Goal: Task Accomplishment & Management: Manage account settings

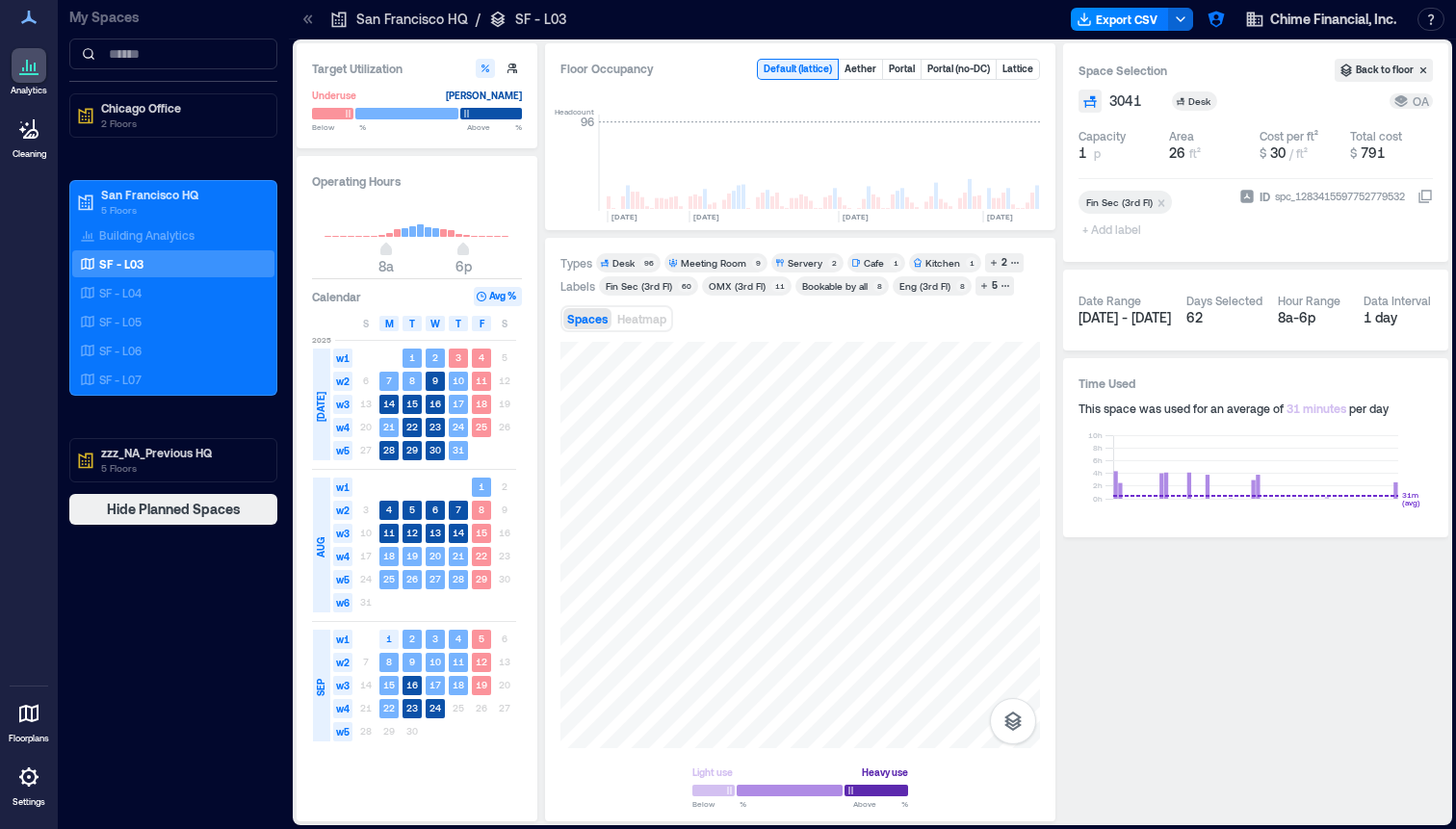
scroll to position [0, 4964]
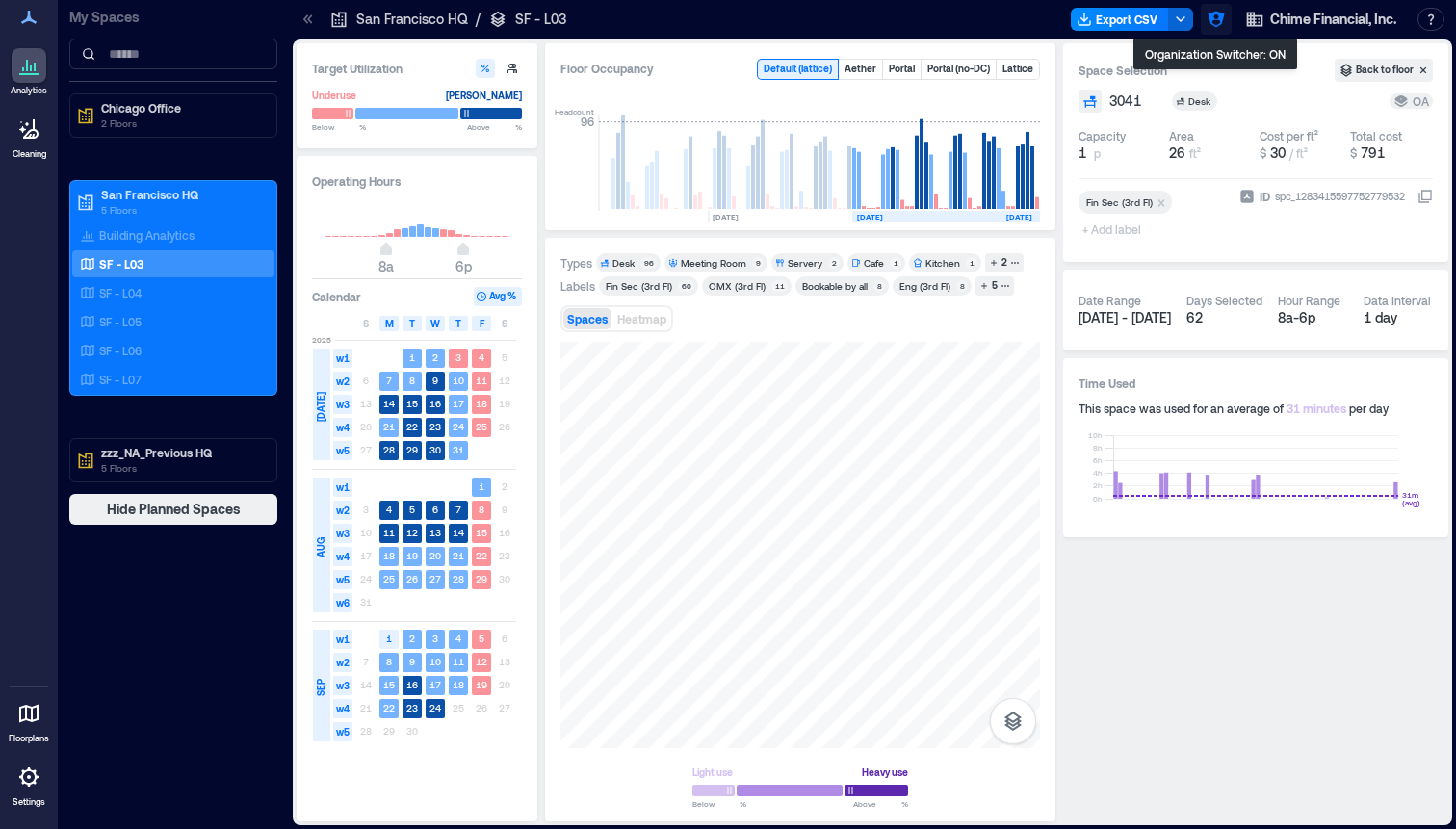
click at [1210, 22] on icon "button" at bounding box center [1215, 19] width 19 height 19
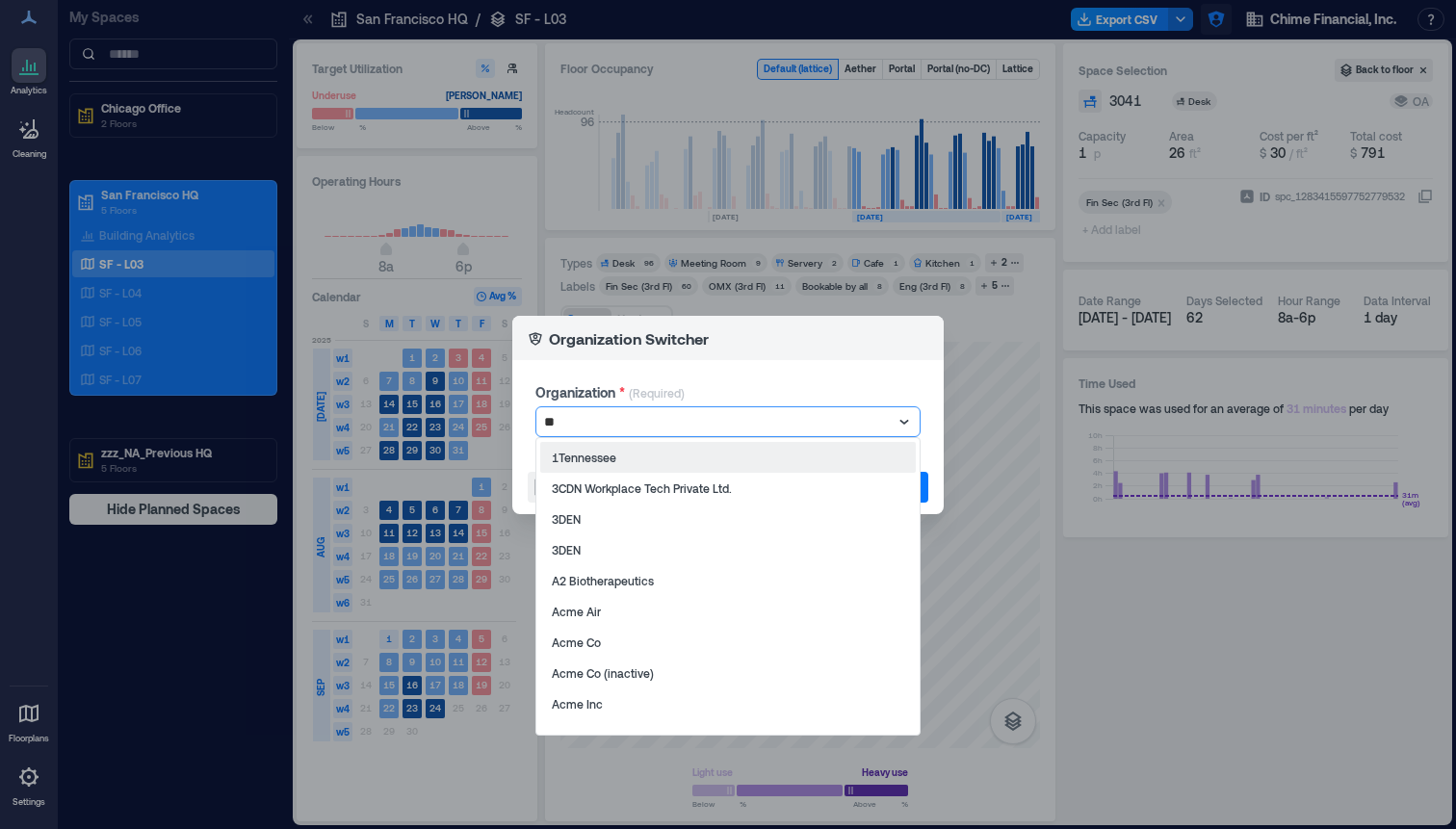
type input "***"
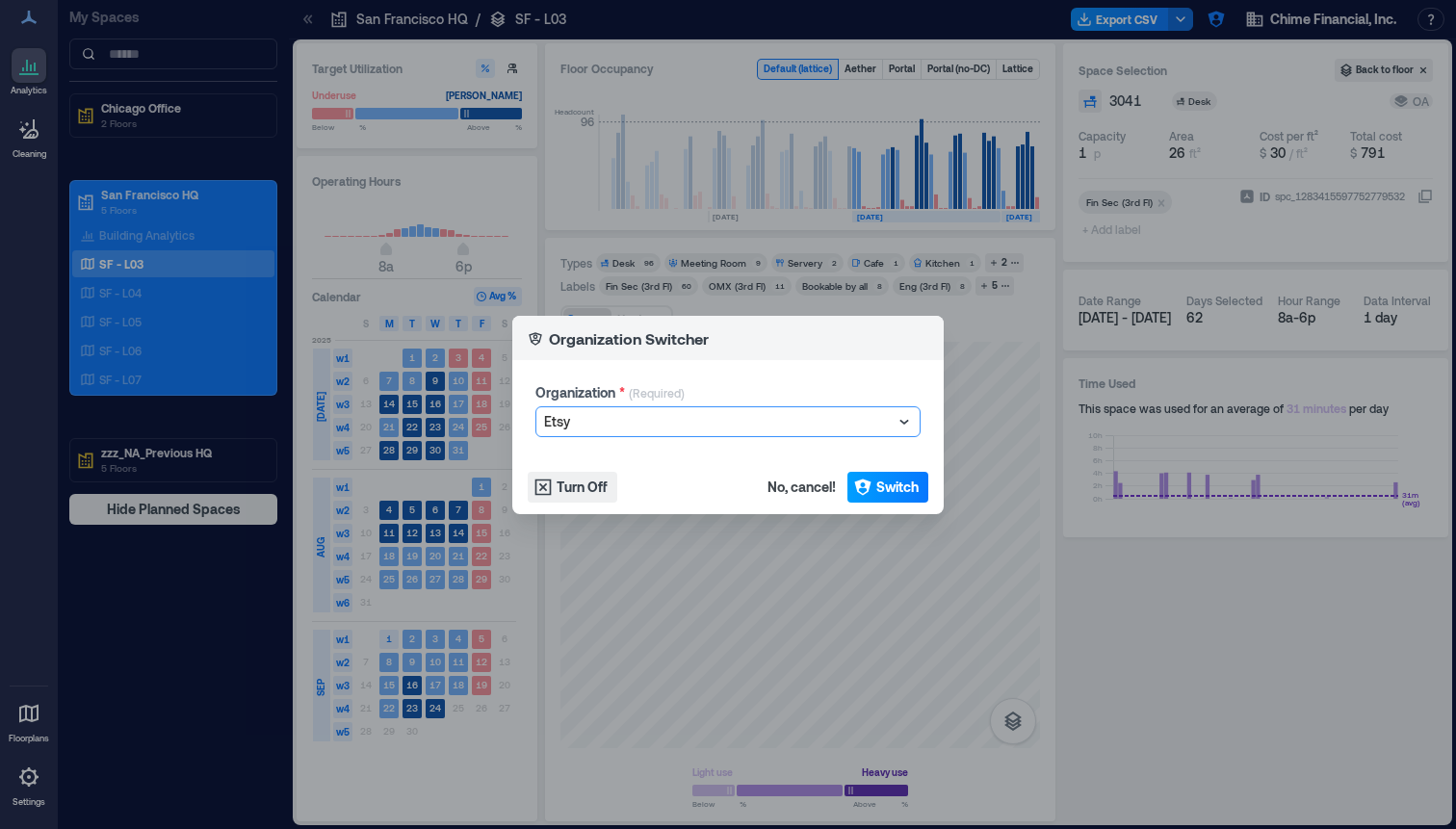
click at [902, 499] on button "Switch" at bounding box center [888, 486] width 81 height 31
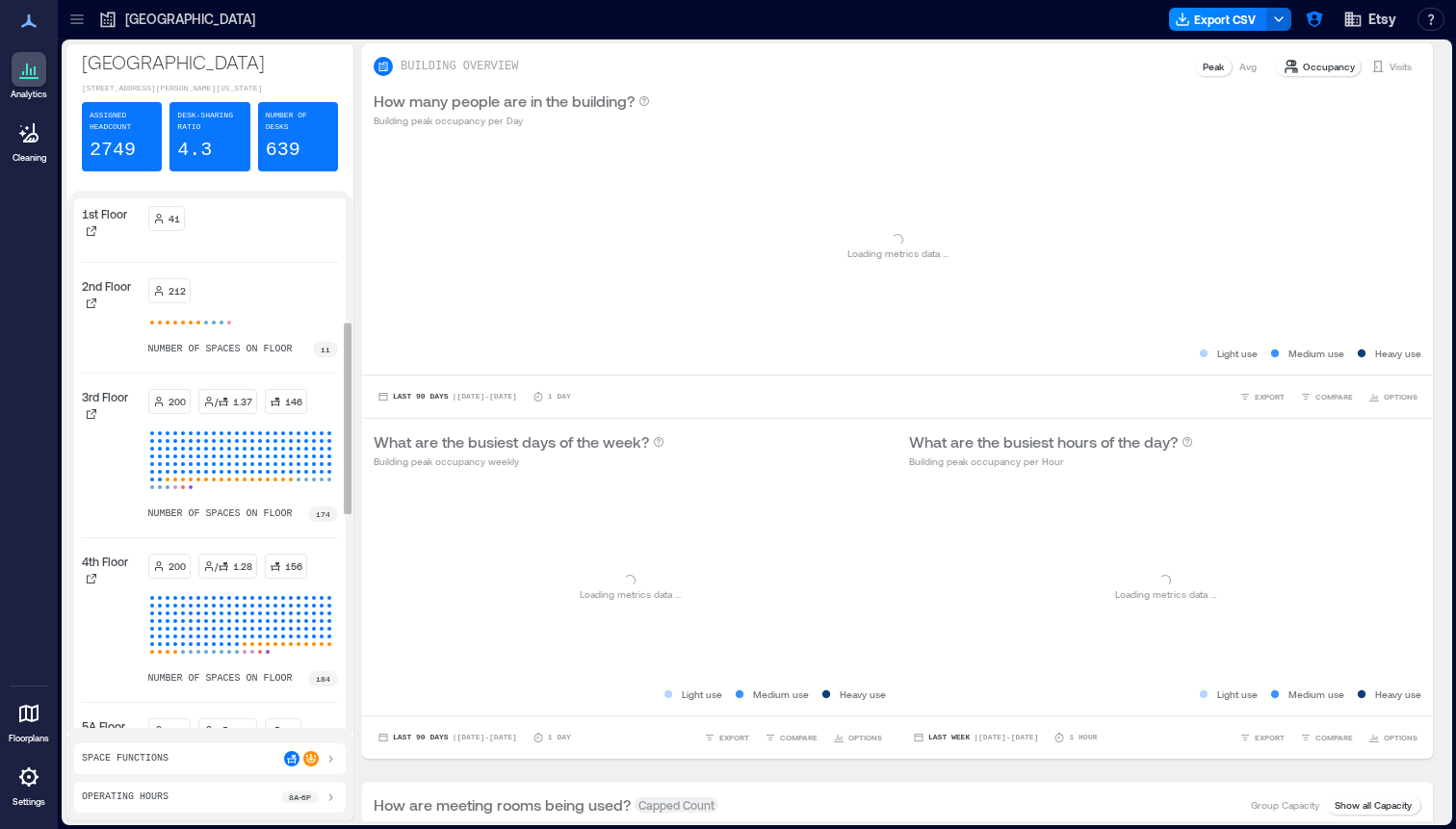
scroll to position [371, 0]
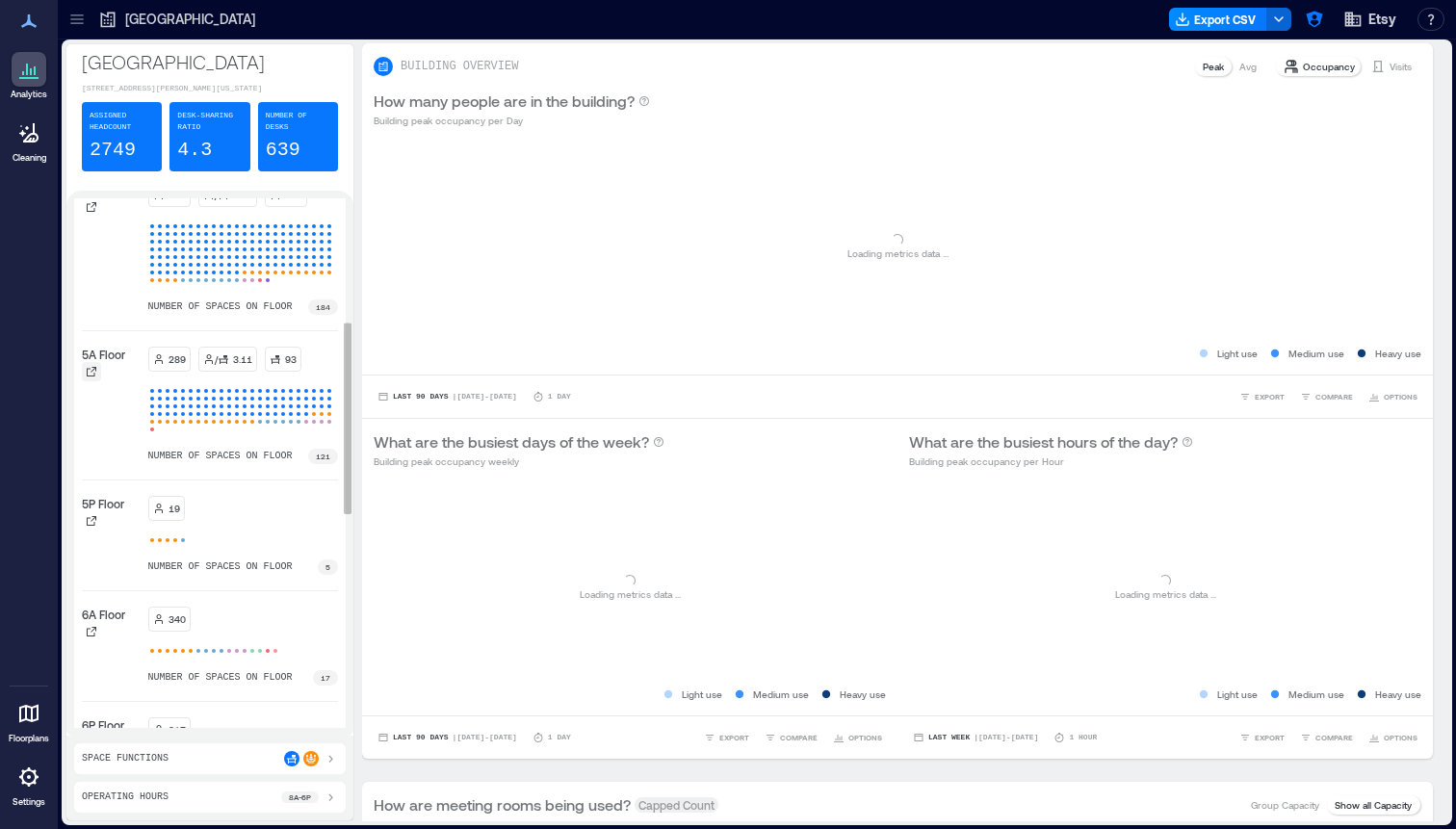
click at [92, 381] on div at bounding box center [91, 371] width 19 height 19
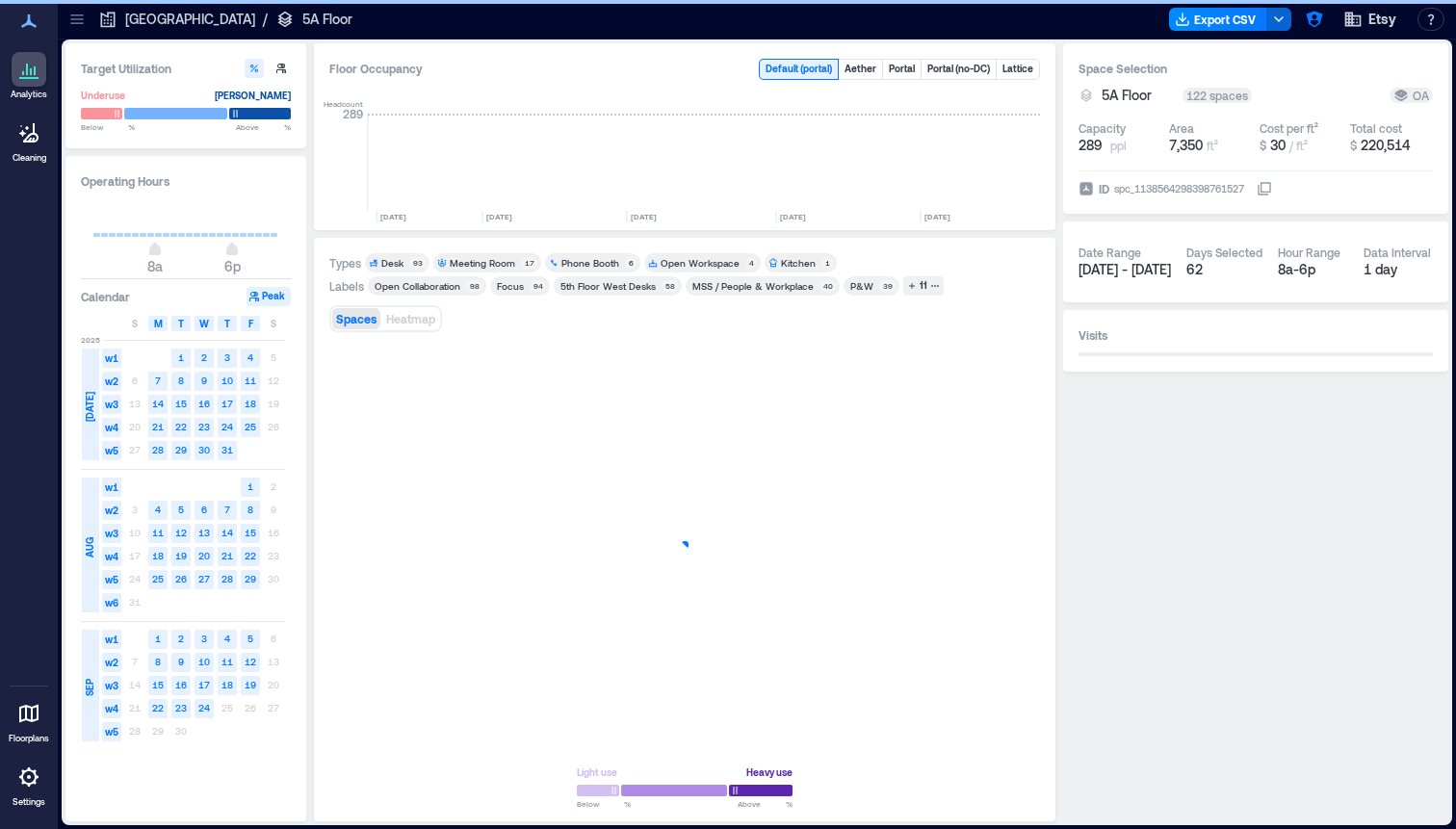
scroll to position [0, 3081]
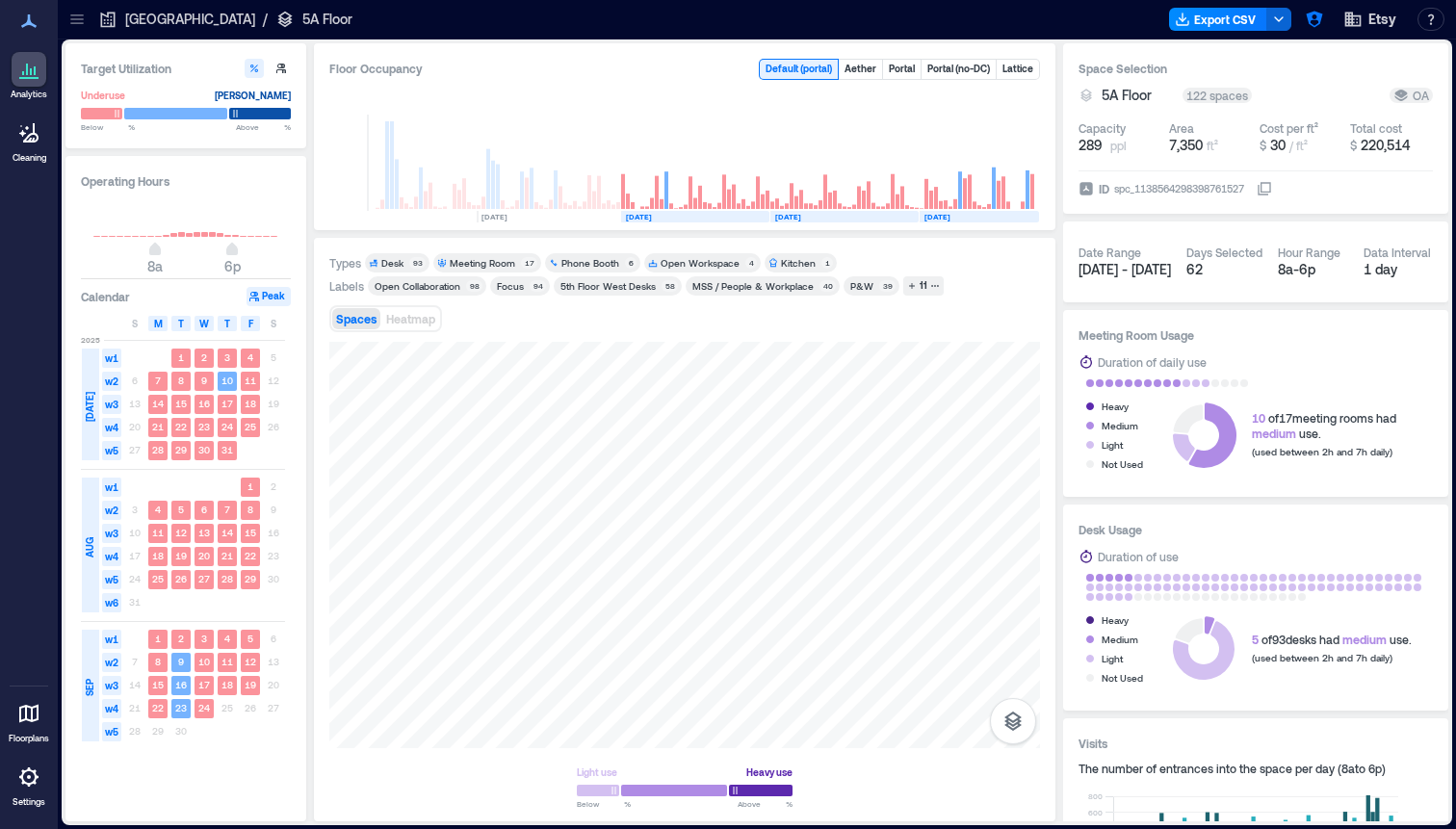
click at [71, 27] on icon at bounding box center [76, 19] width 19 height 19
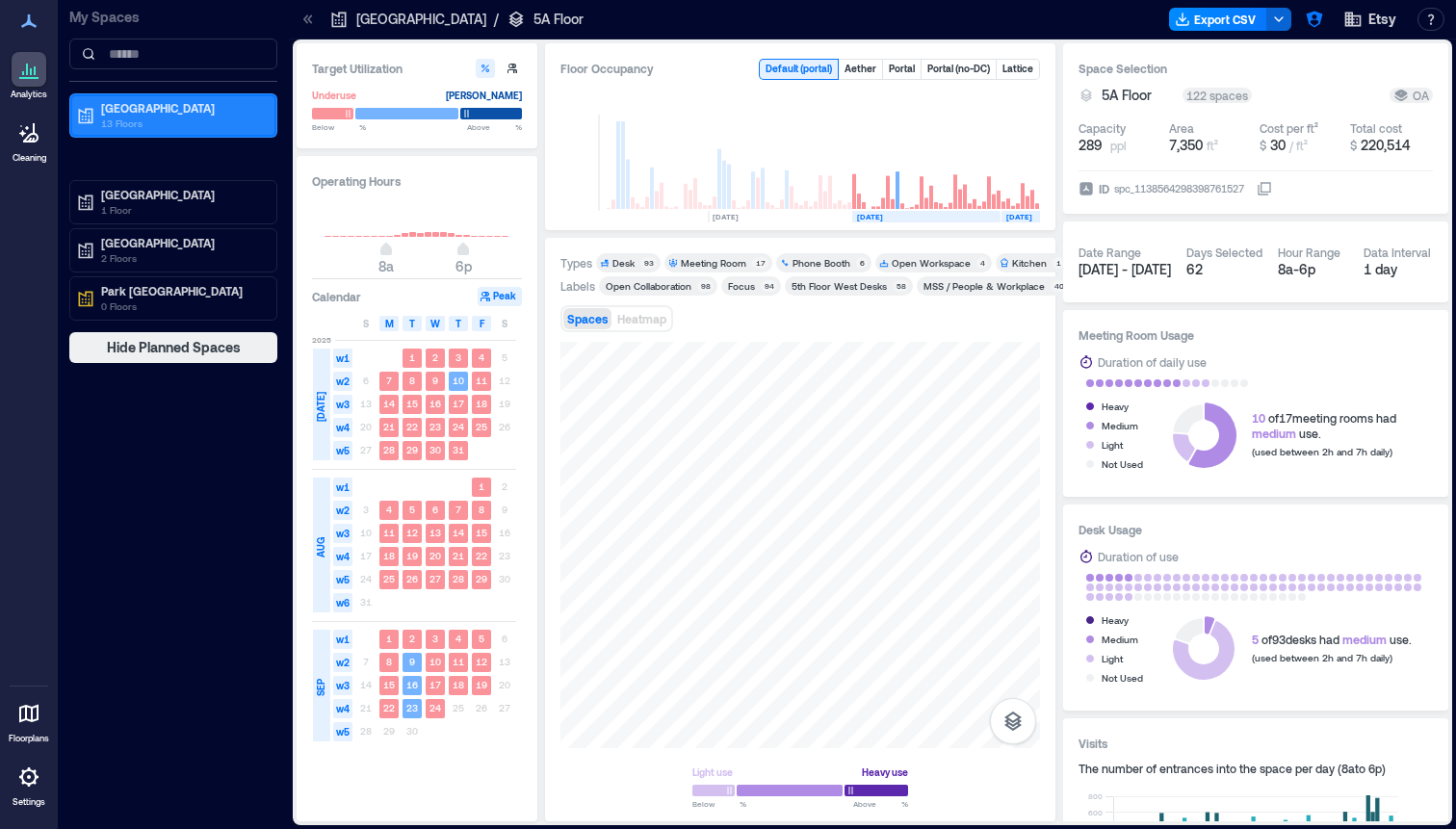
click at [156, 129] on p "13 Floors" at bounding box center [181, 124] width 161 height 16
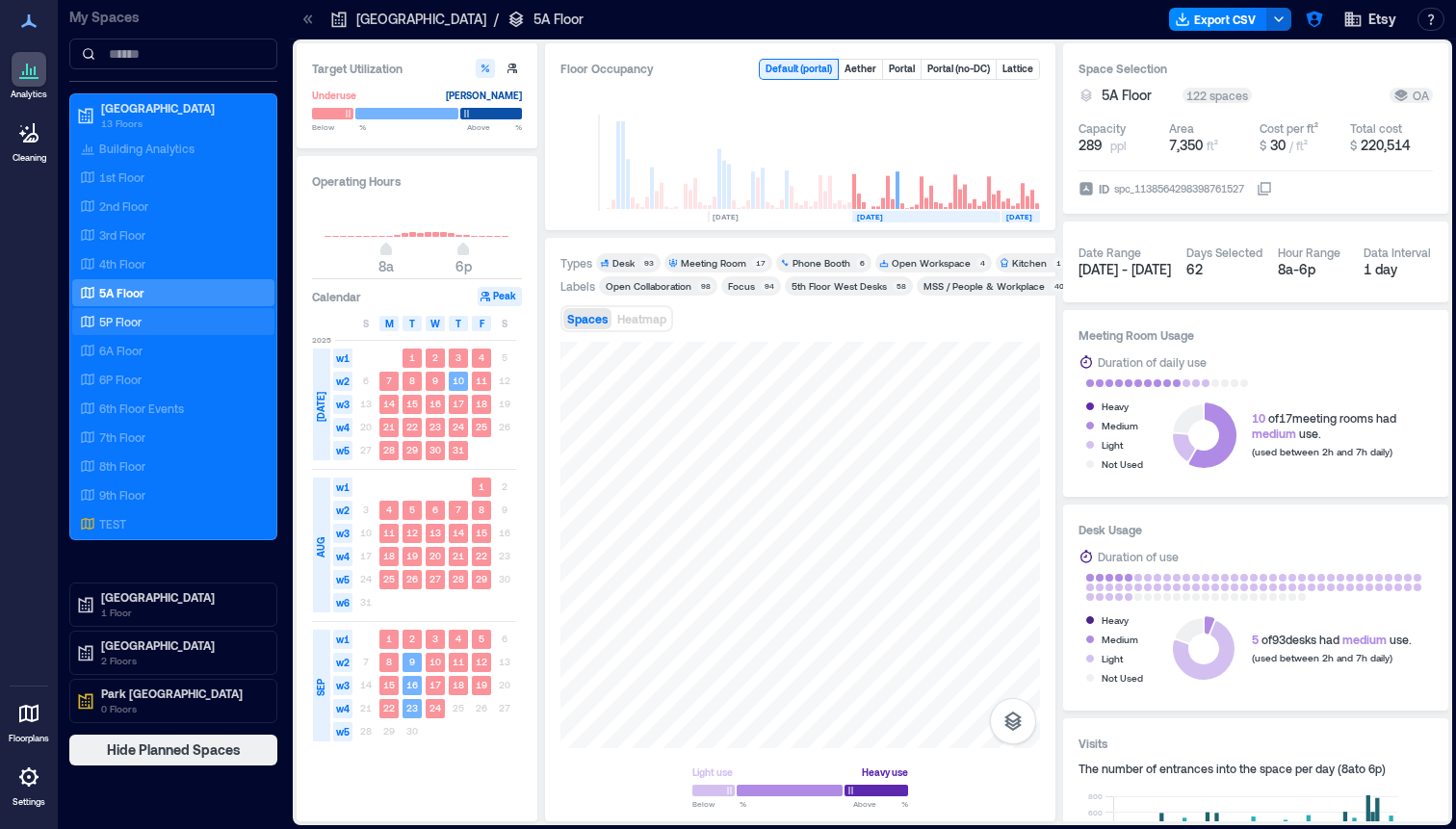
click at [115, 331] on div "5P Floor" at bounding box center [169, 321] width 187 height 19
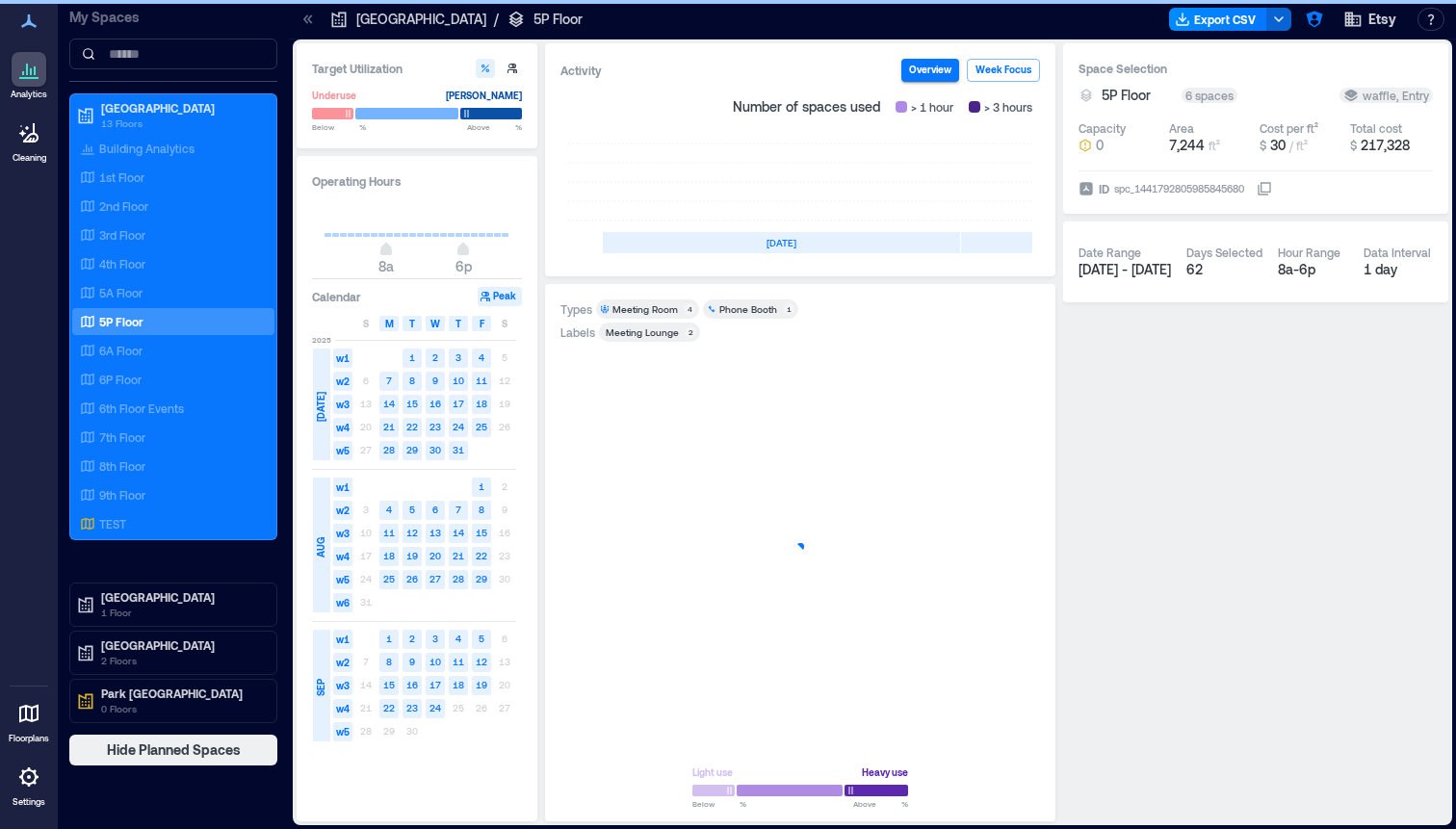
scroll to position [0, 575]
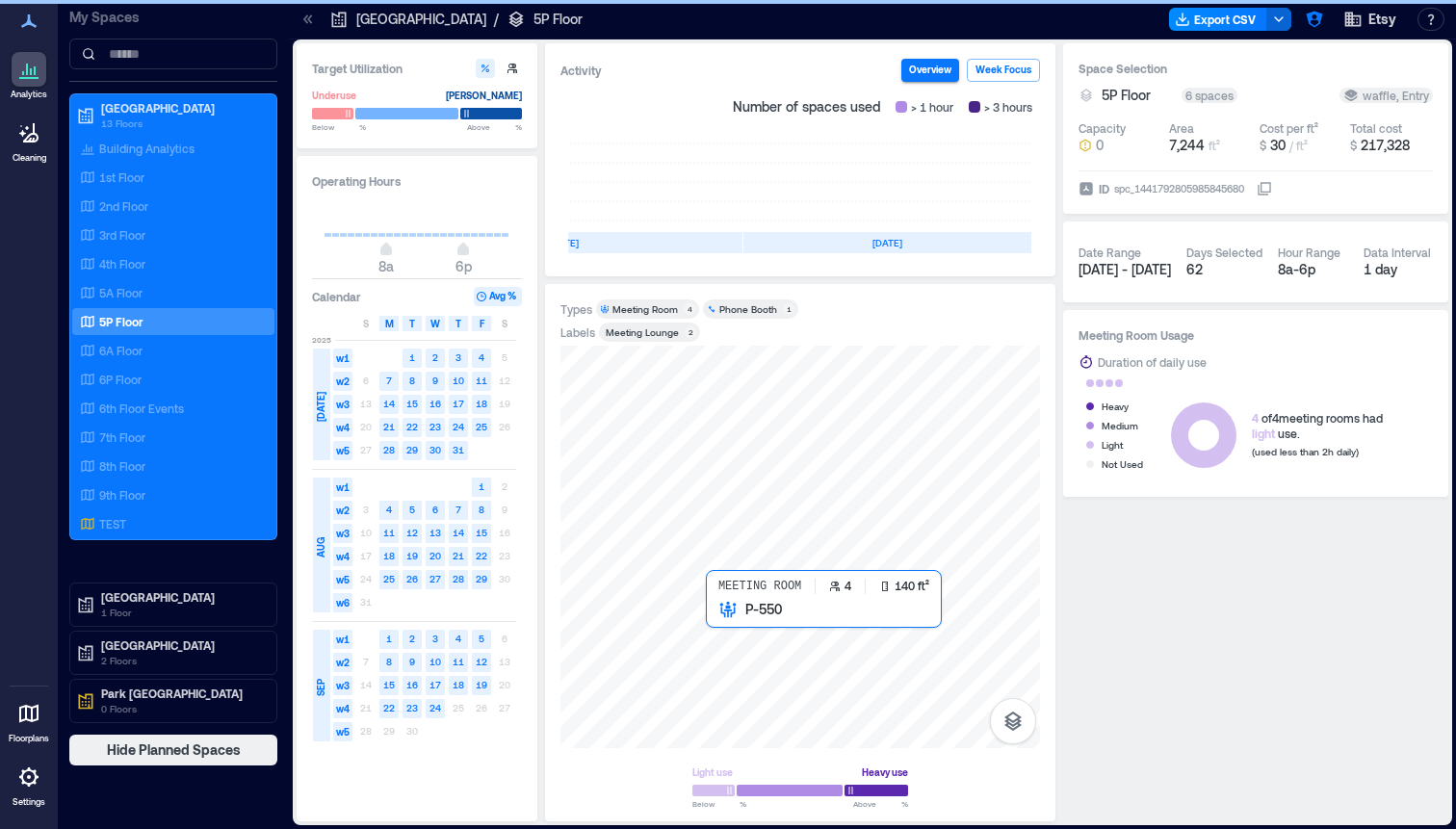
click at [719, 623] on div at bounding box center [800, 547] width 479 height 402
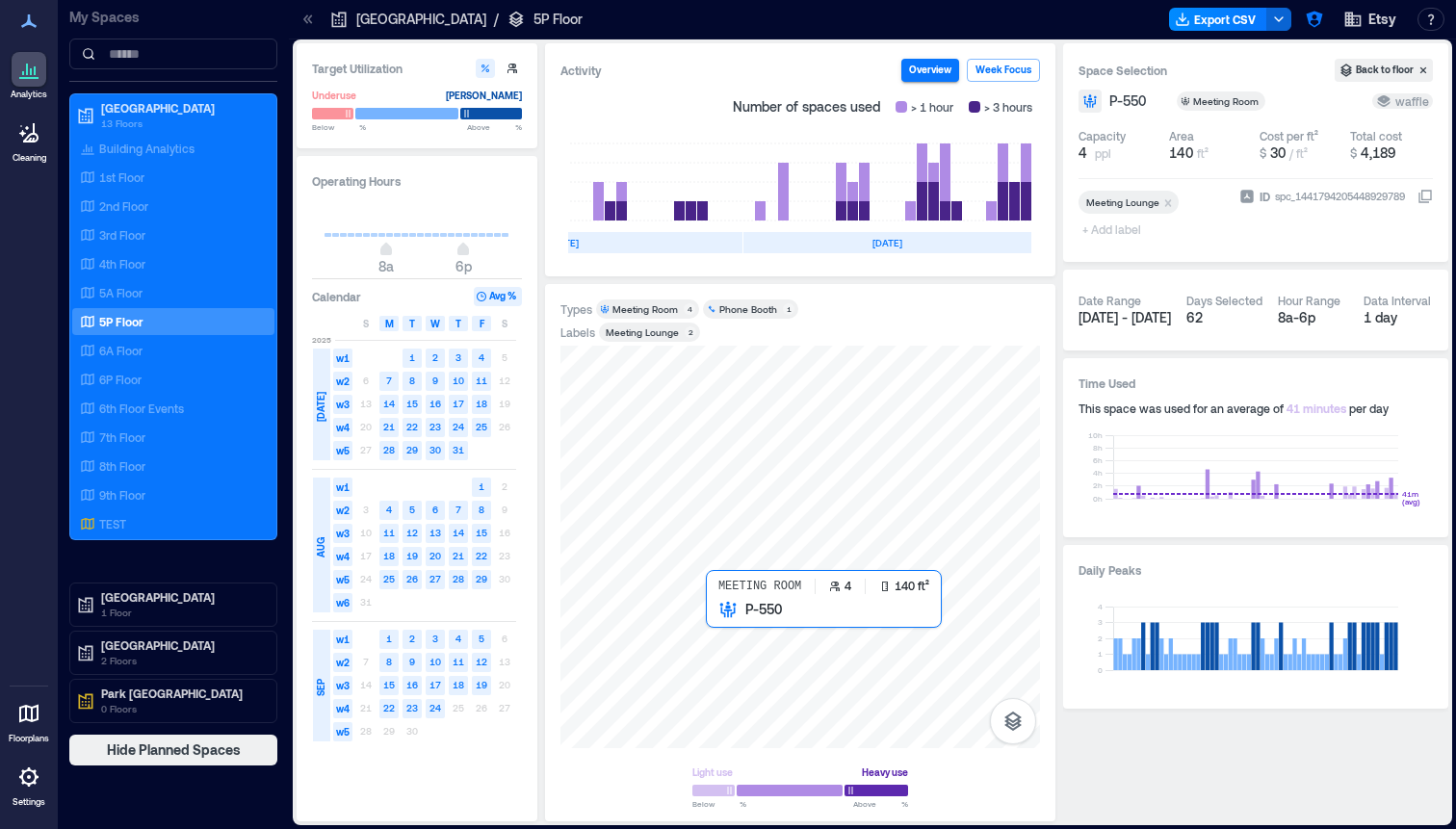
click at [723, 615] on div at bounding box center [800, 547] width 479 height 402
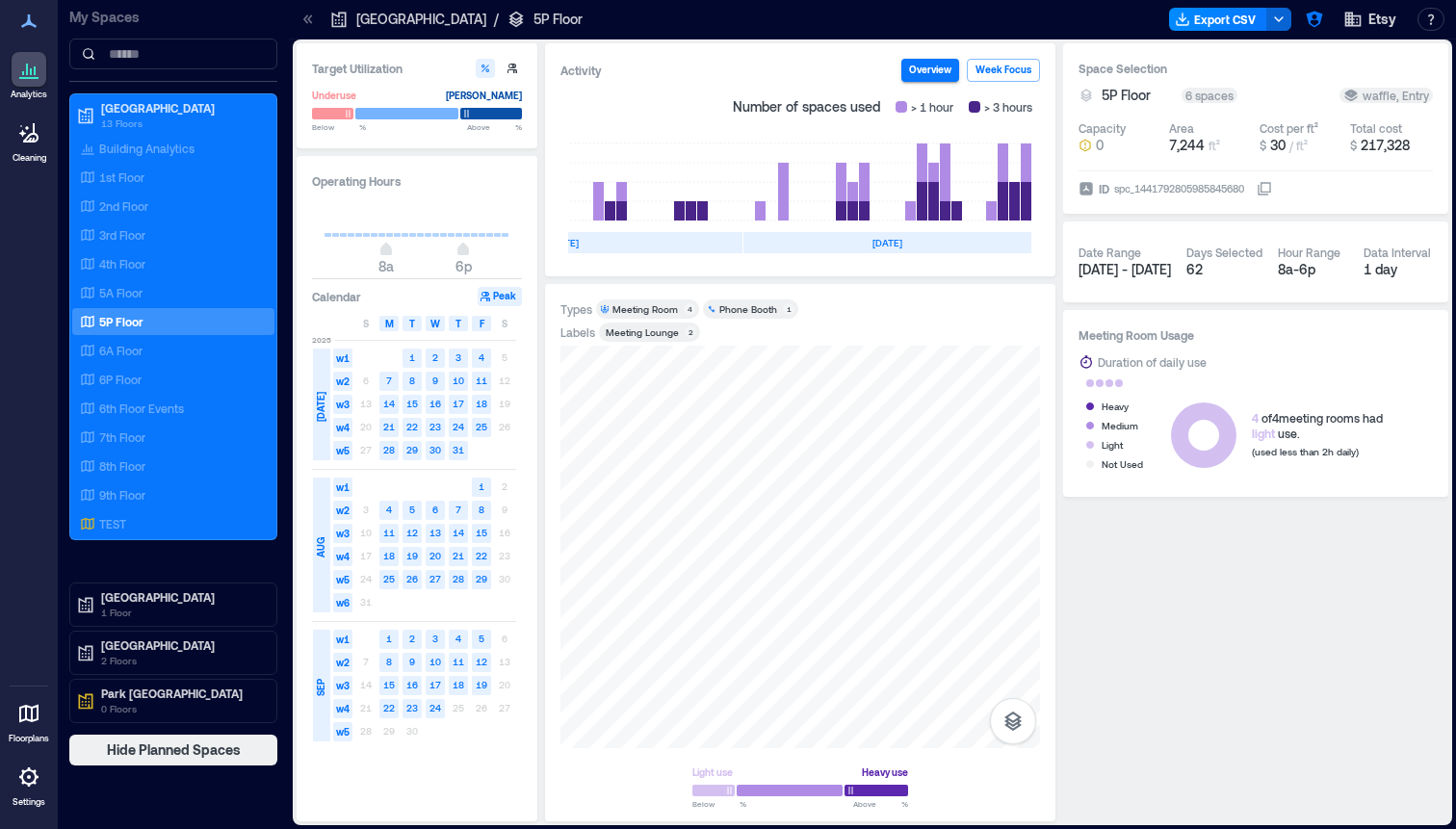
click at [298, 18] on icon at bounding box center [307, 19] width 19 height 19
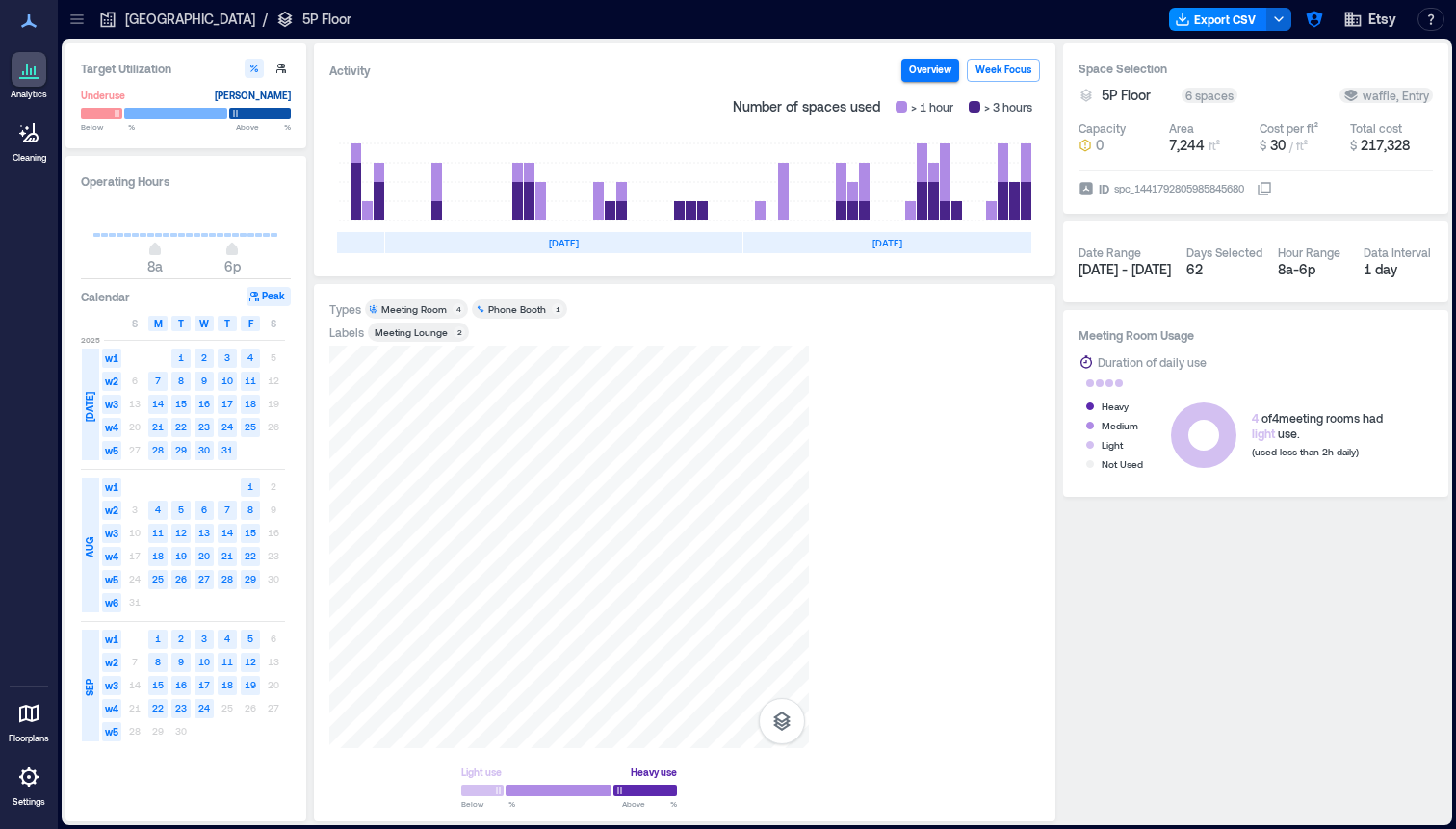
scroll to position [0, 345]
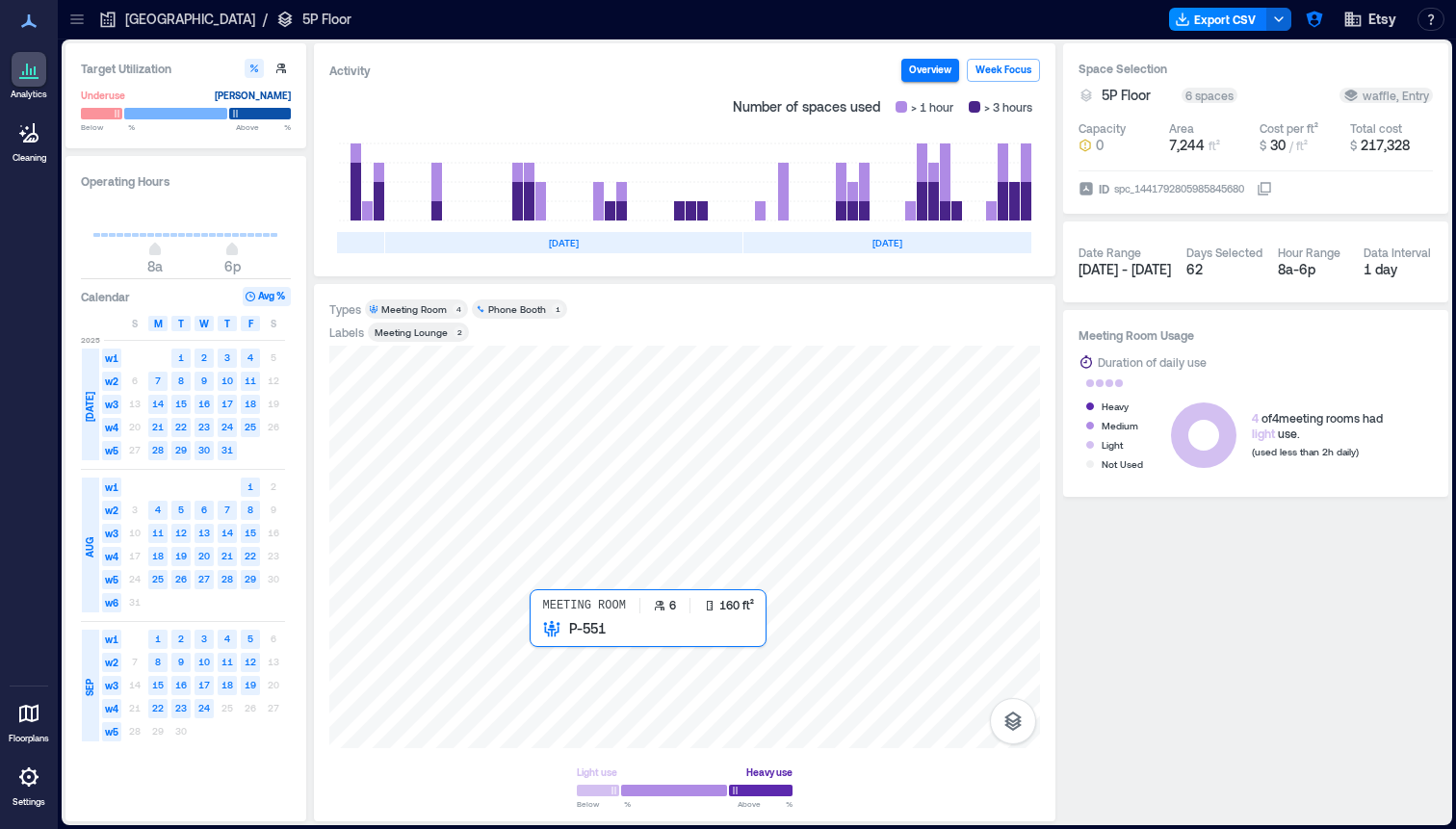
click at [566, 647] on div at bounding box center [685, 547] width 711 height 402
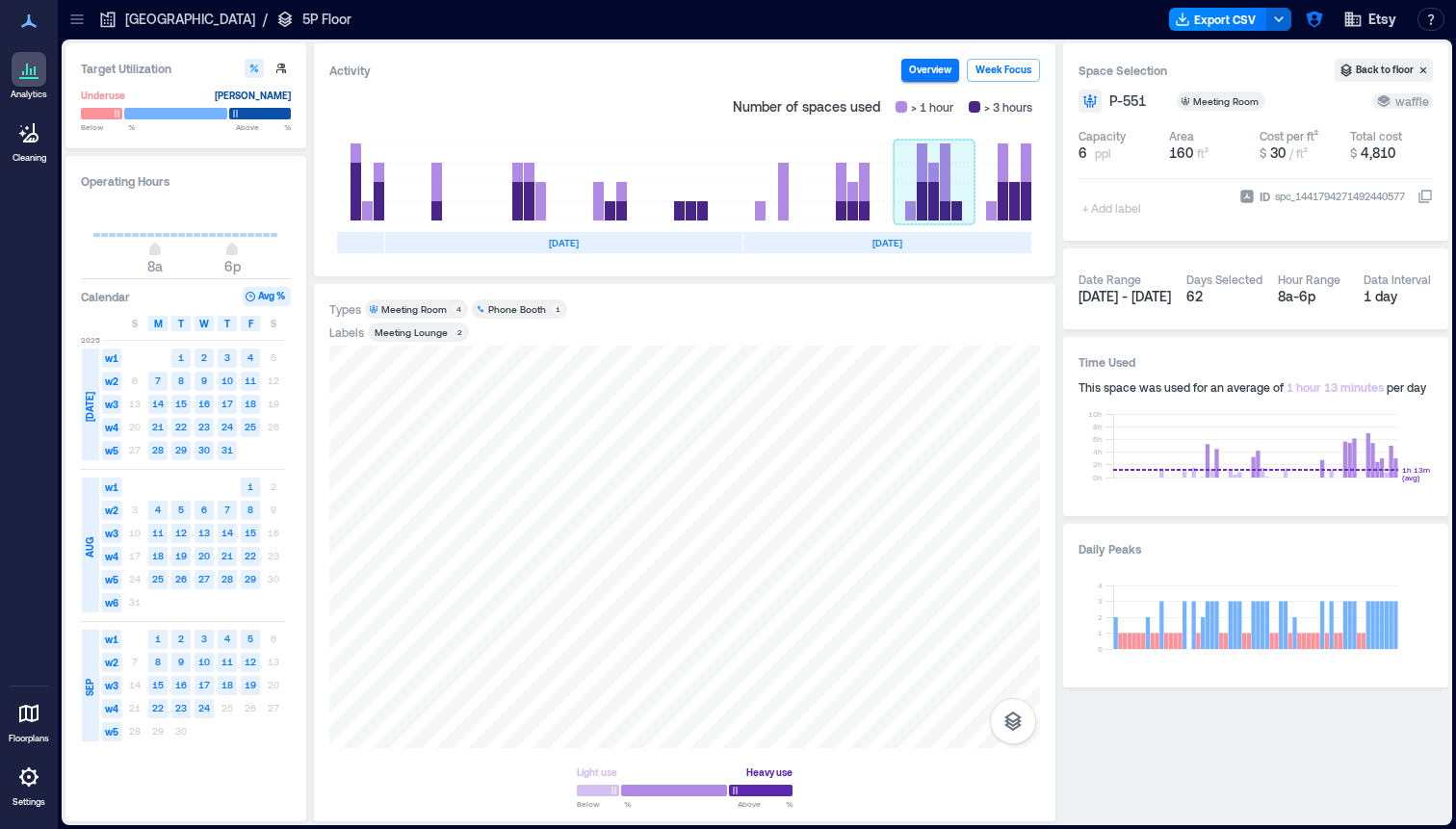
click at [954, 200] on rect at bounding box center [934, 182] width 81 height 77
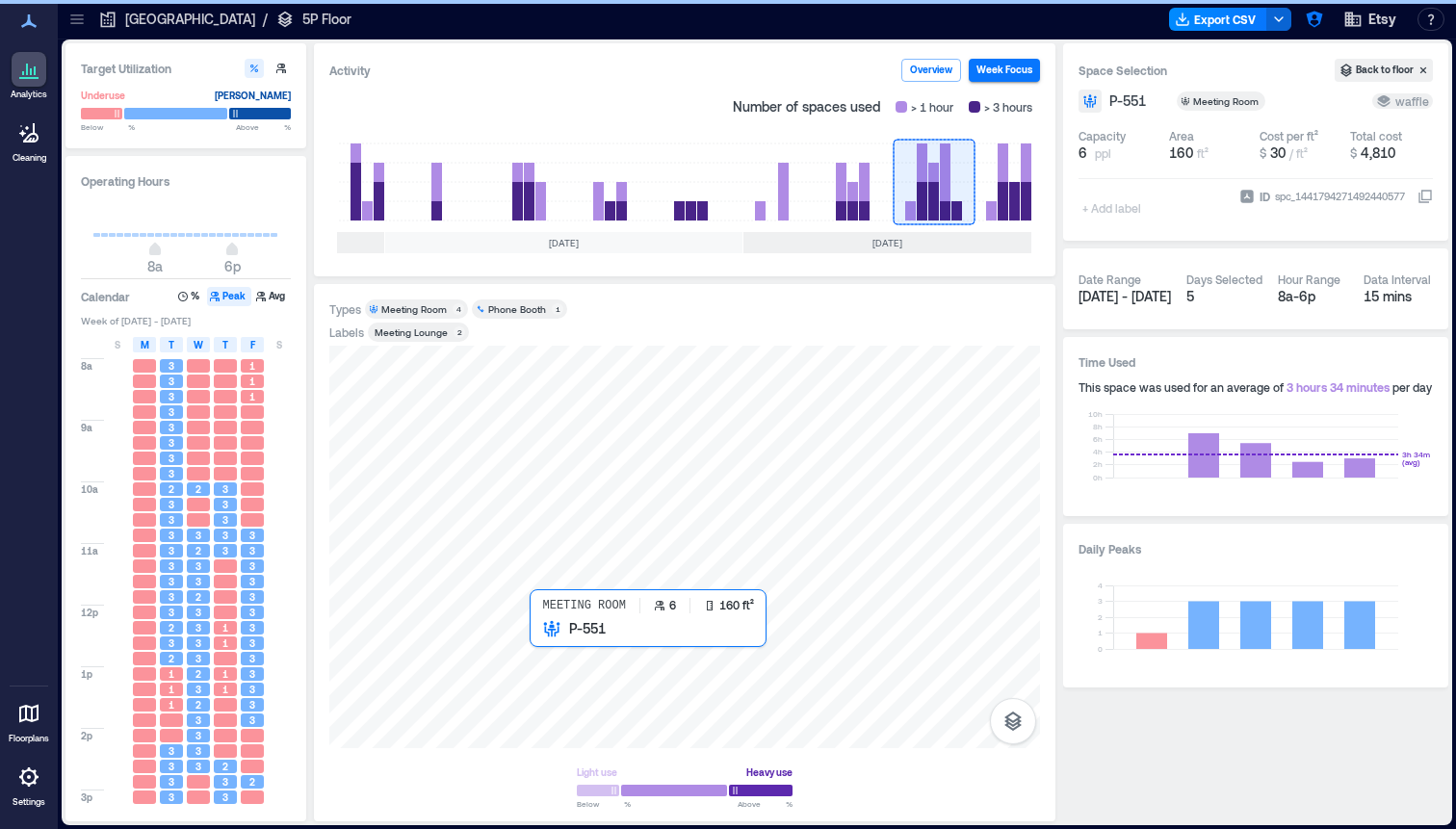
click at [573, 657] on div at bounding box center [685, 547] width 711 height 402
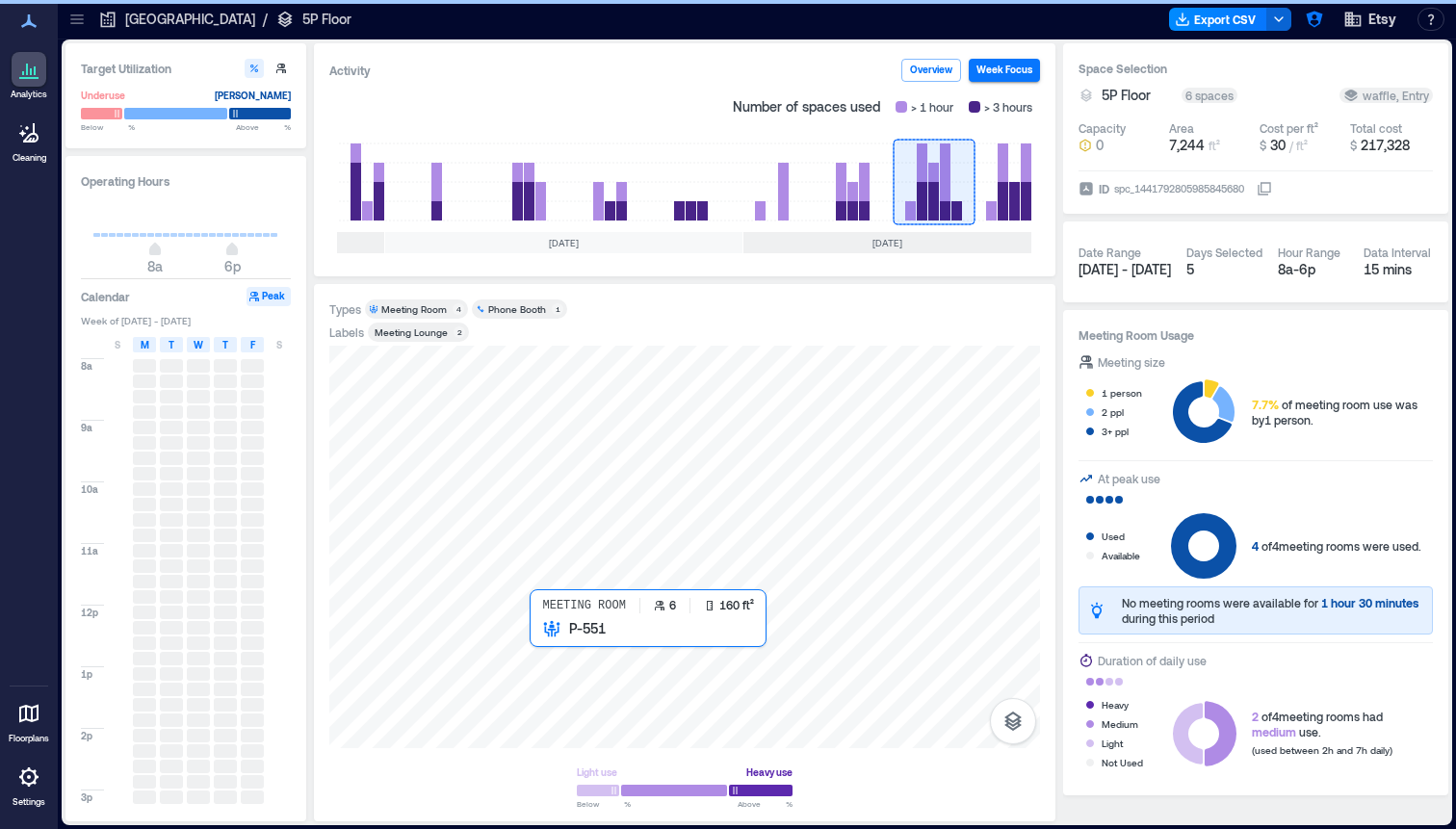
click at [573, 657] on div at bounding box center [685, 547] width 711 height 402
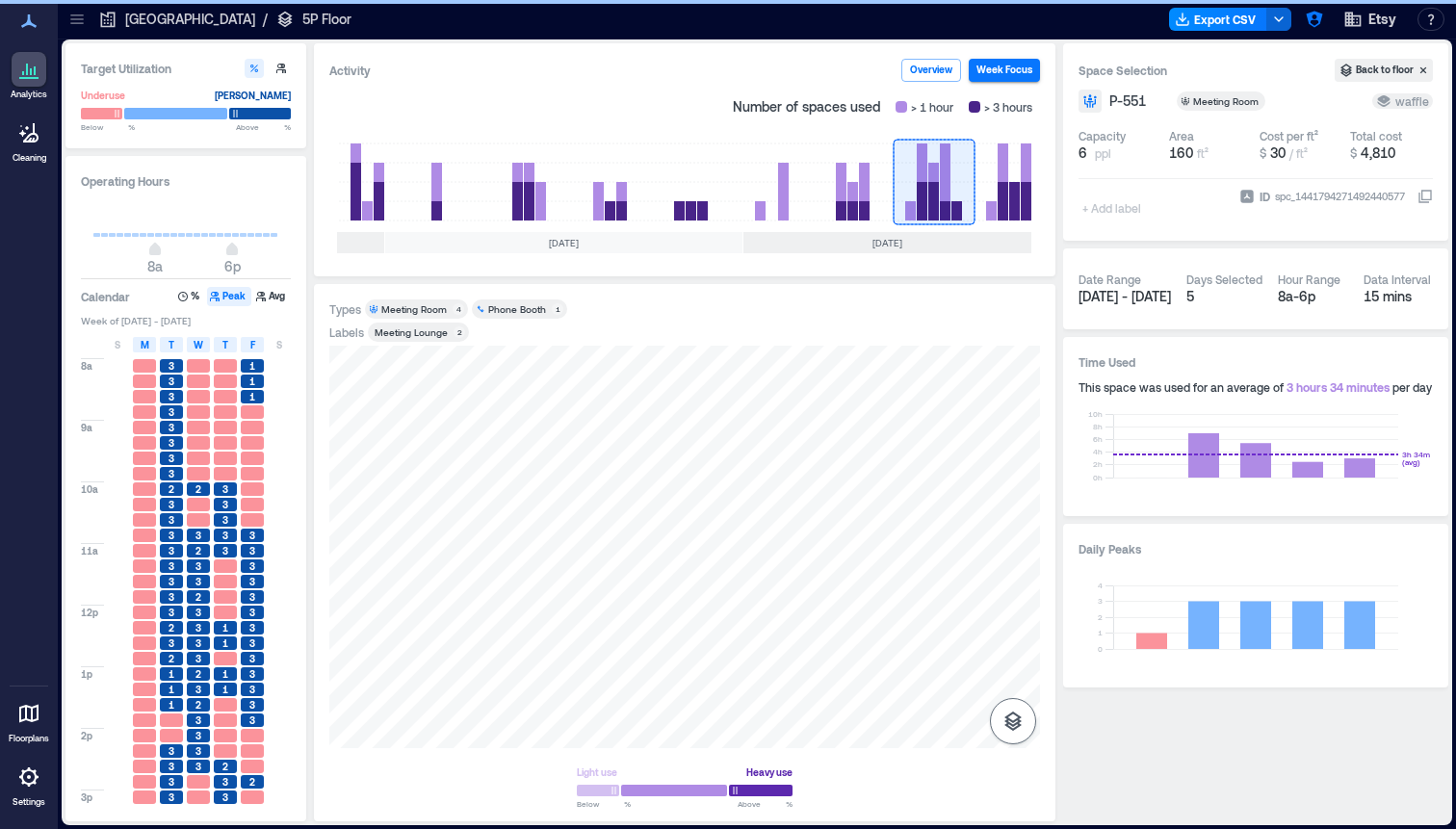
click at [1013, 719] on icon "button" at bounding box center [1012, 721] width 23 height 23
click at [1014, 627] on icon "button" at bounding box center [1012, 619] width 23 height 23
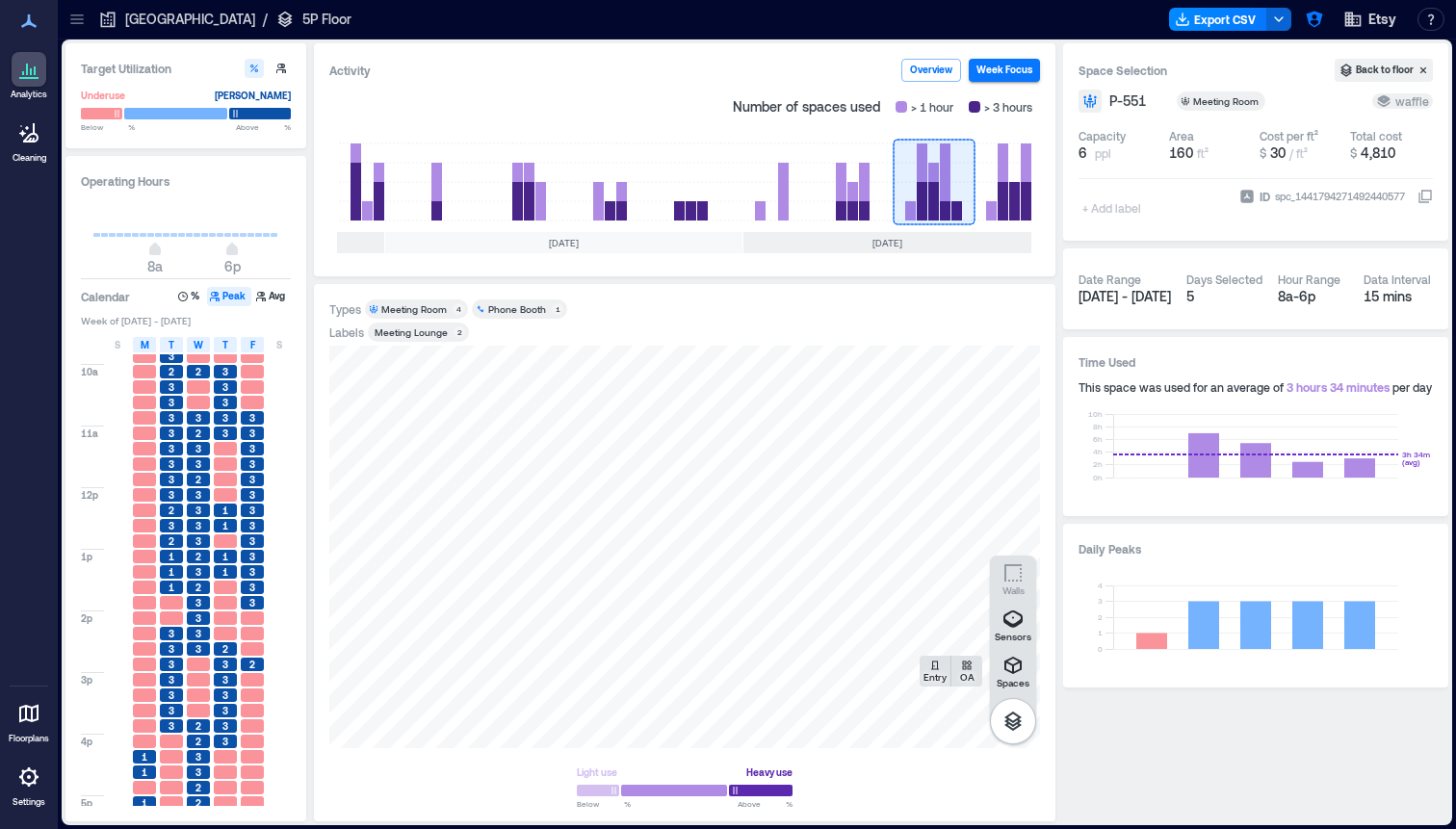
scroll to position [150, 0]
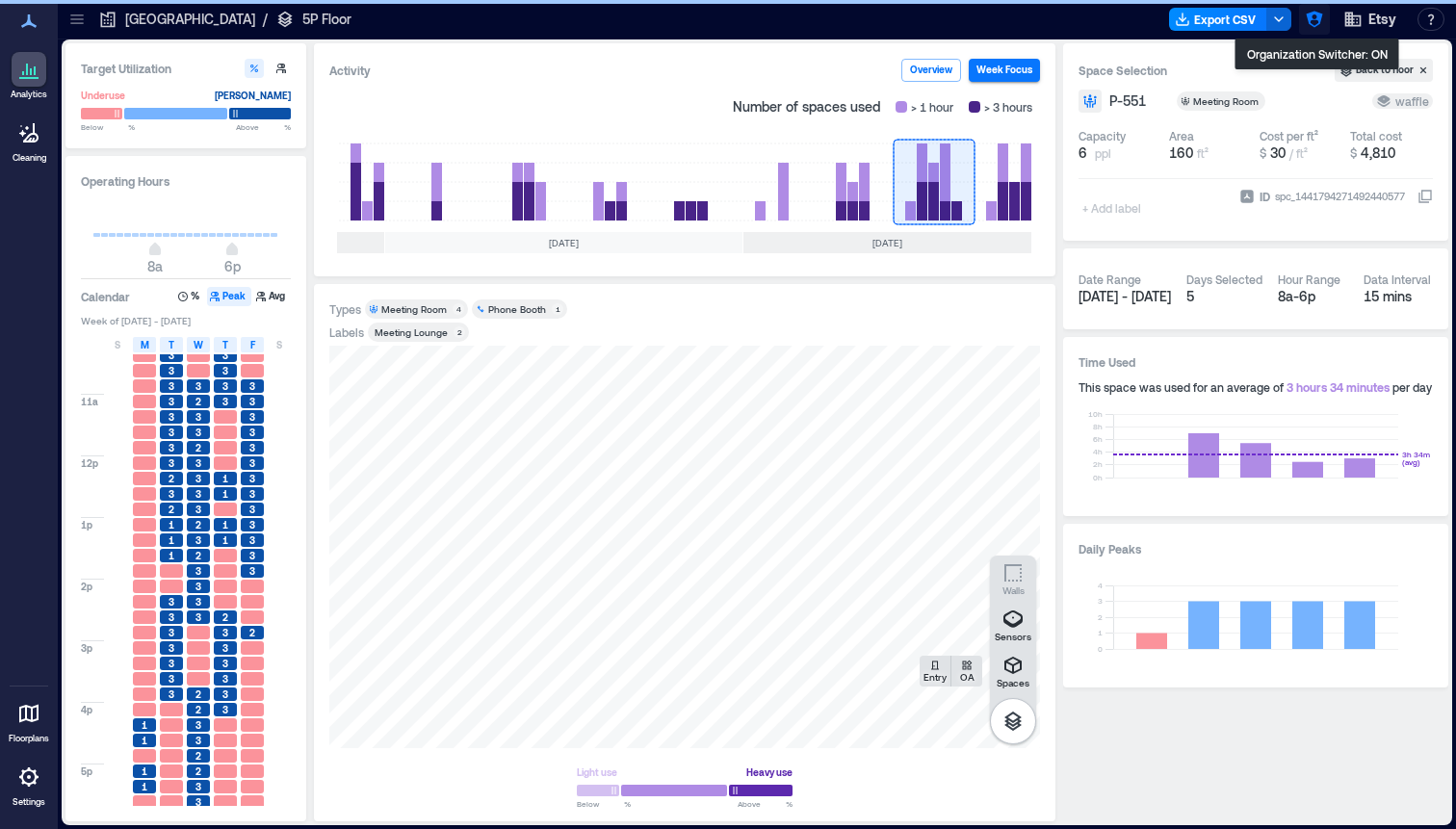
click at [1304, 14] on button "button" at bounding box center [1314, 19] width 31 height 31
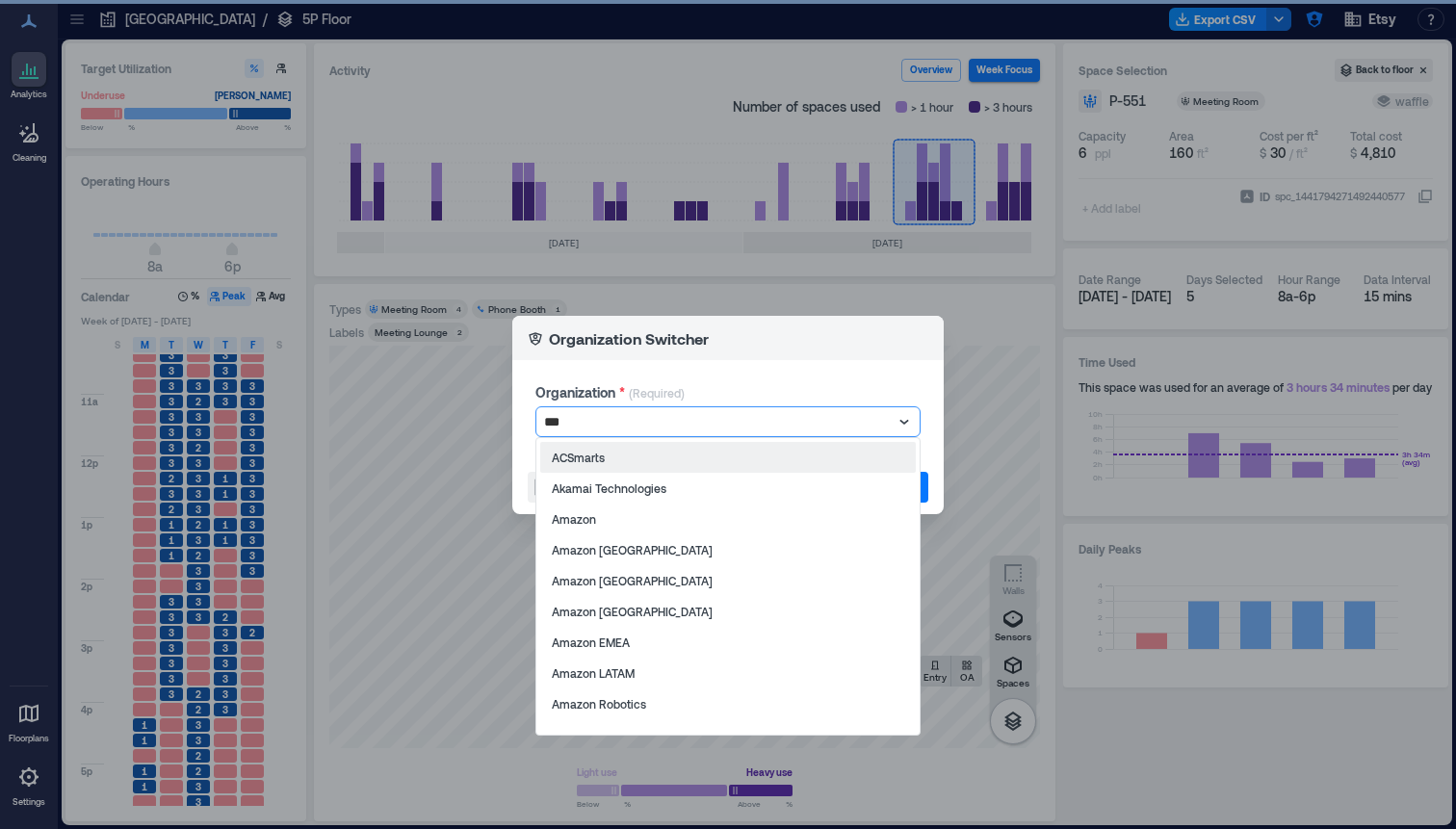
type input "****"
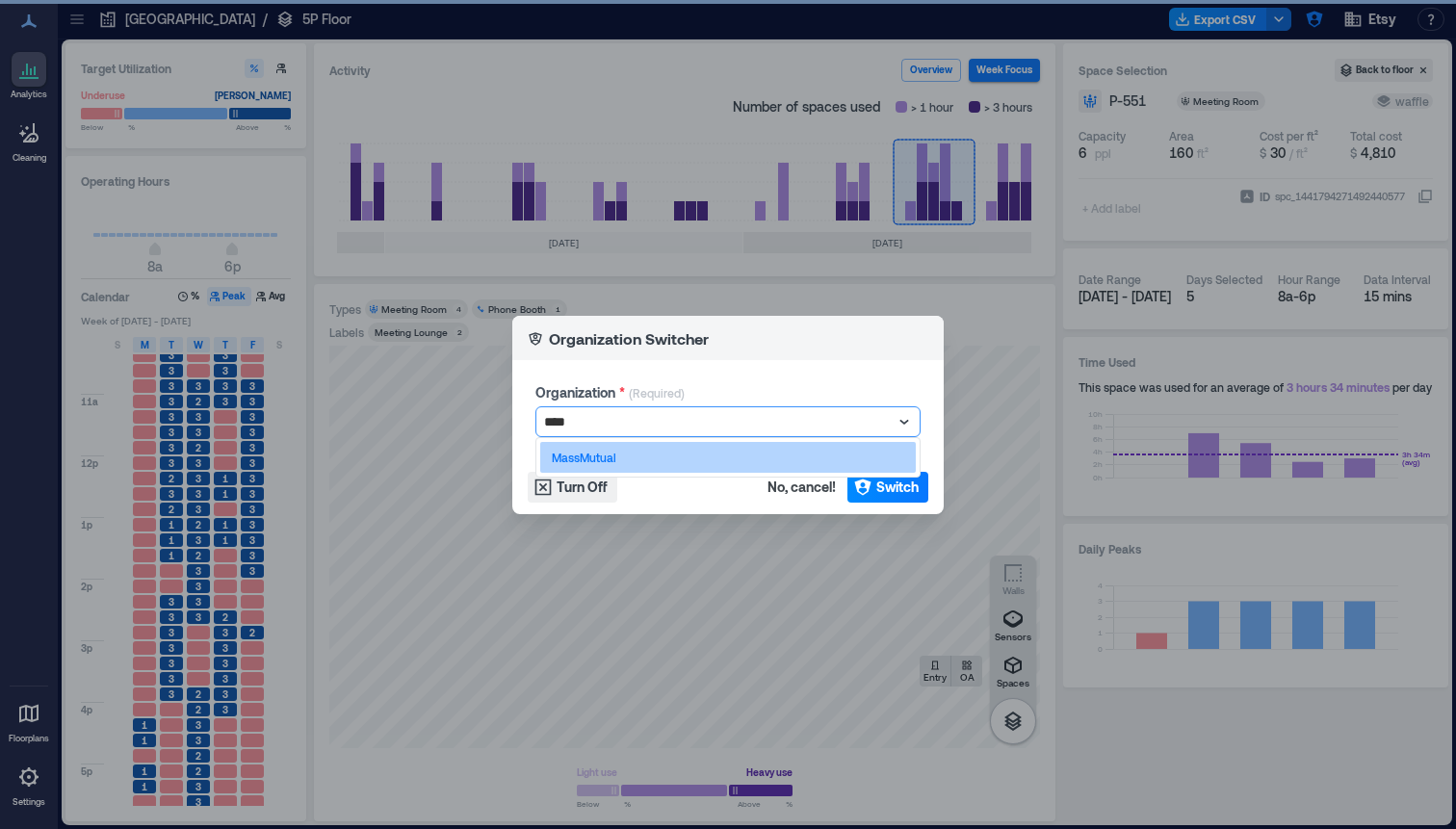
click at [602, 461] on p "MassMutual" at bounding box center [583, 458] width 64 height 16
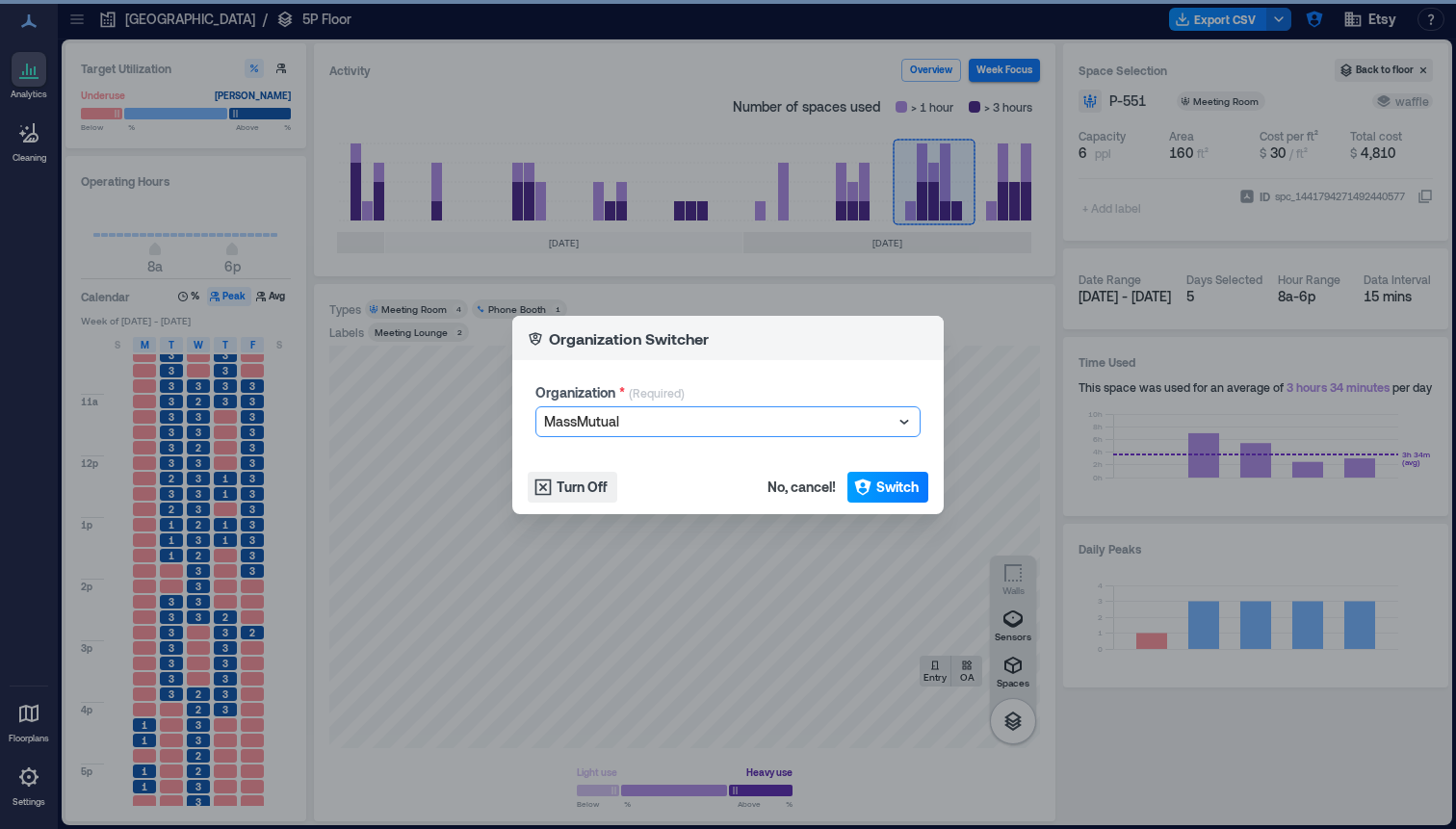
click at [889, 488] on span "Switch" at bounding box center [897, 486] width 43 height 19
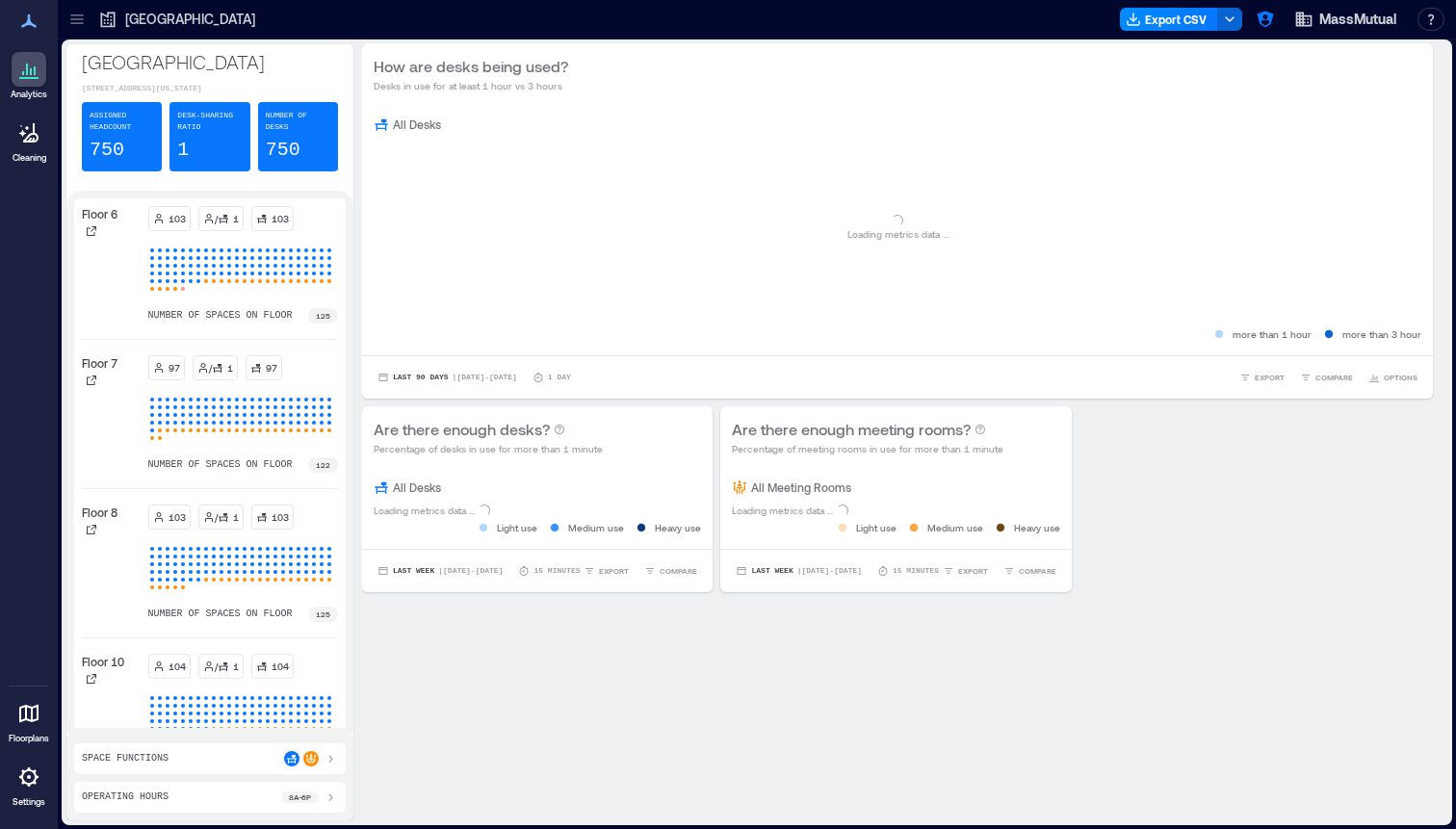
click at [81, 13] on icon at bounding box center [76, 19] width 19 height 19
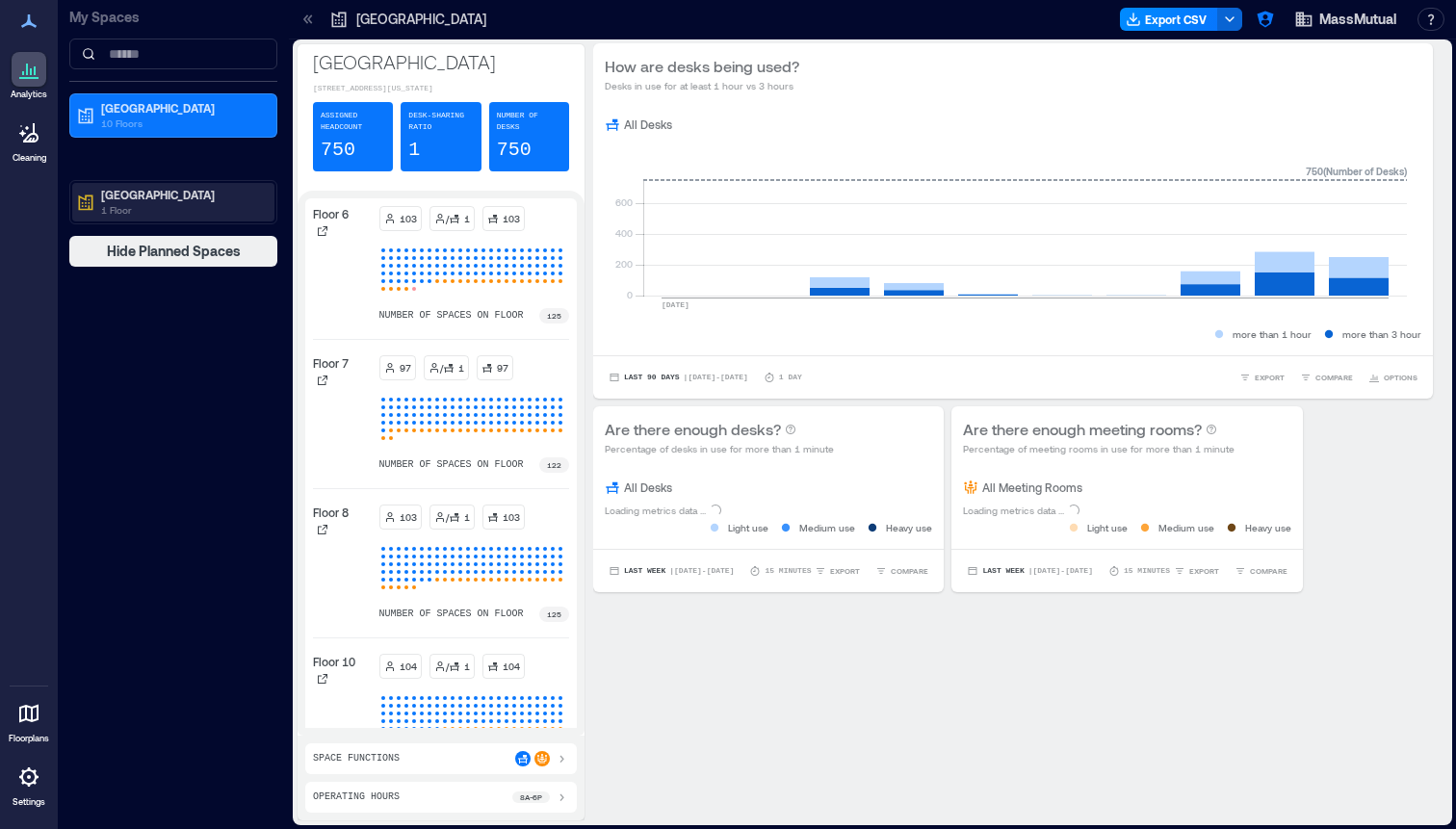
click at [130, 206] on p "1 Floor" at bounding box center [181, 210] width 161 height 16
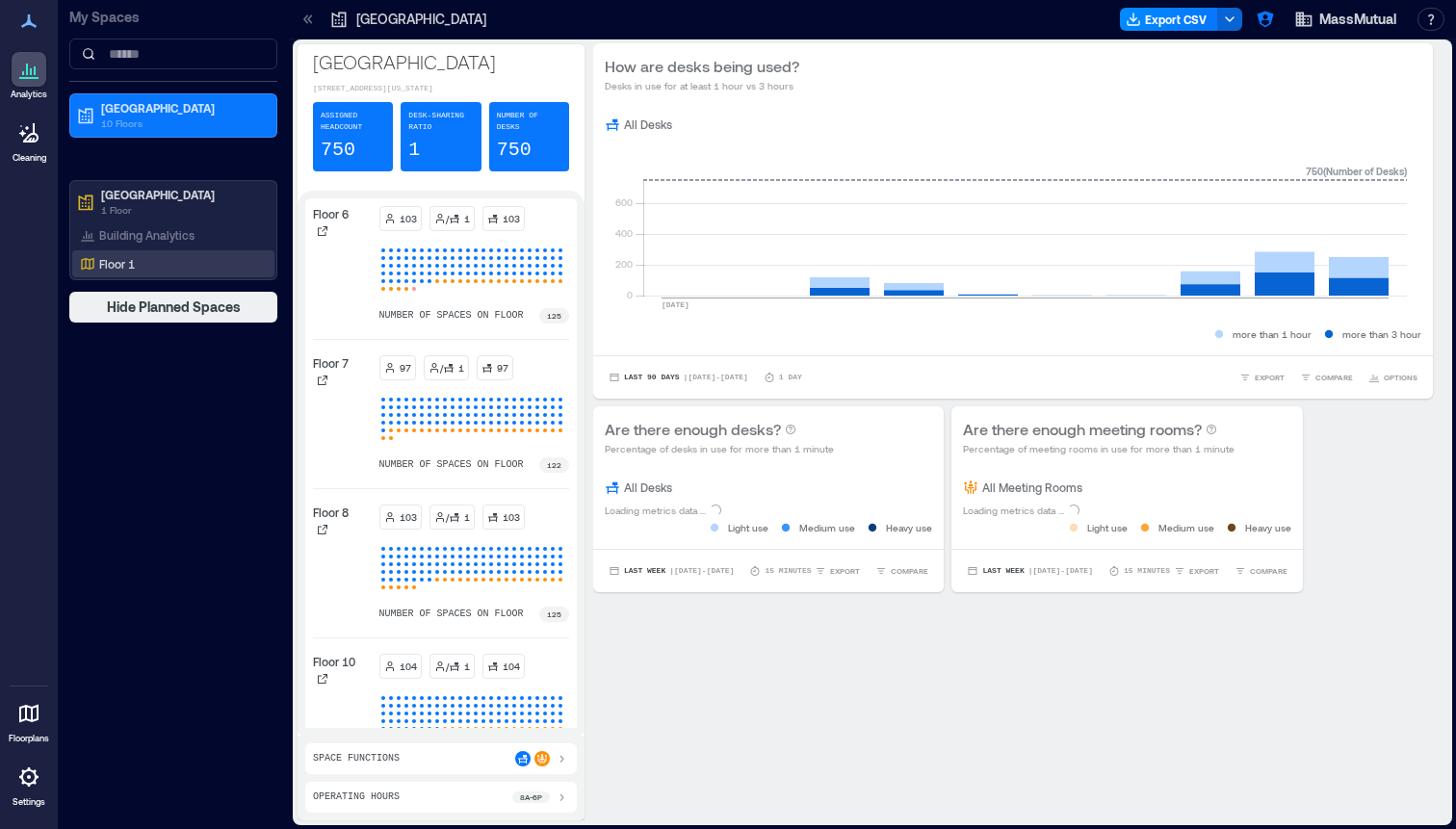
click at [136, 259] on div "Floor 1" at bounding box center [169, 263] width 187 height 19
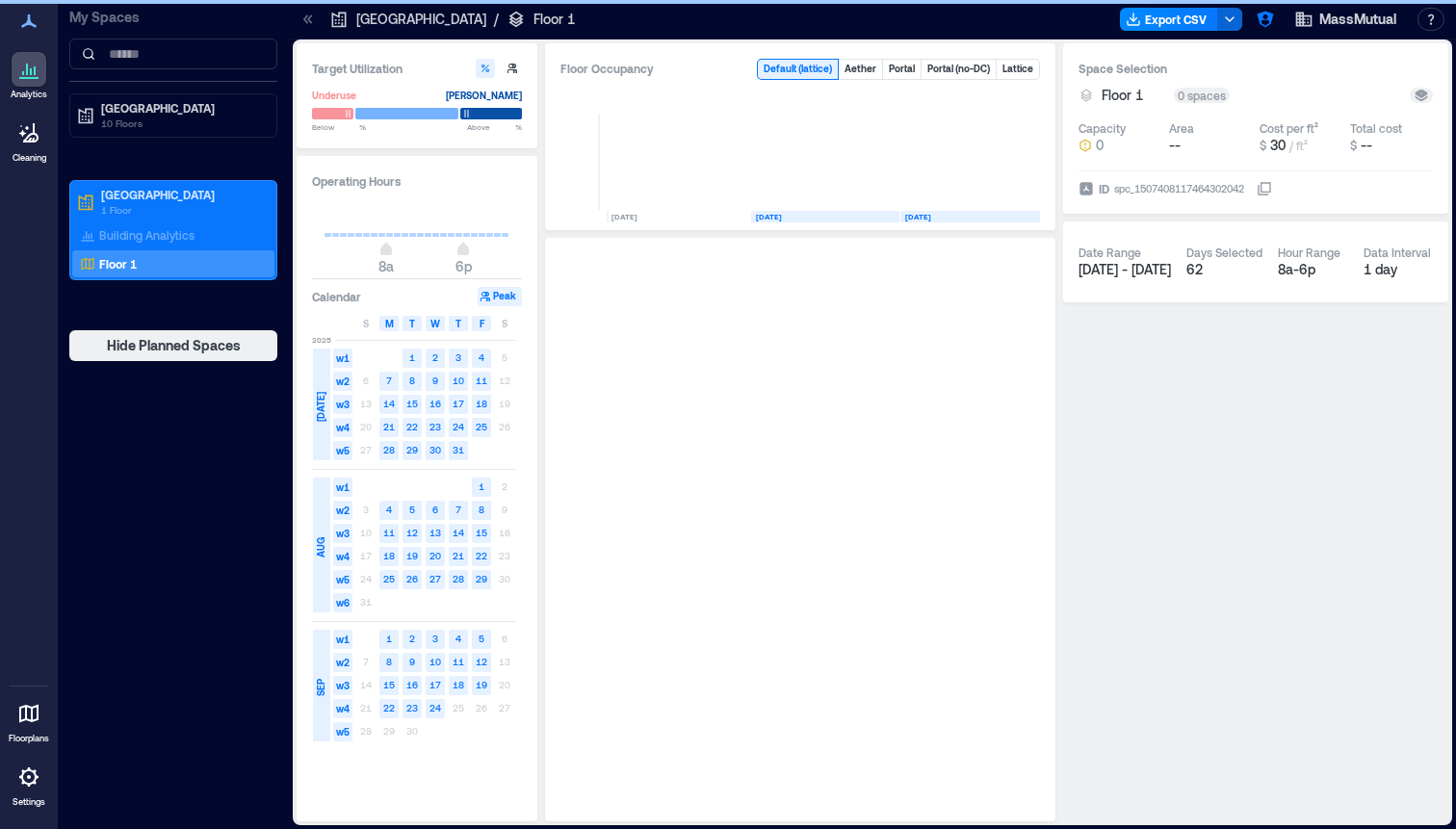
scroll to position [0, 130]
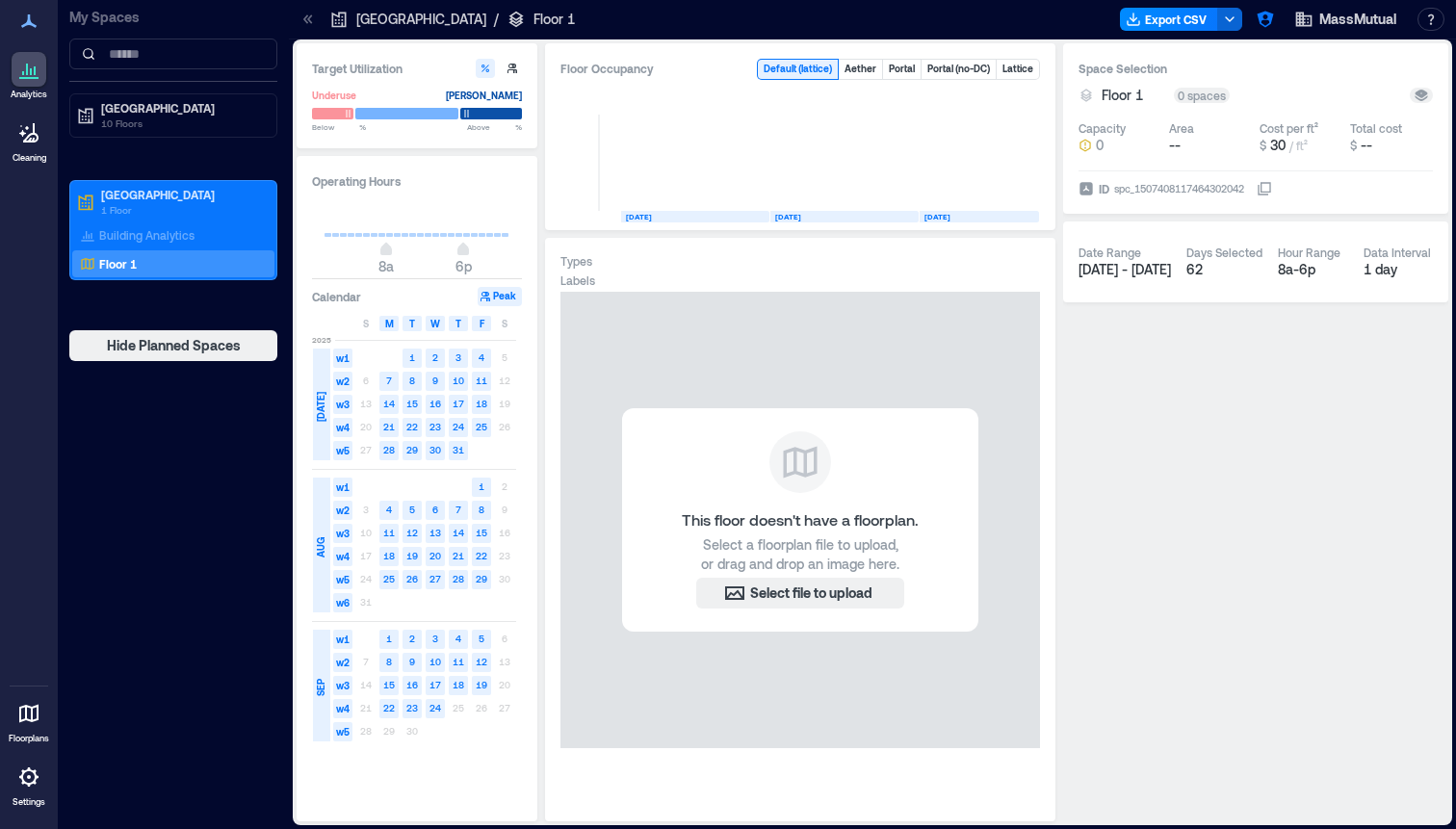
click at [303, 25] on icon at bounding box center [307, 19] width 19 height 19
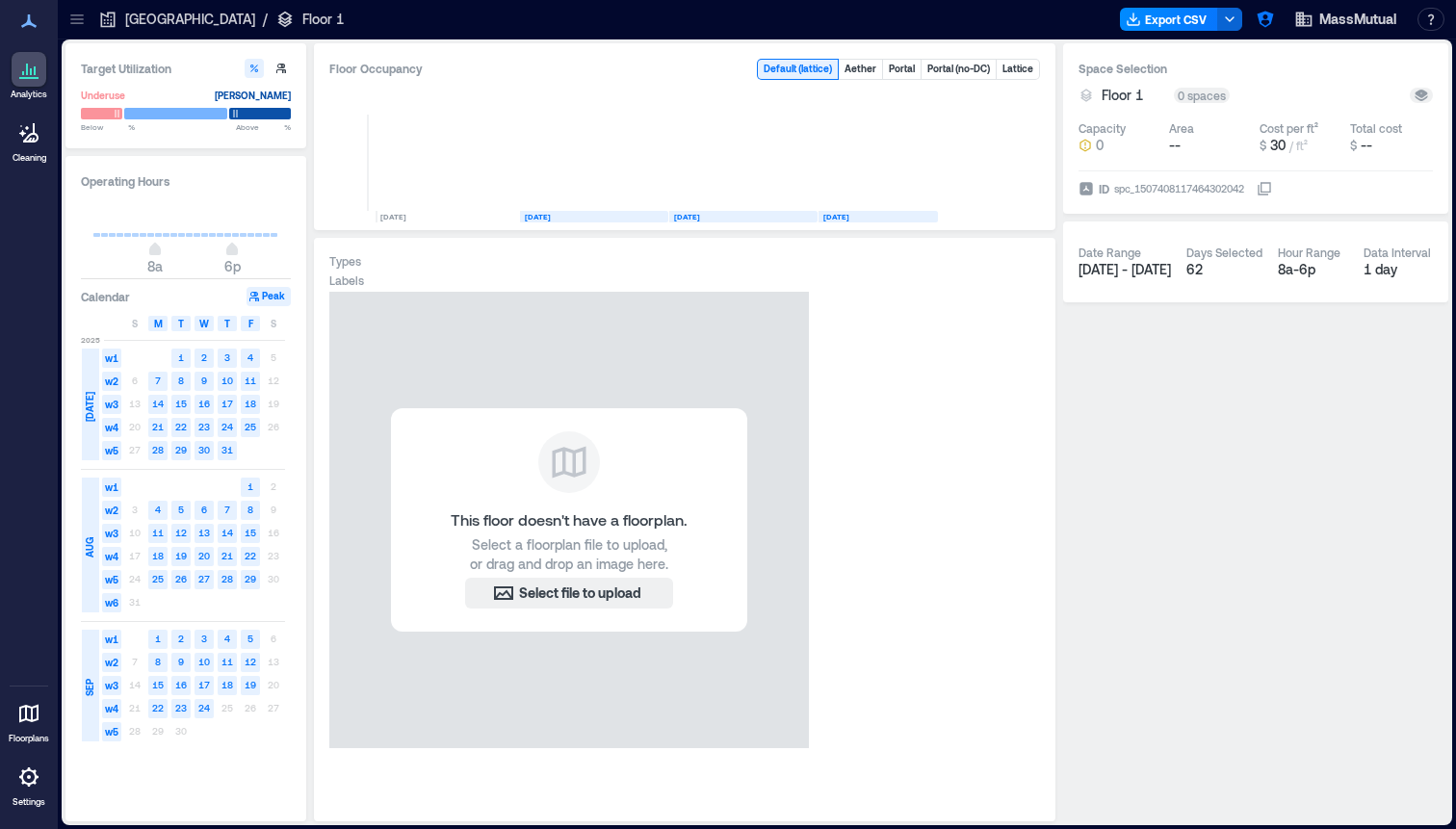
scroll to position [0, 0]
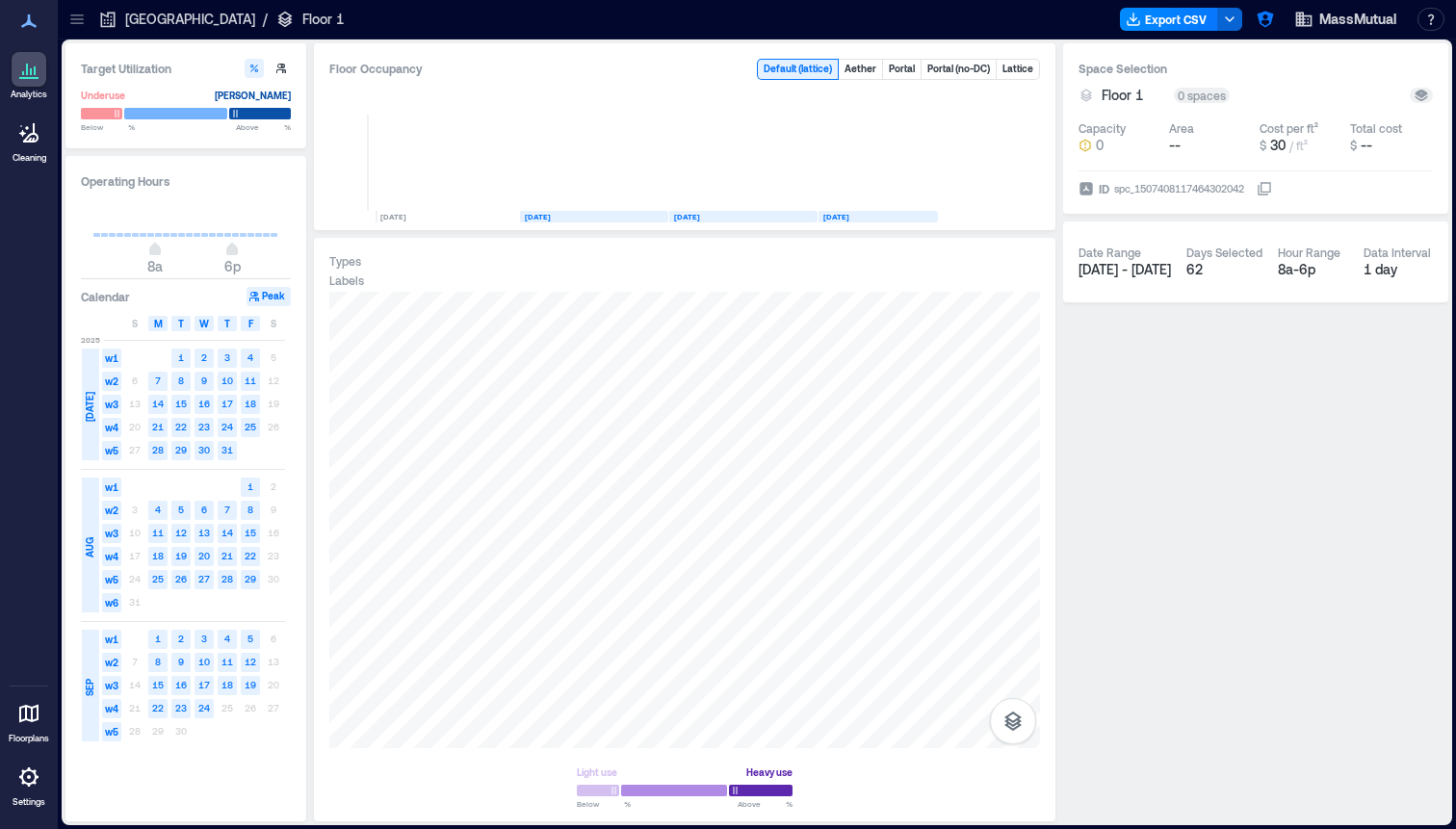
click at [28, 767] on icon at bounding box center [29, 777] width 23 height 23
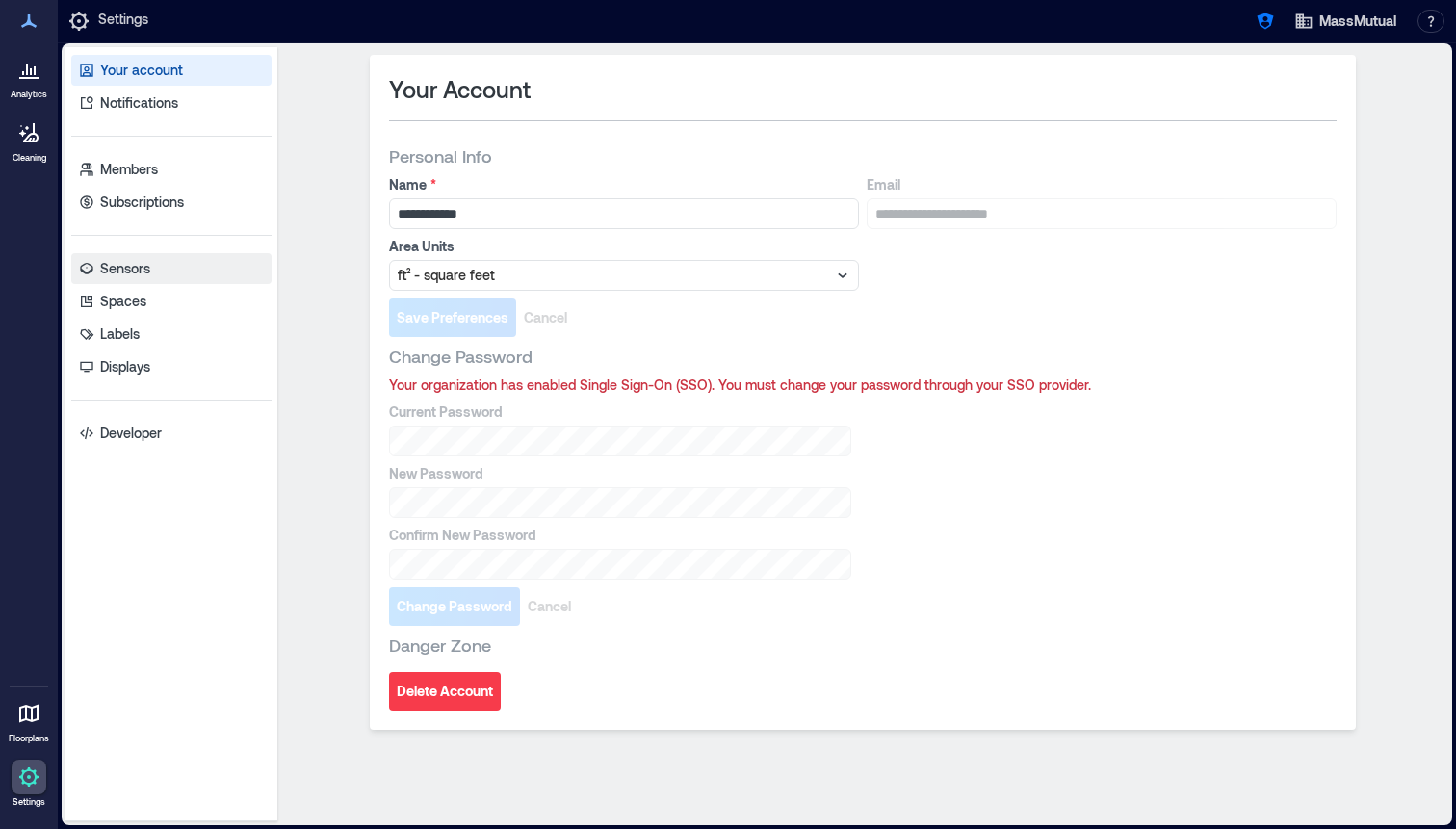
click at [148, 276] on p "Sensors" at bounding box center [125, 268] width 51 height 19
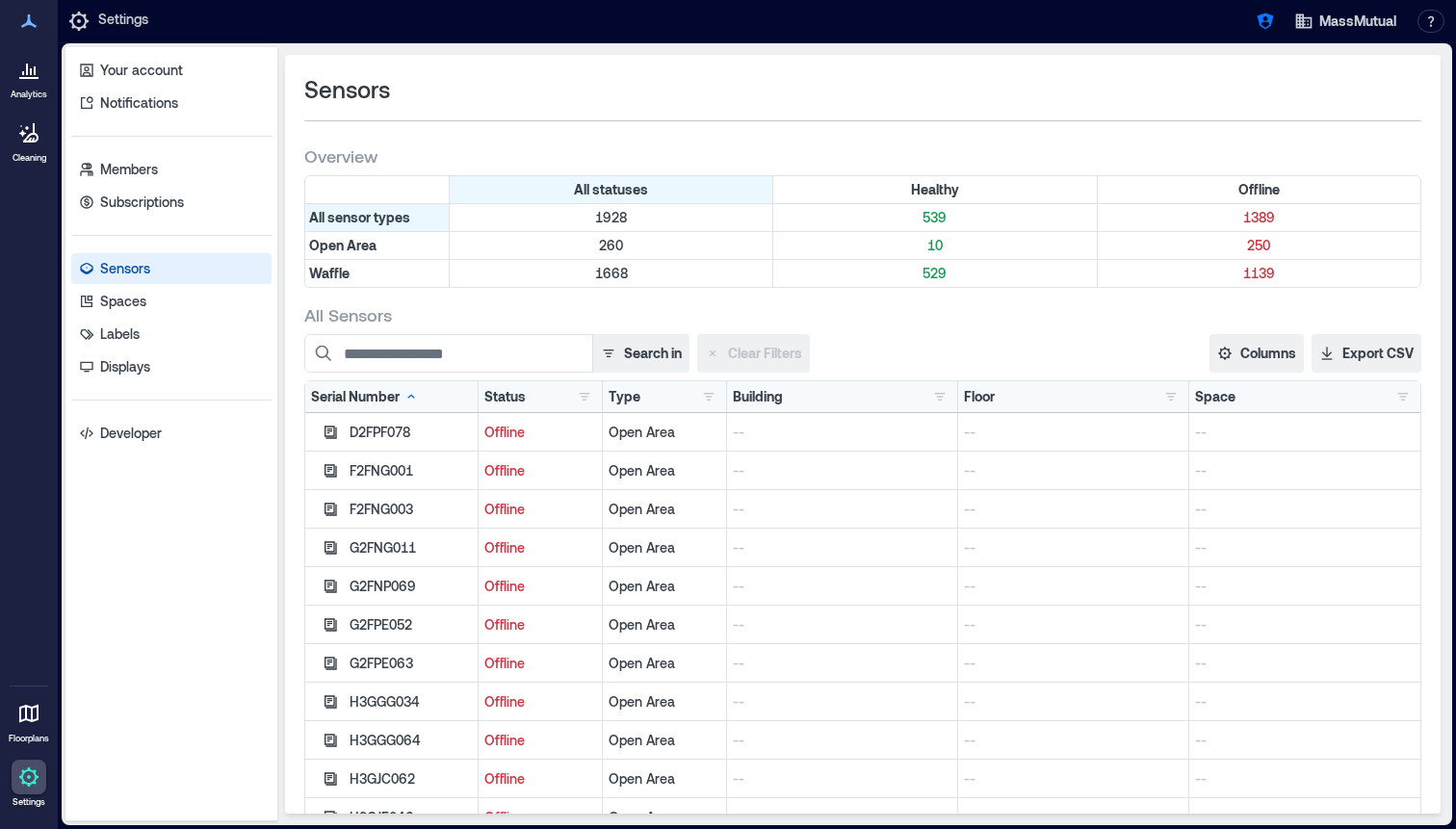
scroll to position [42, 0]
click at [26, 83] on div at bounding box center [29, 69] width 35 height 35
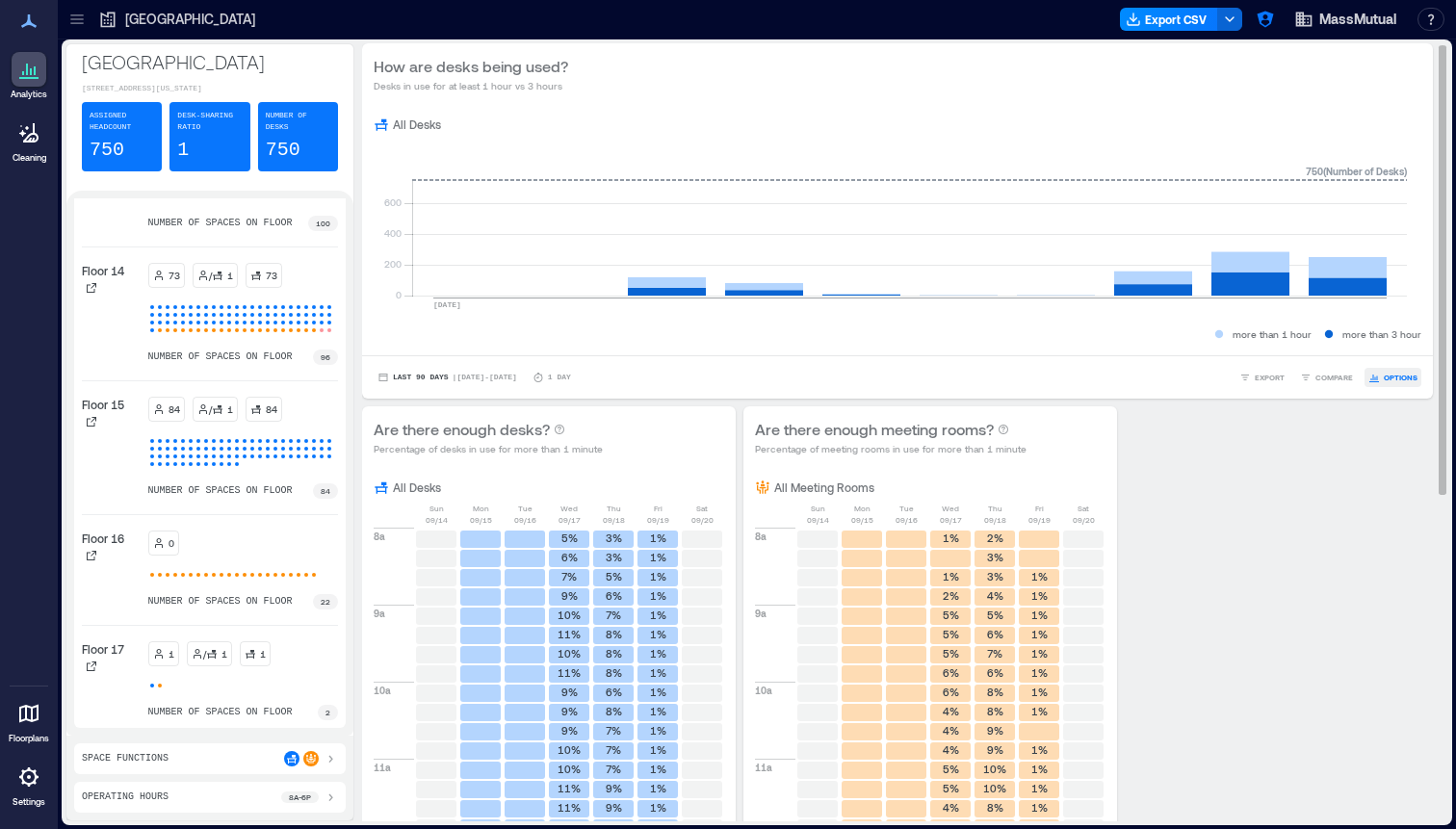
click at [1365, 383] on button "OPTIONS" at bounding box center [1393, 376] width 56 height 19
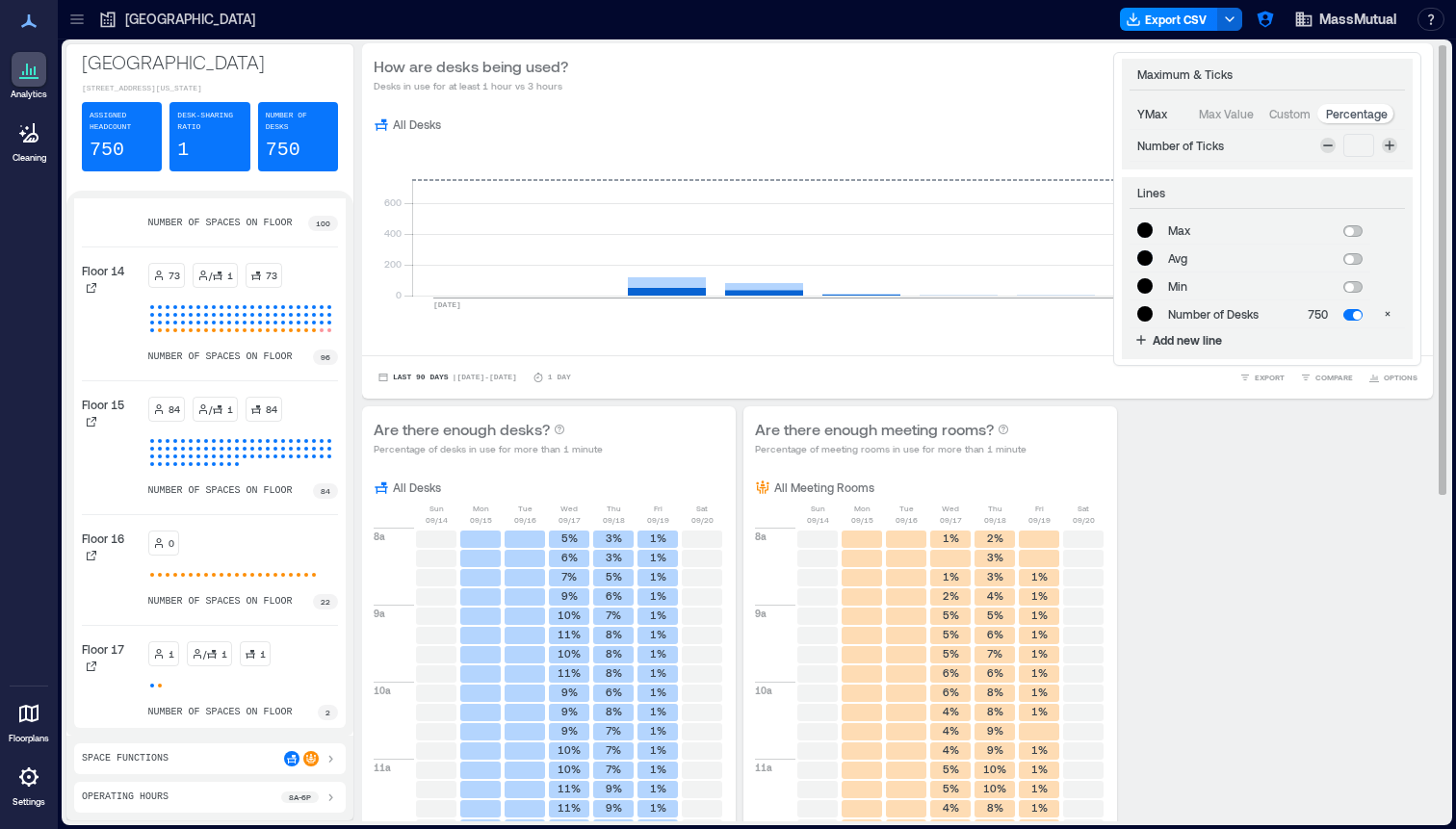
click at [1345, 234] on span at bounding box center [1349, 231] width 9 height 9
type input "*******"
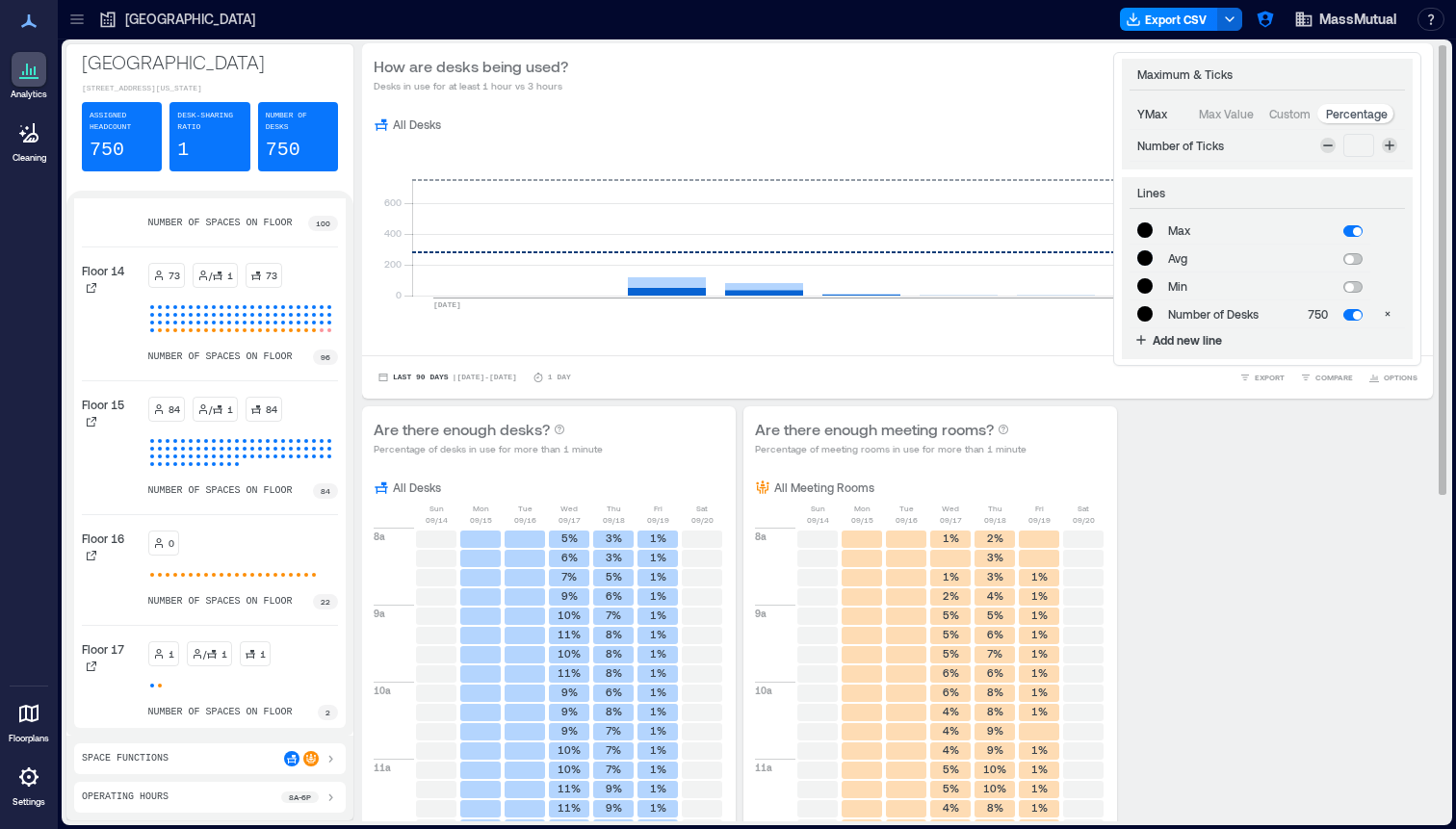
type input "*******"
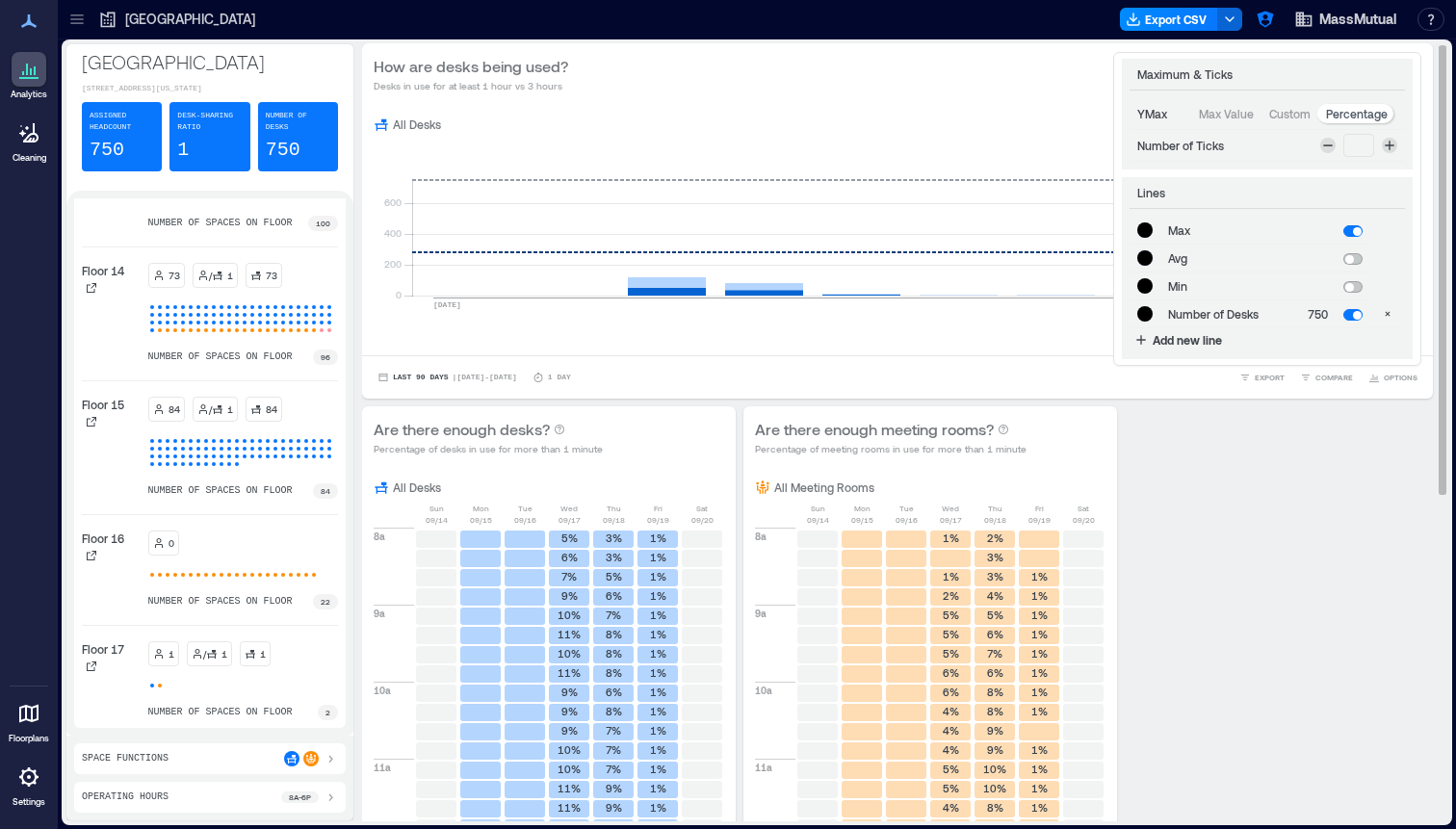
type input "*******"
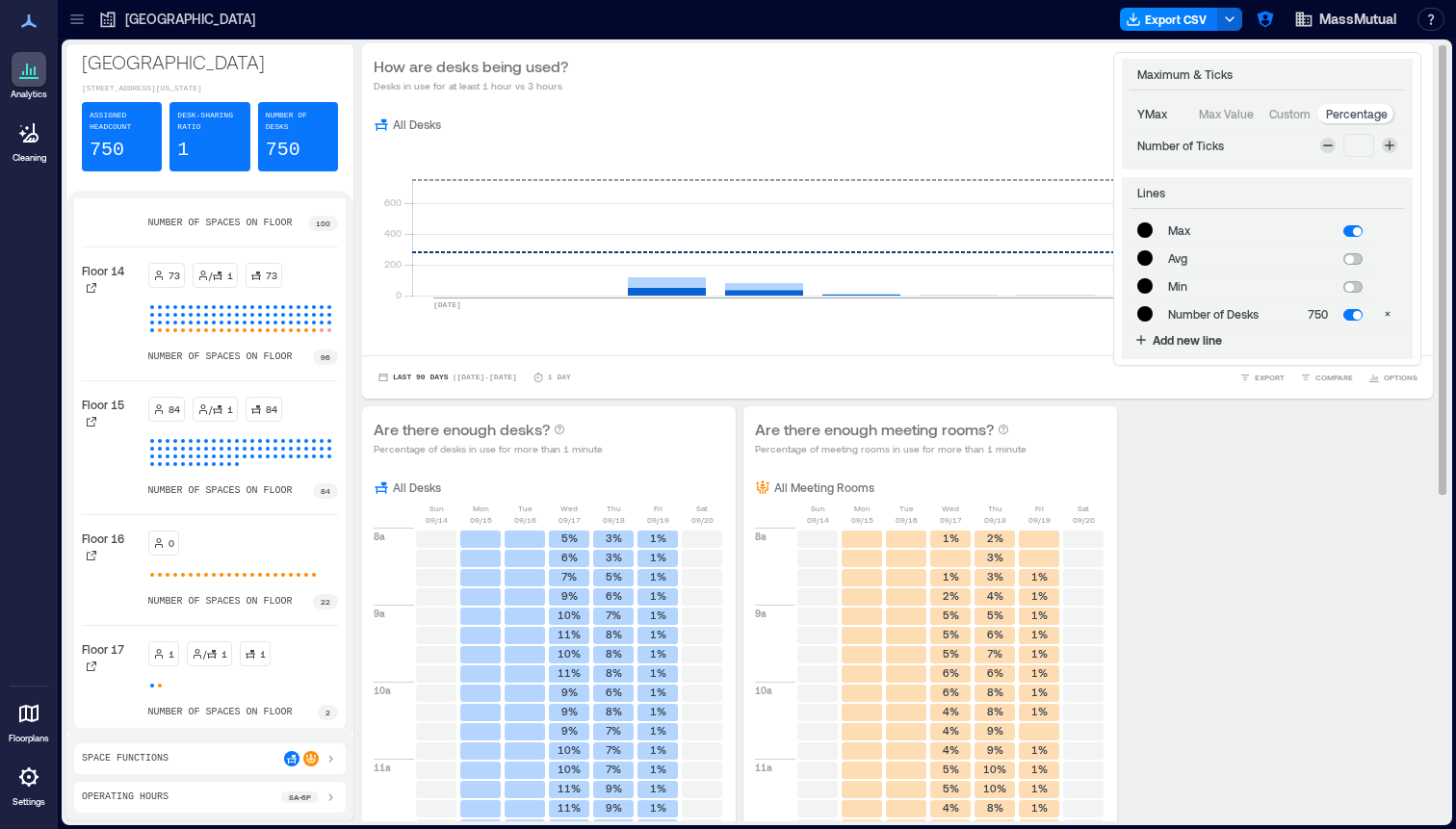
type input "*******"
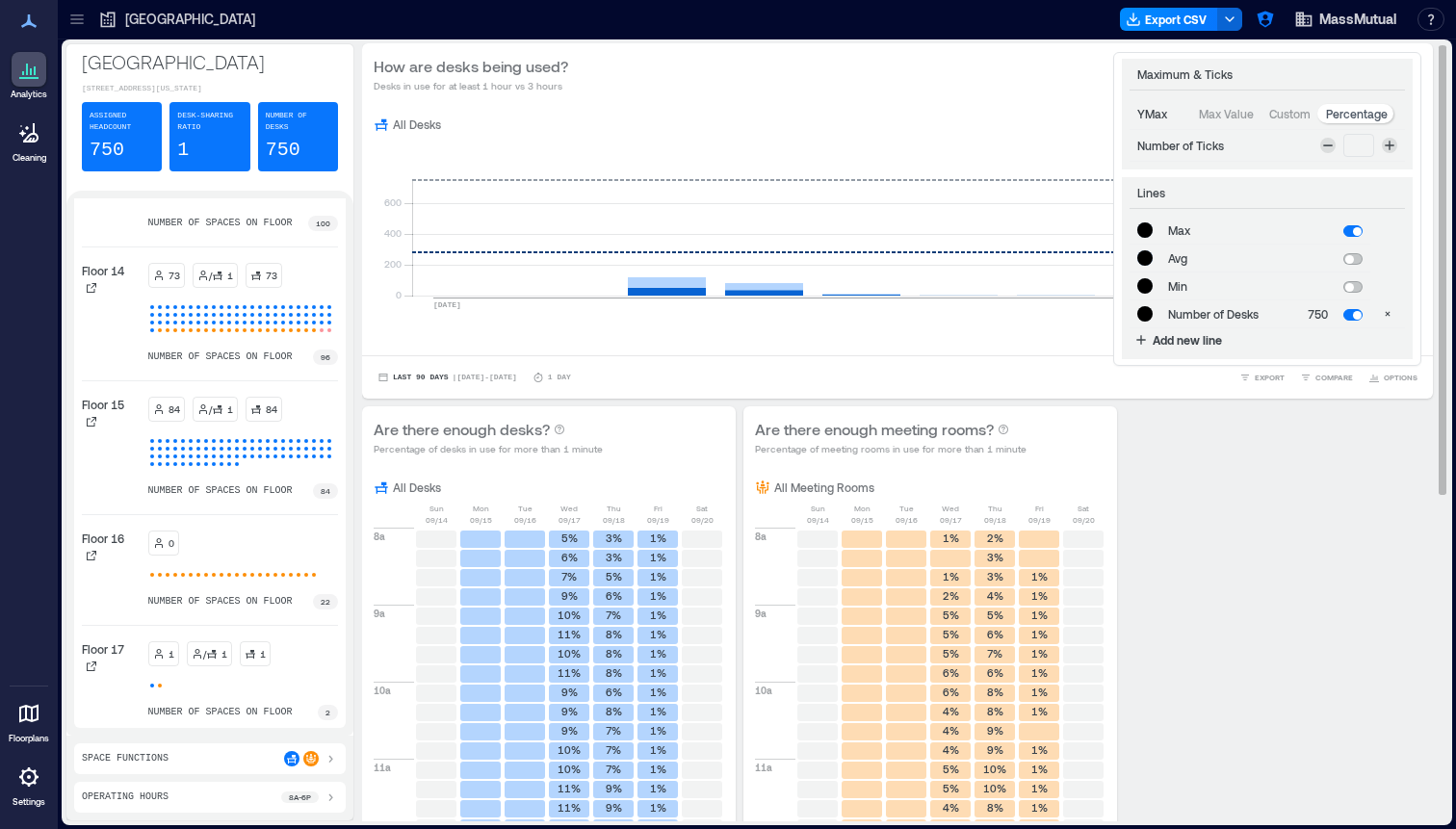
type input "*******"
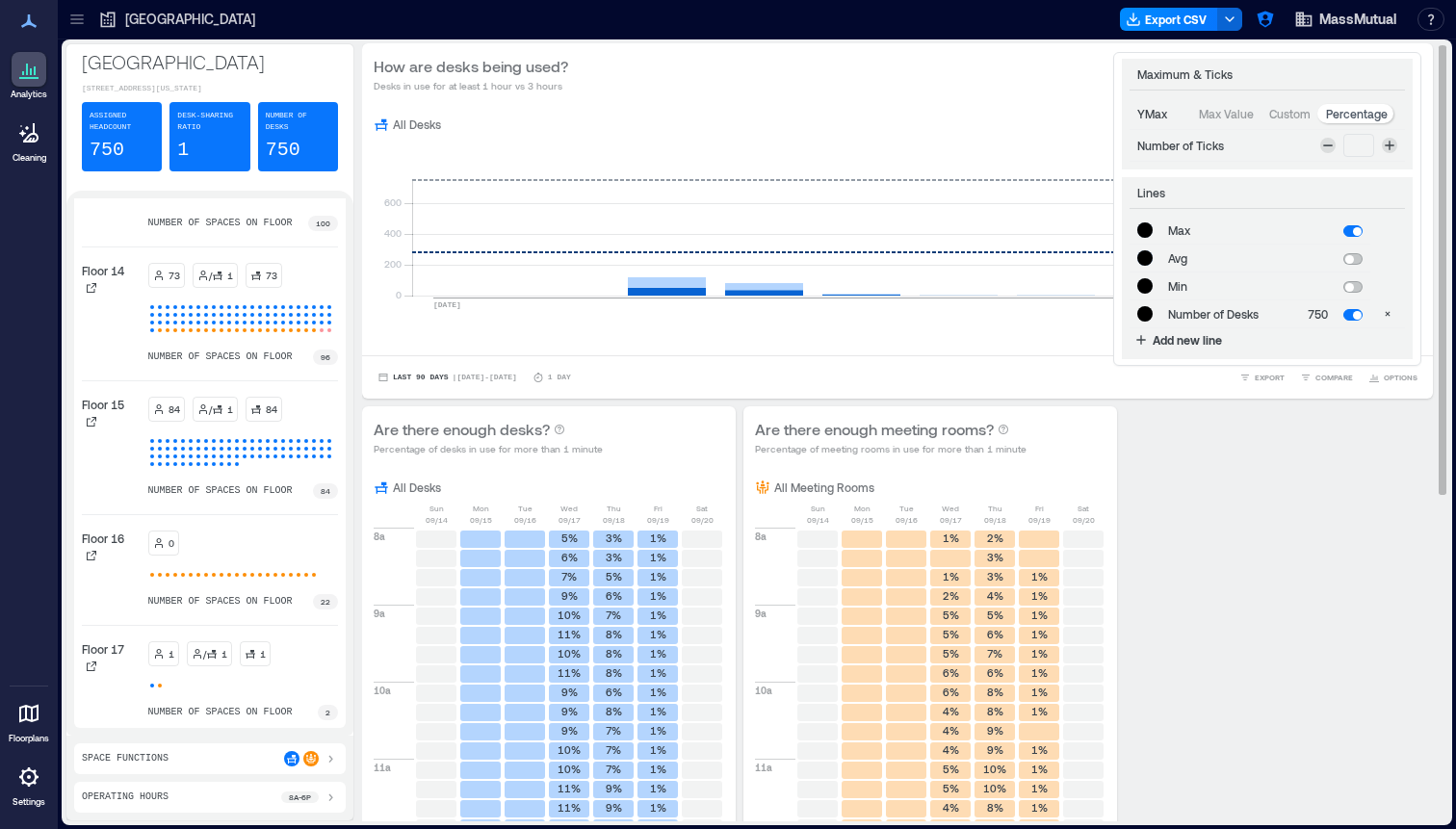
type input "*******"
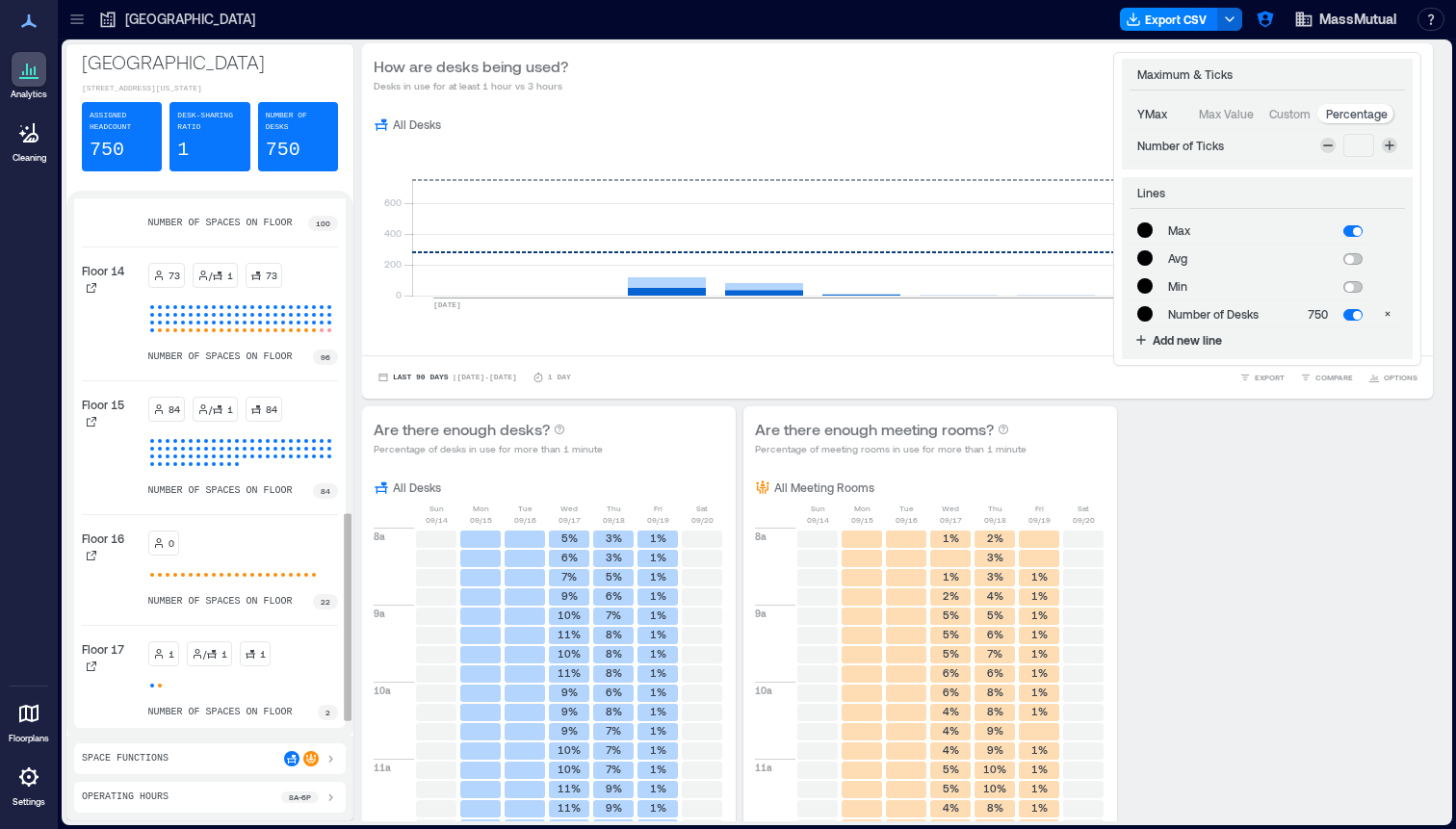
type input "*******"
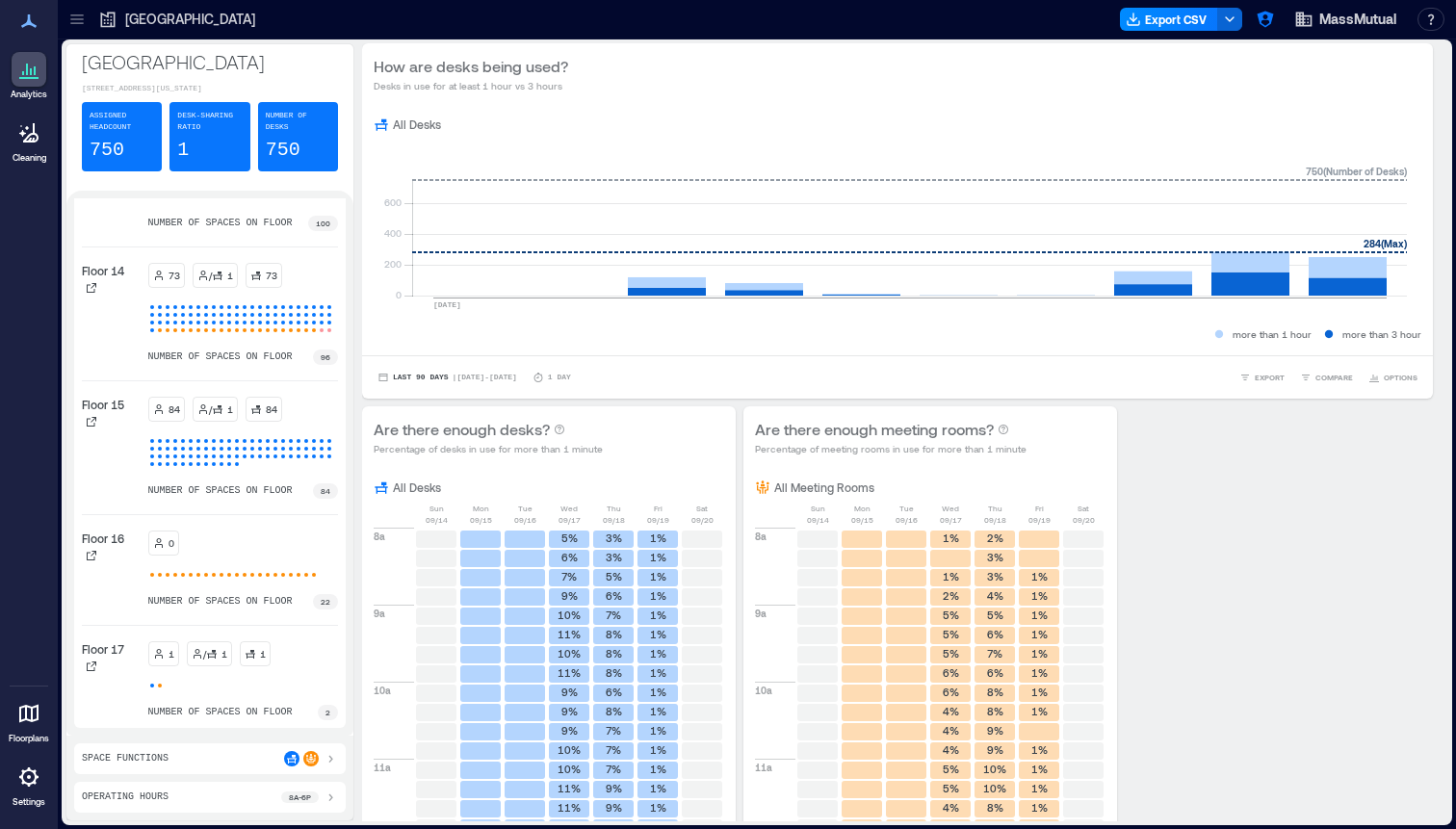
click at [169, 794] on div "Operating Hours 8a - 6p" at bounding box center [210, 797] width 257 height 16
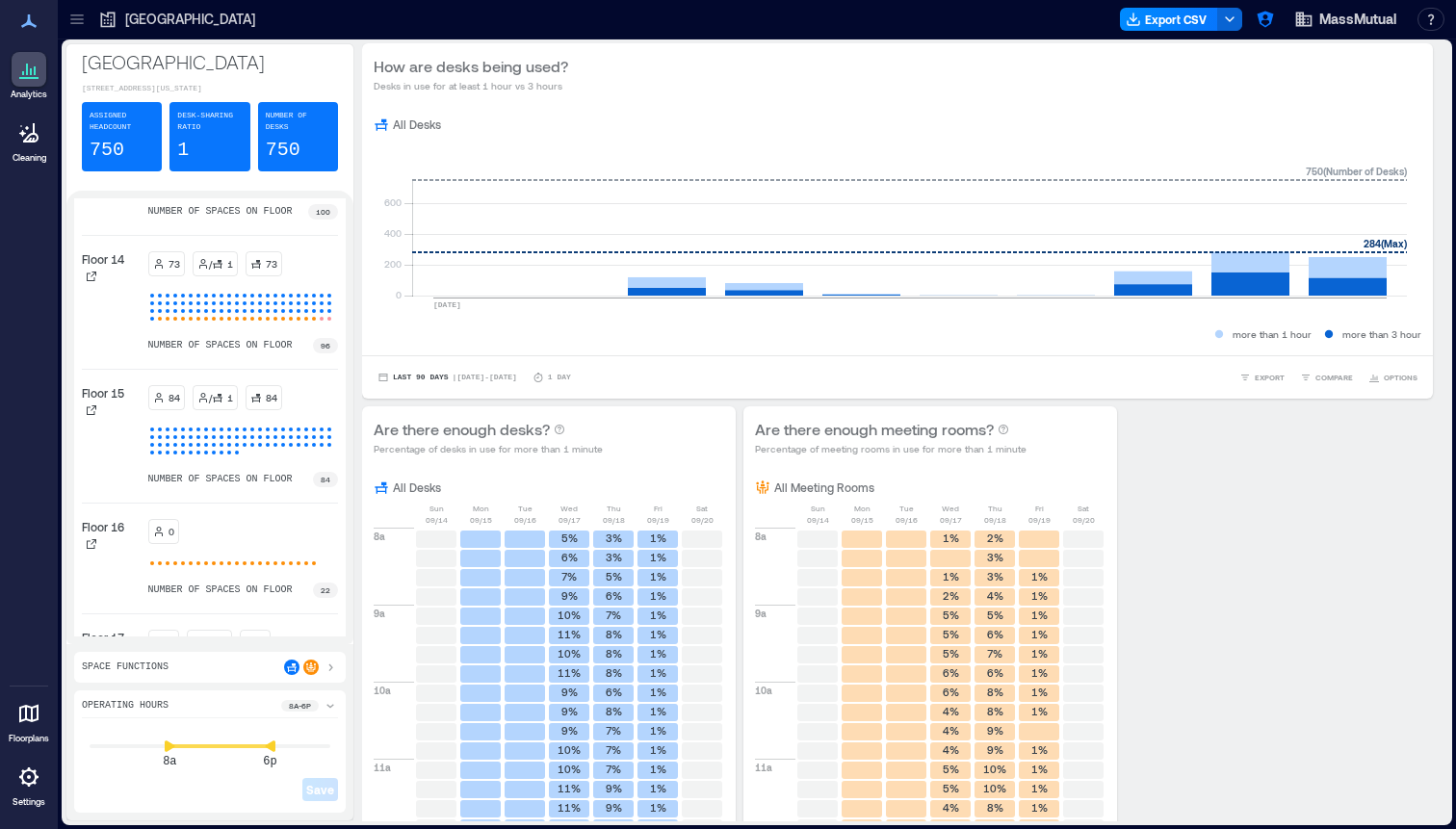
click at [224, 658] on div "Space Functions" at bounding box center [210, 667] width 271 height 31
click at [220, 668] on div "Space Functions" at bounding box center [210, 668] width 257 height 16
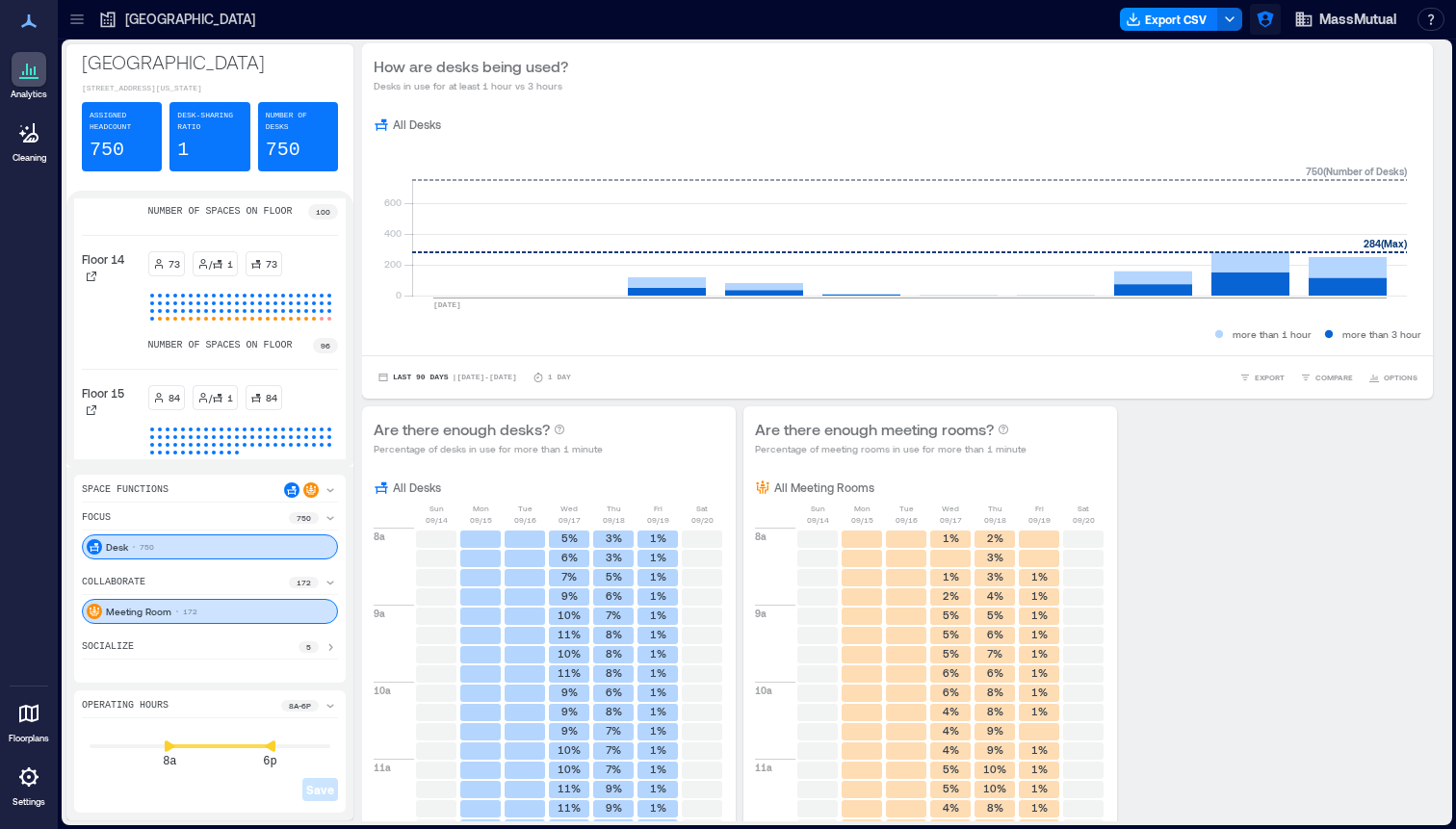
click at [1256, 21] on icon "button" at bounding box center [1265, 19] width 19 height 19
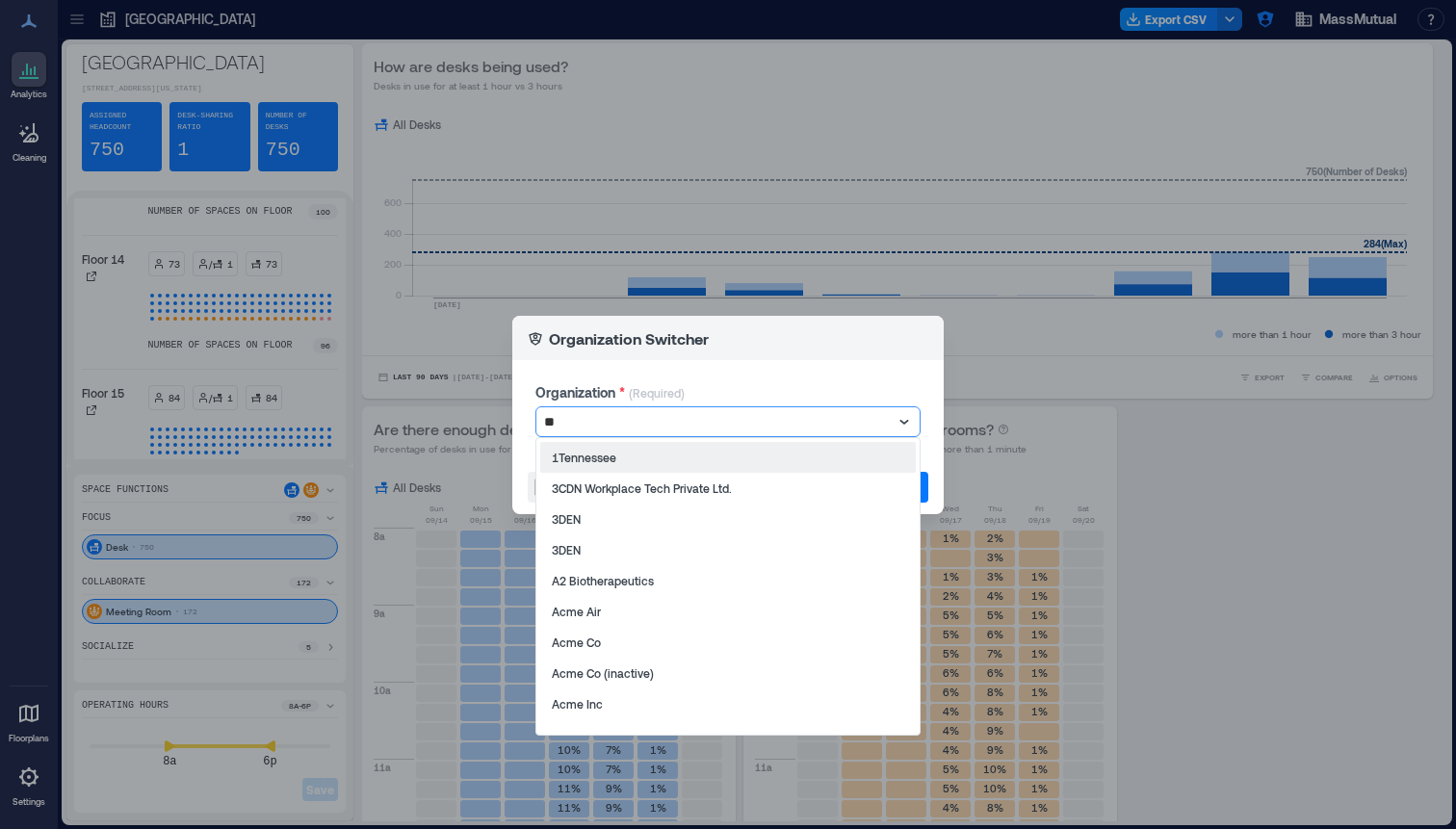
type input "***"
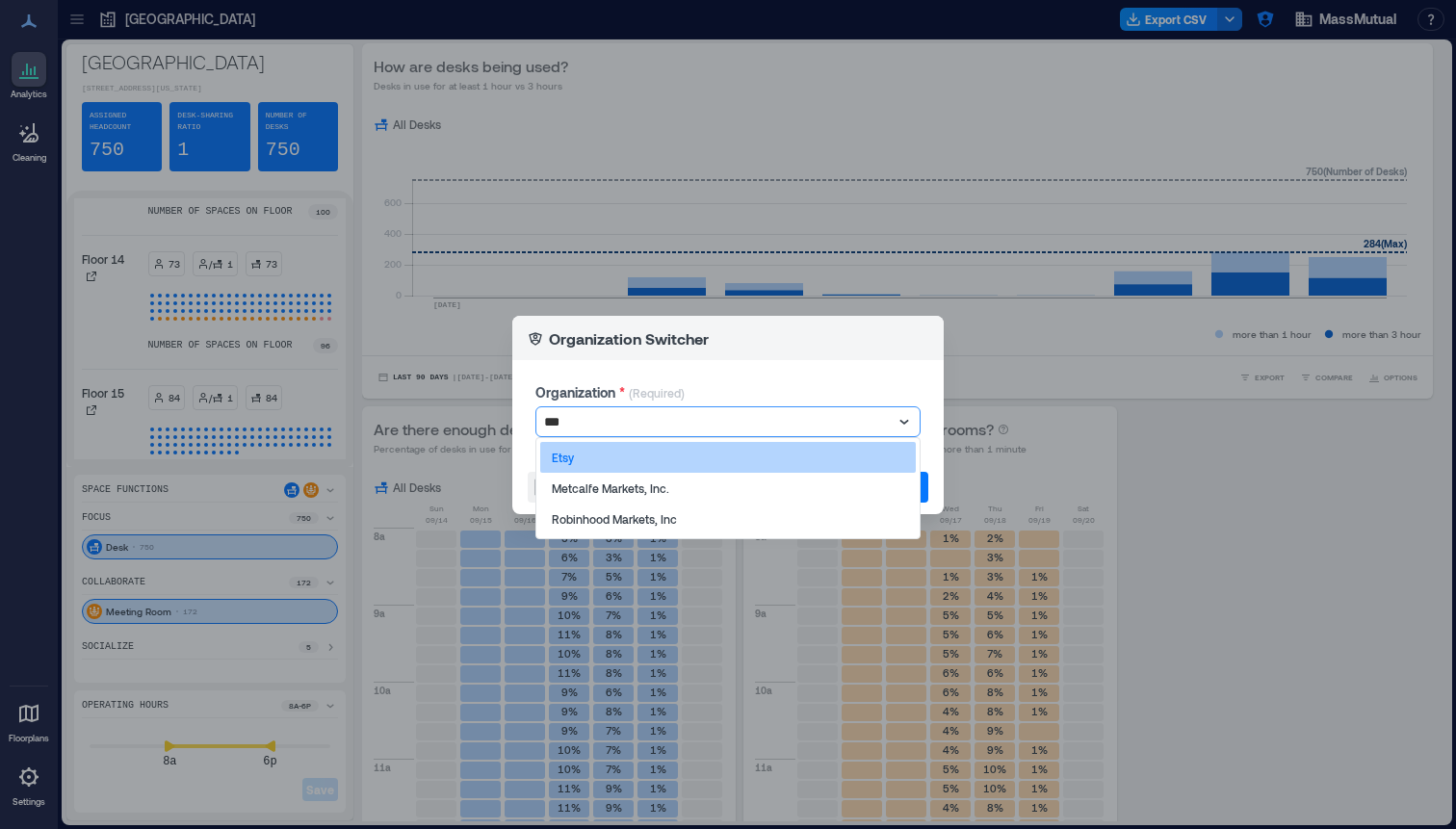
click at [645, 466] on div "Etsy" at bounding box center [727, 457] width 375 height 31
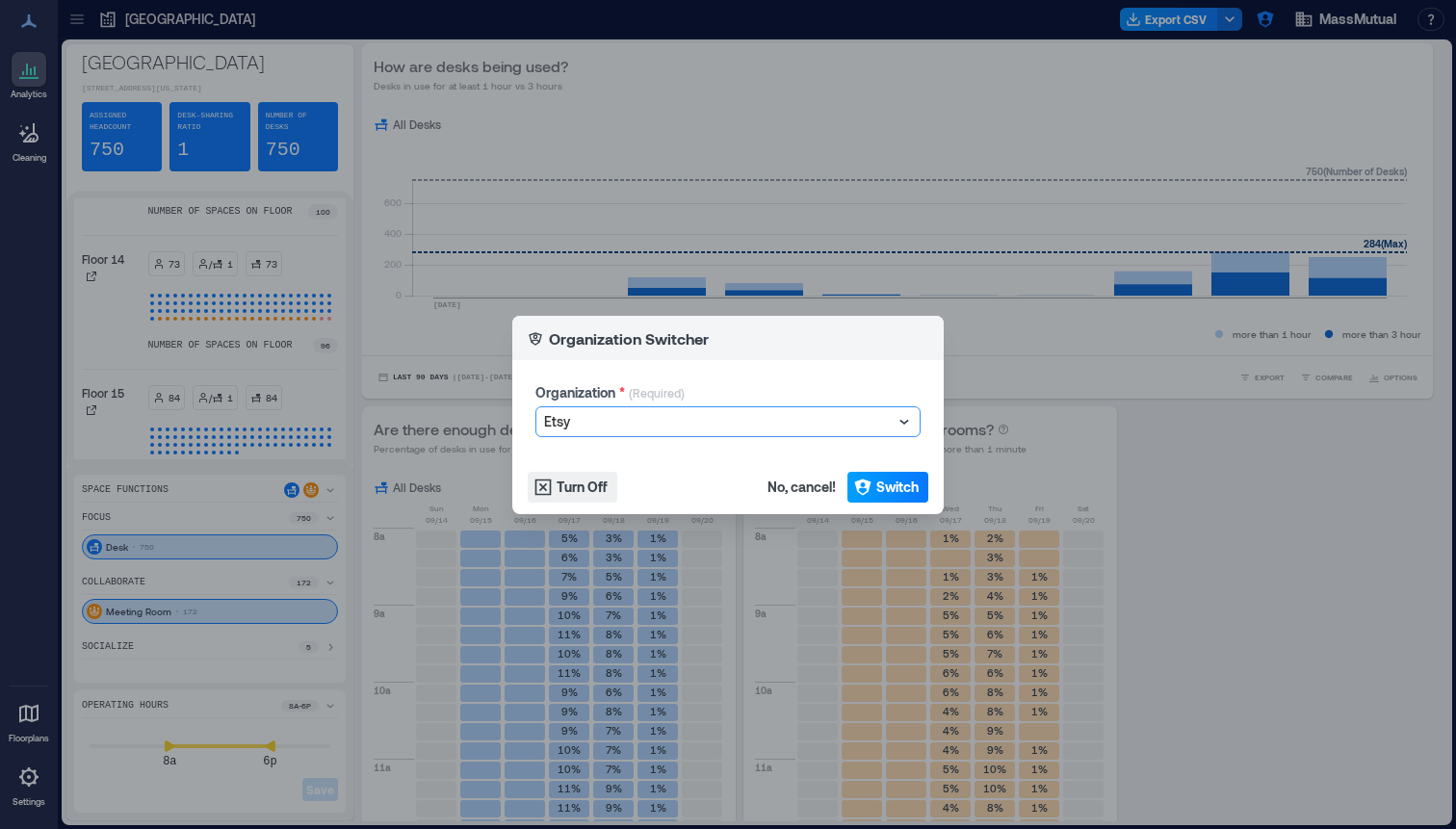
click at [909, 486] on span "Switch" at bounding box center [897, 486] width 43 height 19
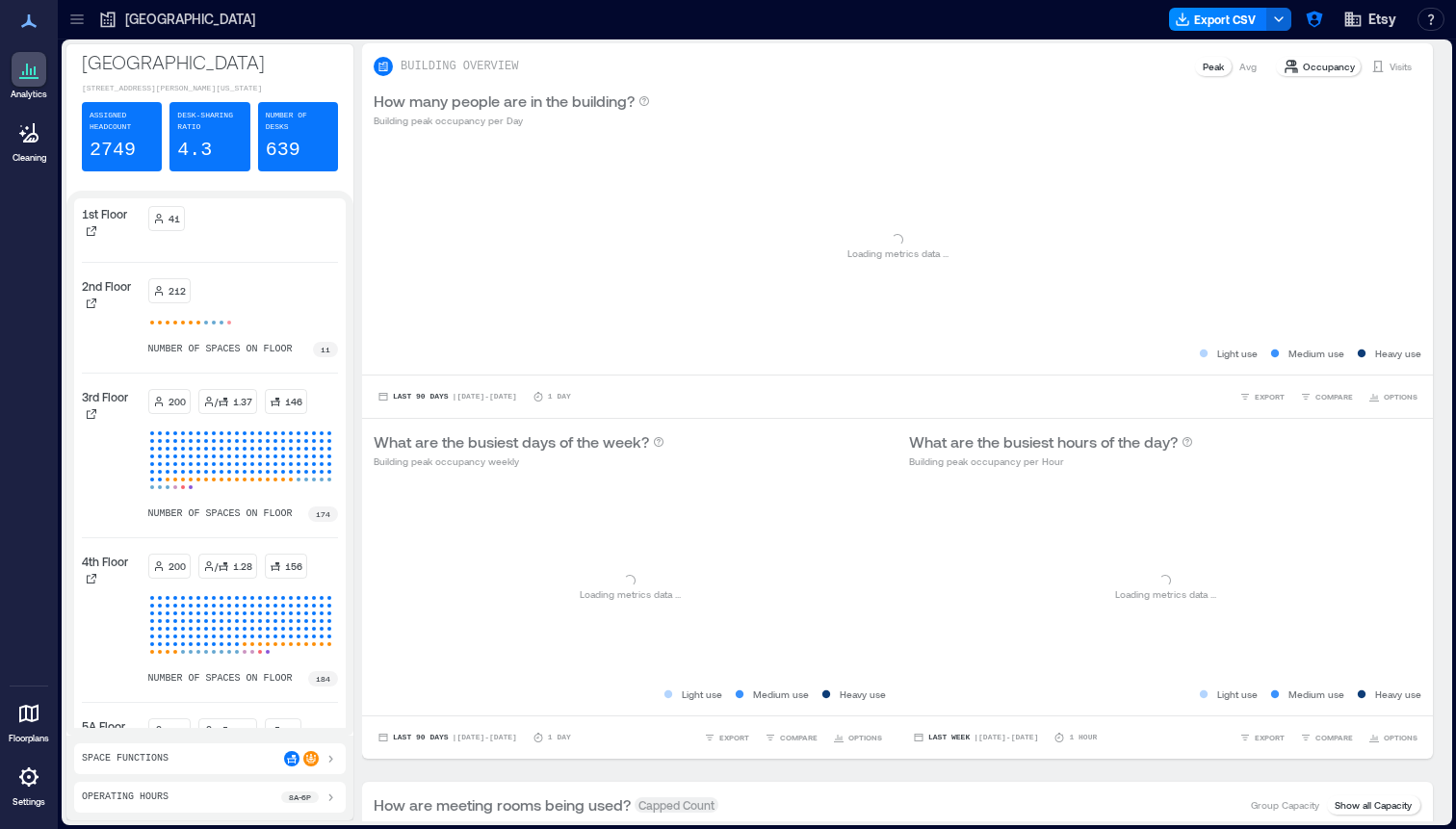
click at [39, 712] on icon at bounding box center [29, 713] width 23 height 23
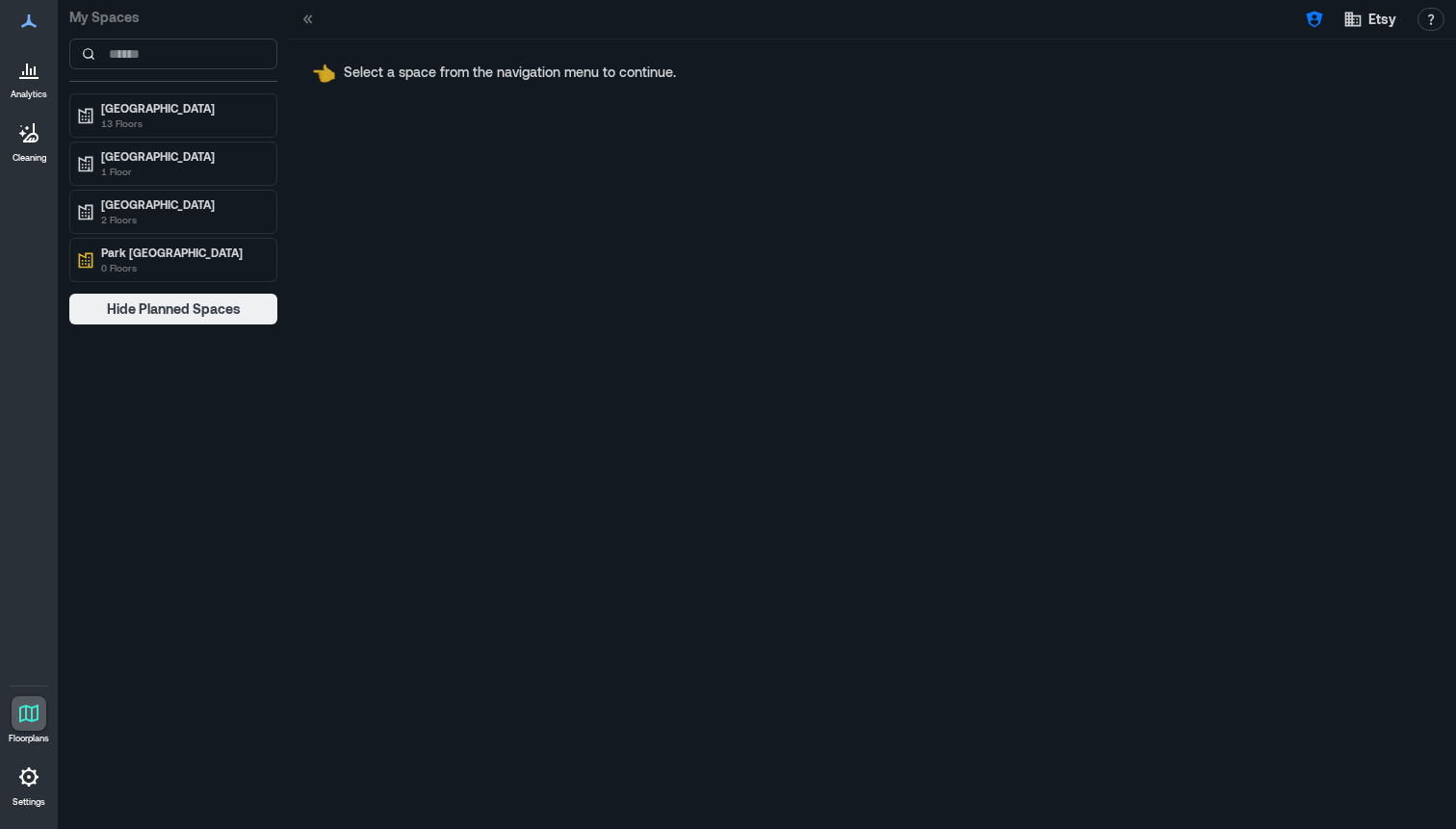
click at [36, 772] on icon at bounding box center [29, 777] width 23 height 23
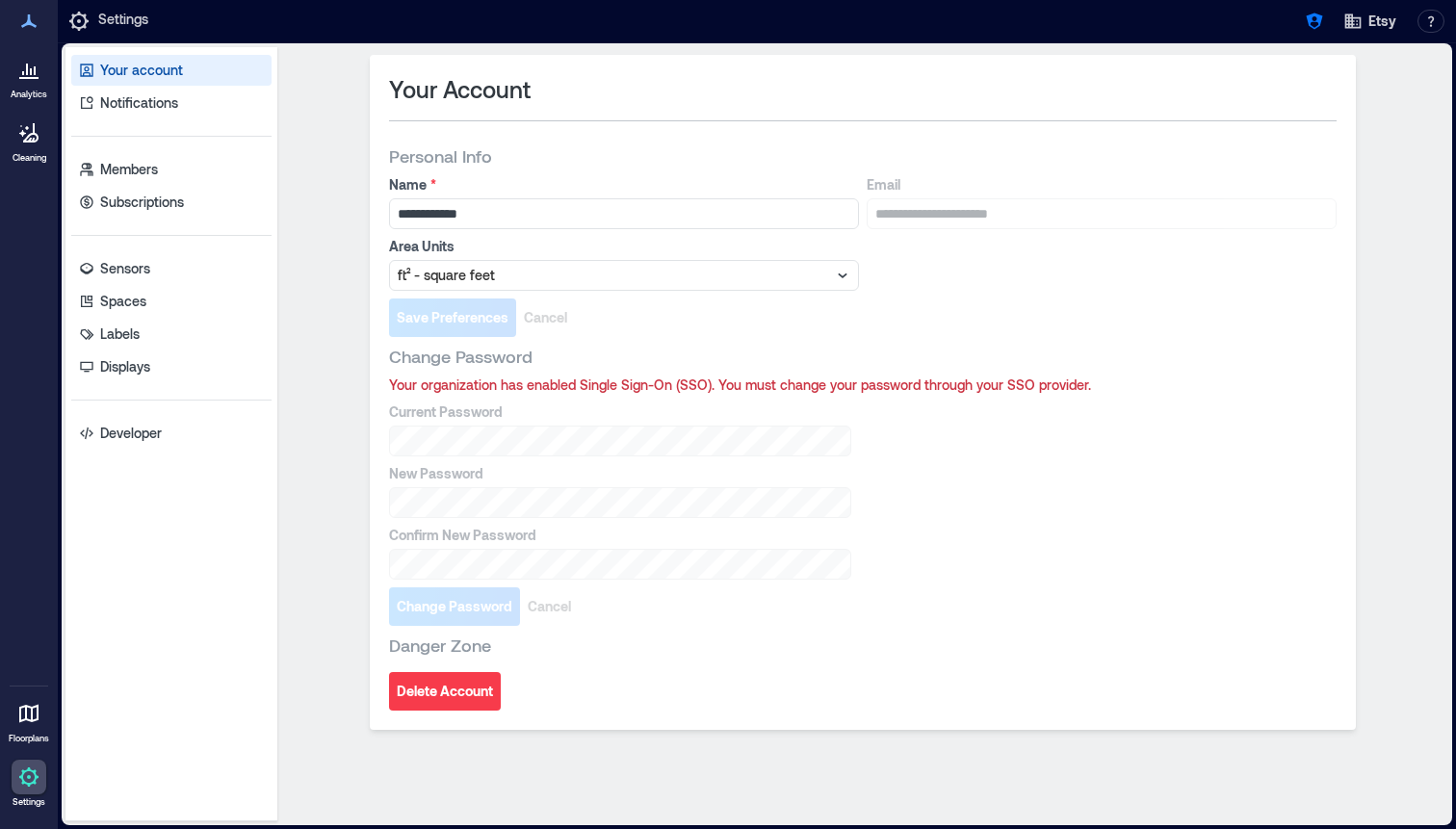
click at [40, 722] on icon at bounding box center [29, 713] width 23 height 23
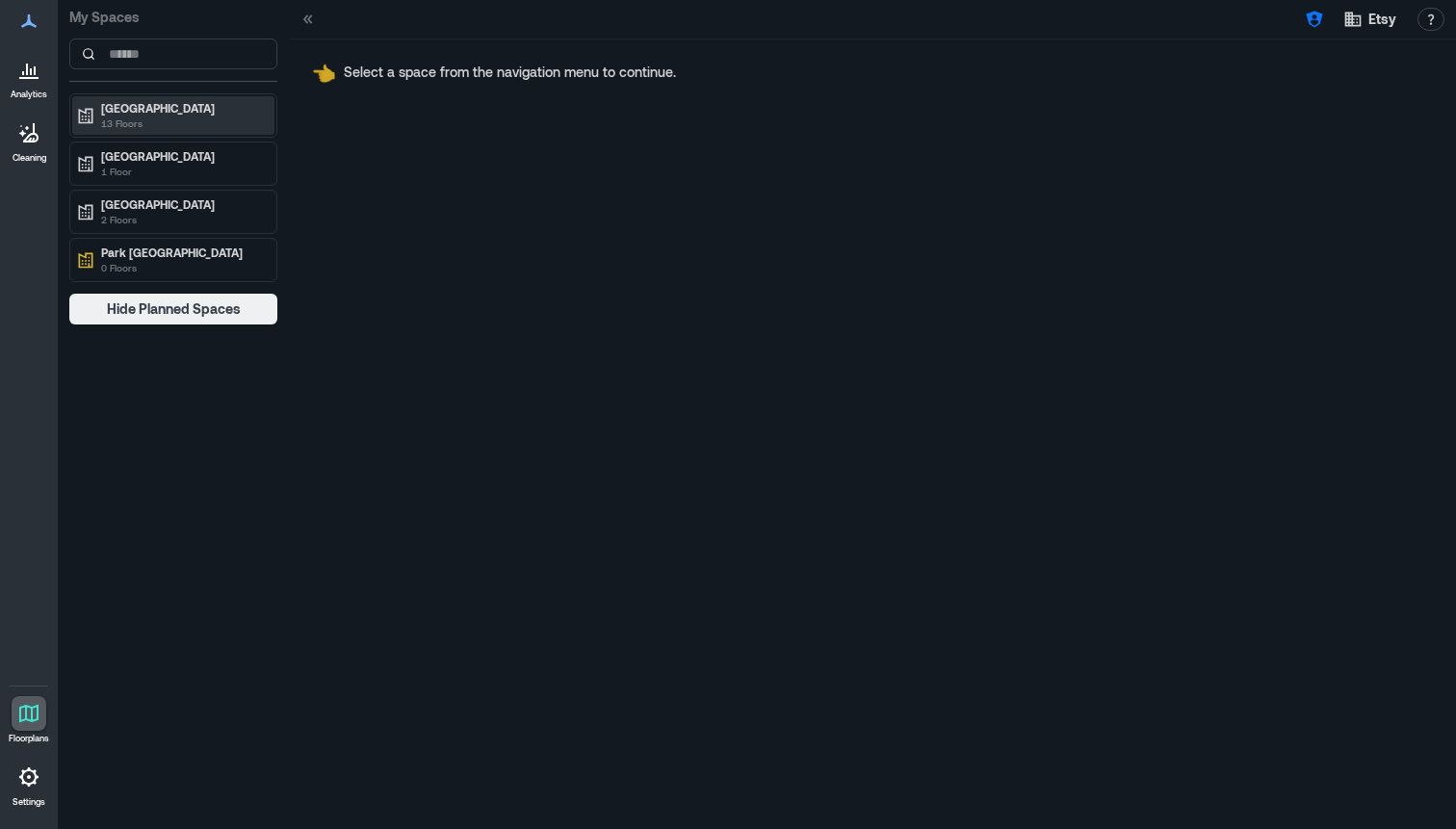
click at [191, 115] on p "[GEOGRAPHIC_DATA]" at bounding box center [181, 108] width 161 height 16
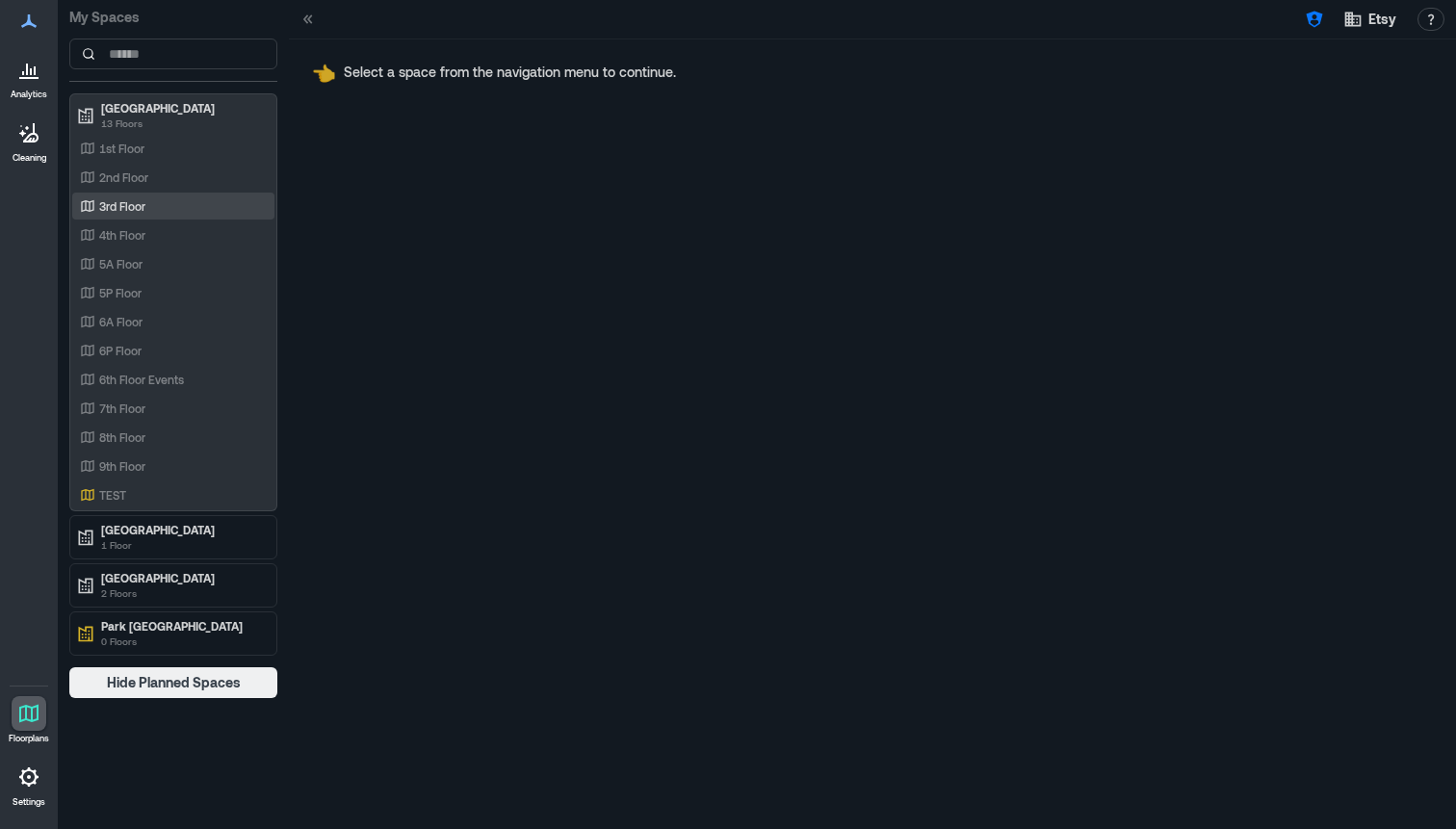
click at [153, 218] on div "3rd Floor" at bounding box center [173, 205] width 202 height 27
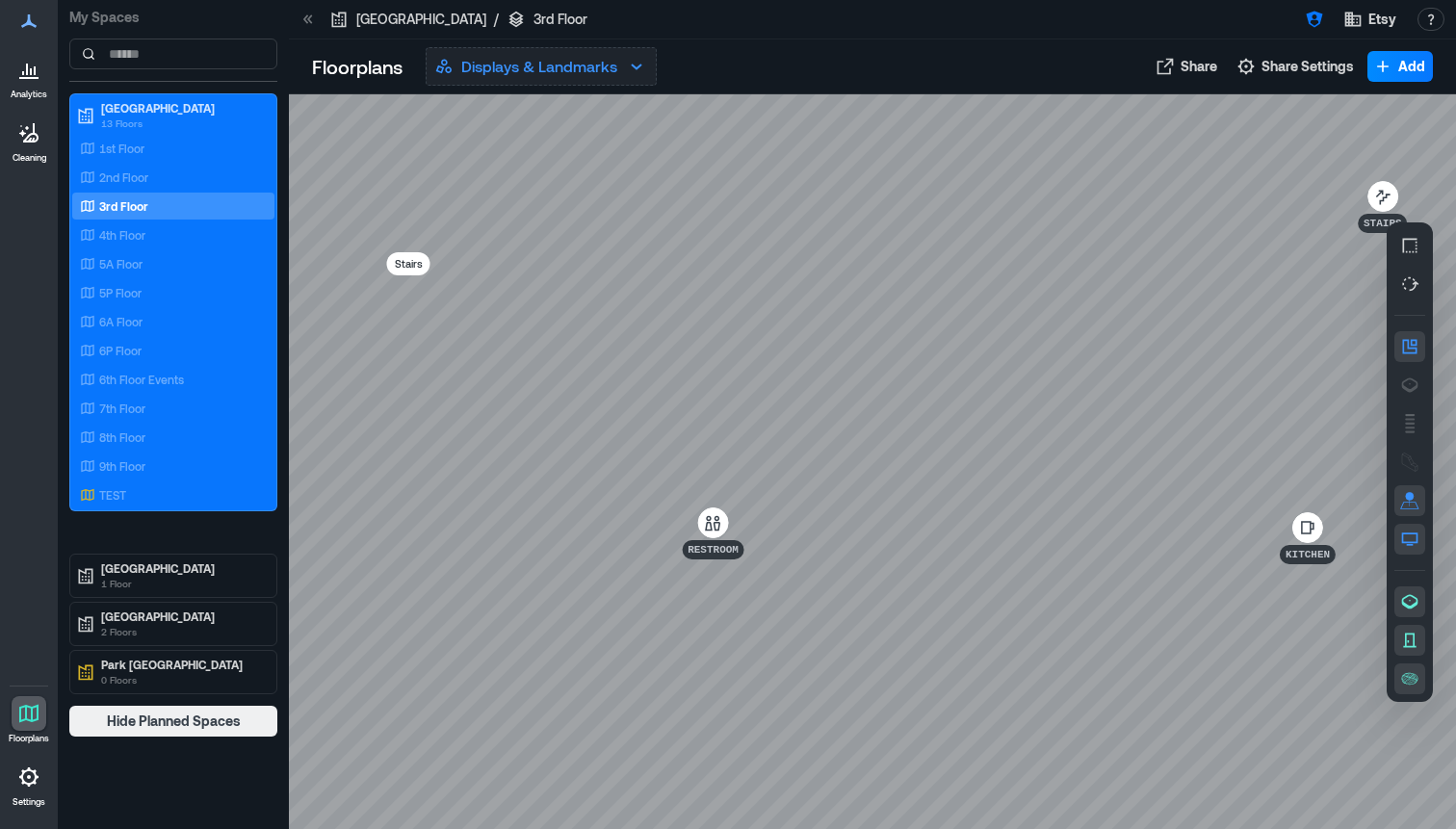
click at [595, 69] on p "Displays & Landmarks" at bounding box center [540, 65] width 156 height 23
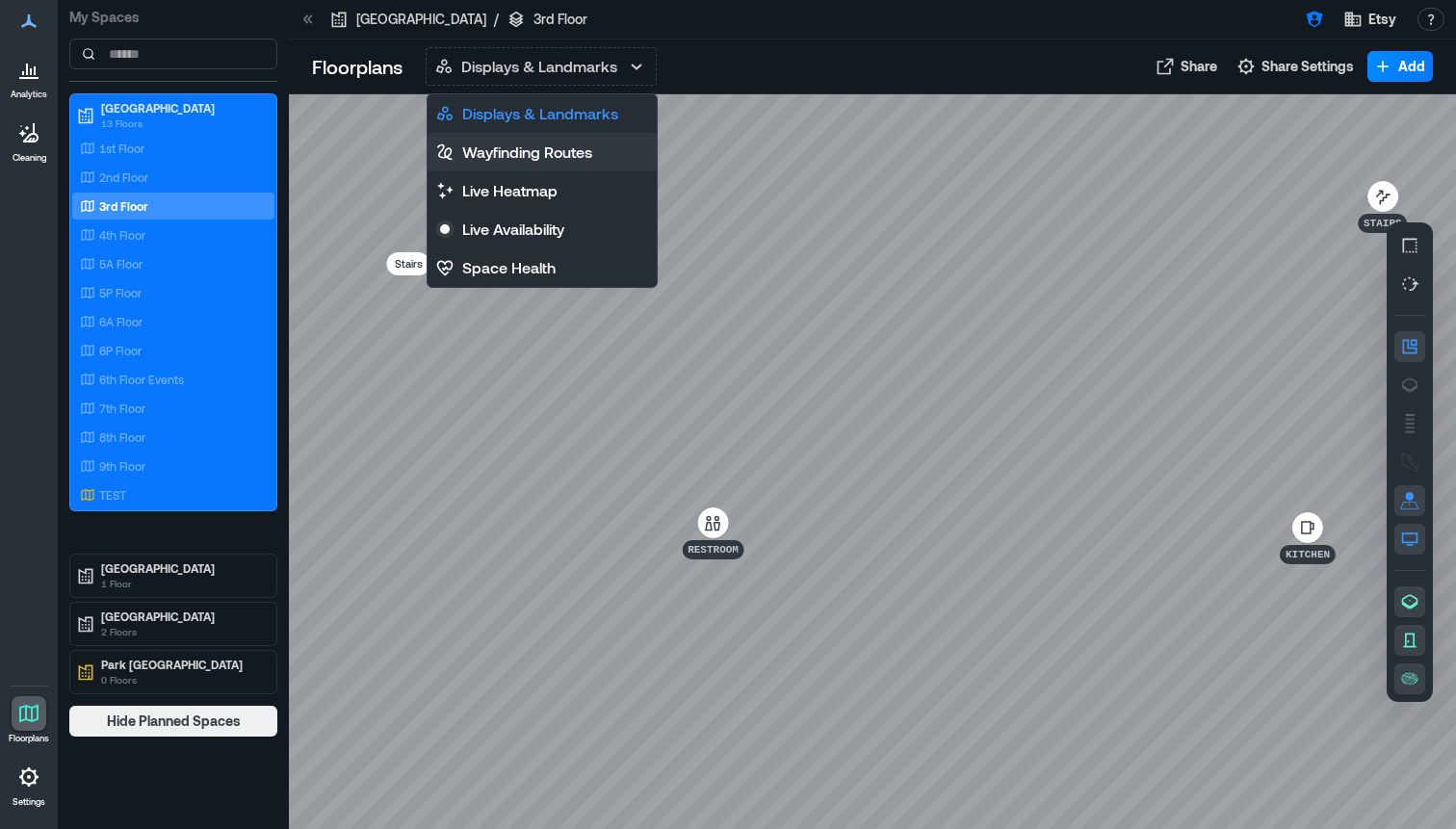
click at [573, 146] on p "Wayfinding Routes" at bounding box center [527, 152] width 130 height 23
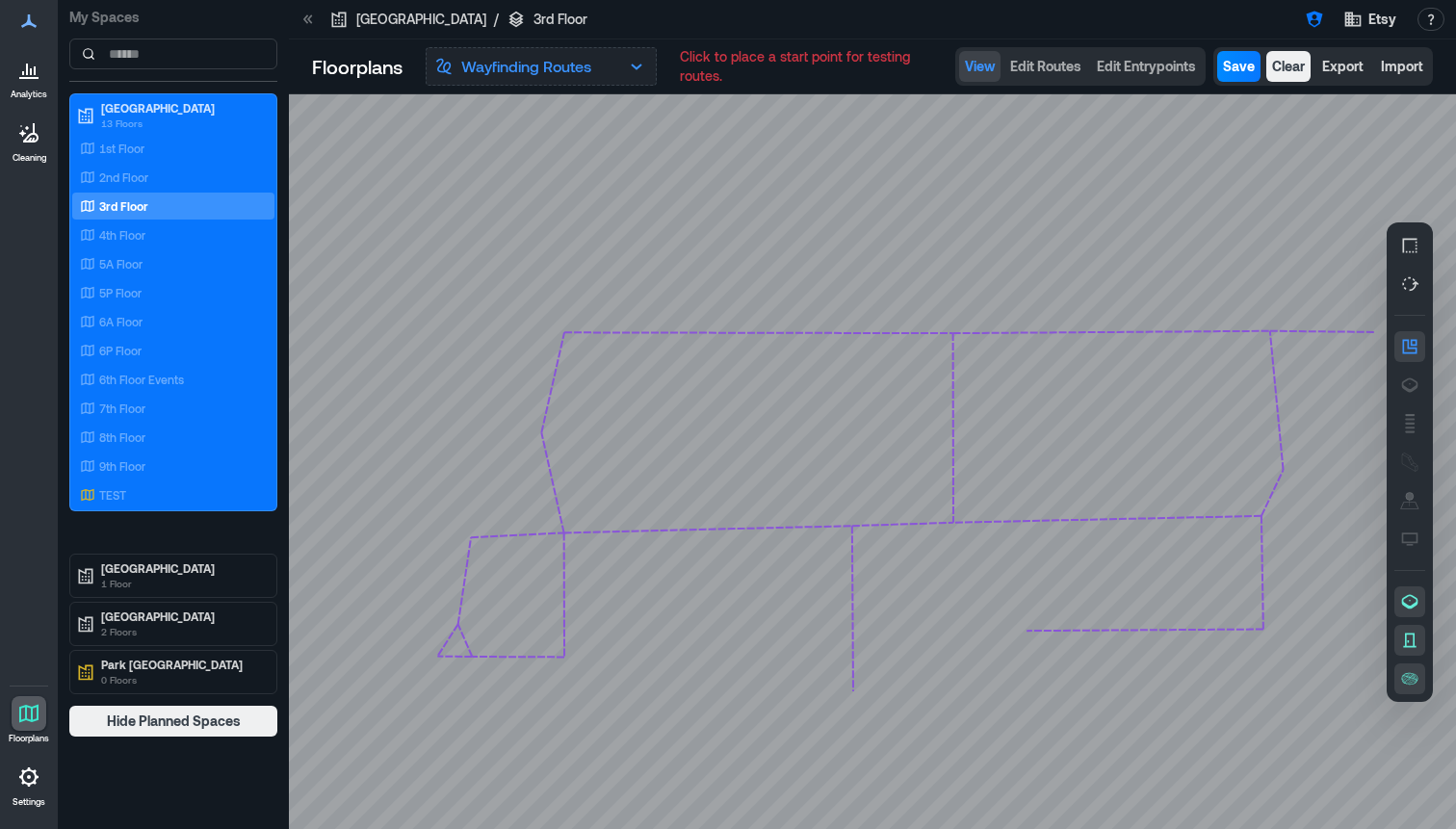
click at [591, 69] on p "Wayfinding Routes" at bounding box center [526, 65] width 130 height 23
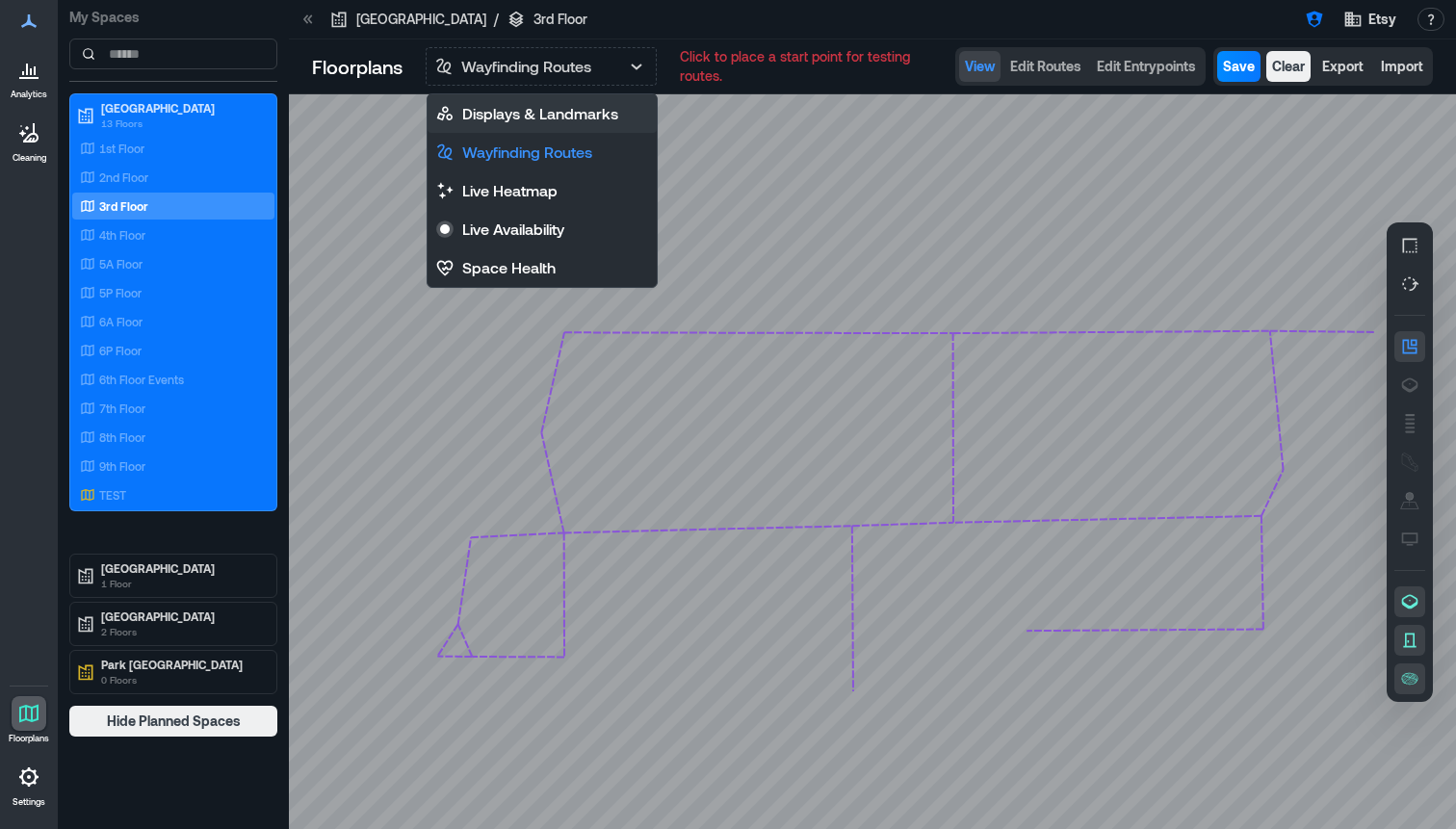
click at [573, 111] on p "Displays & Landmarks" at bounding box center [541, 113] width 156 height 23
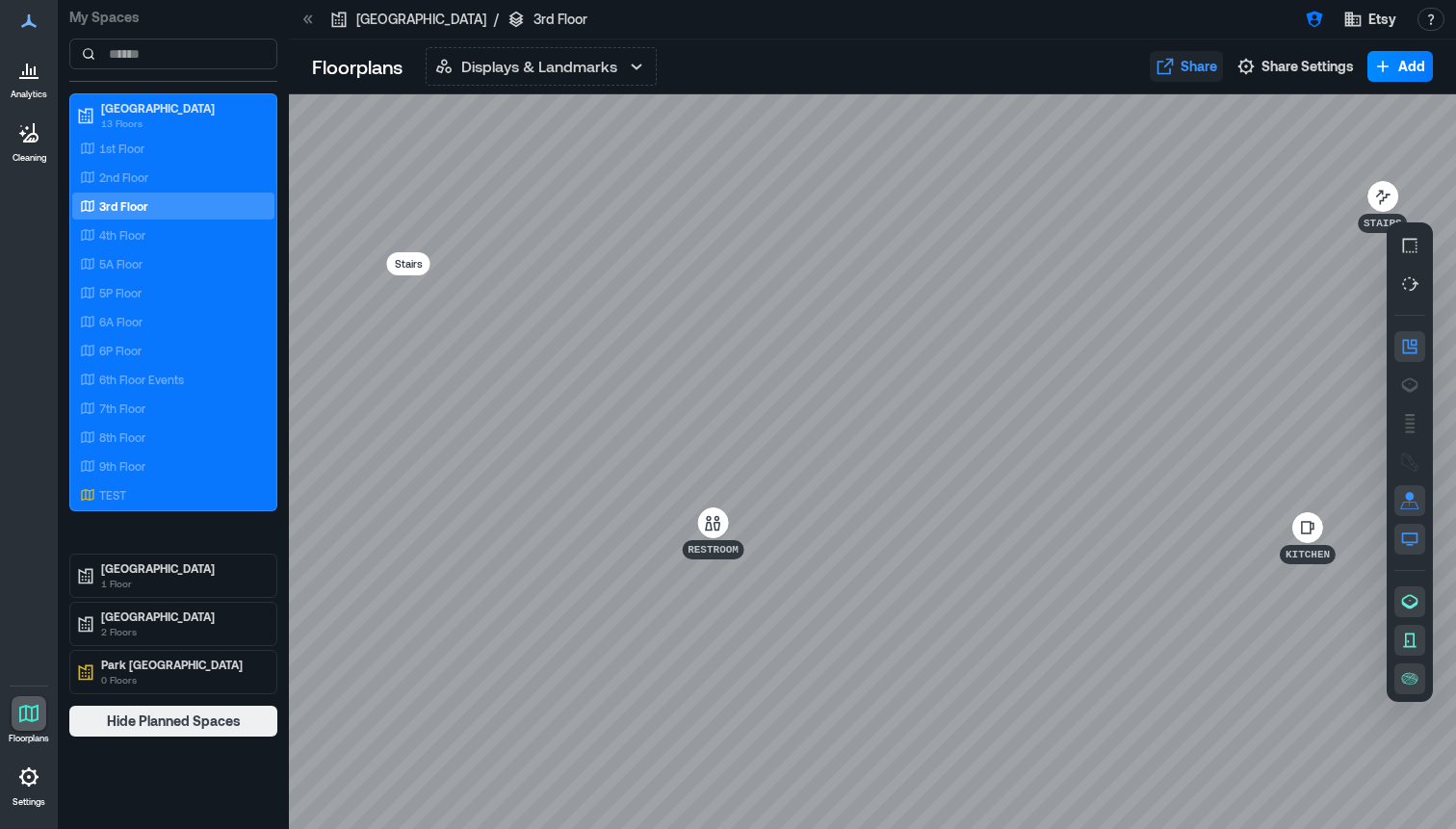
click at [1196, 67] on span "Share" at bounding box center [1198, 65] width 37 height 19
click at [849, 145] on div at bounding box center [873, 462] width 1167 height 735
click at [1317, 74] on span "Share Settings" at bounding box center [1307, 65] width 92 height 19
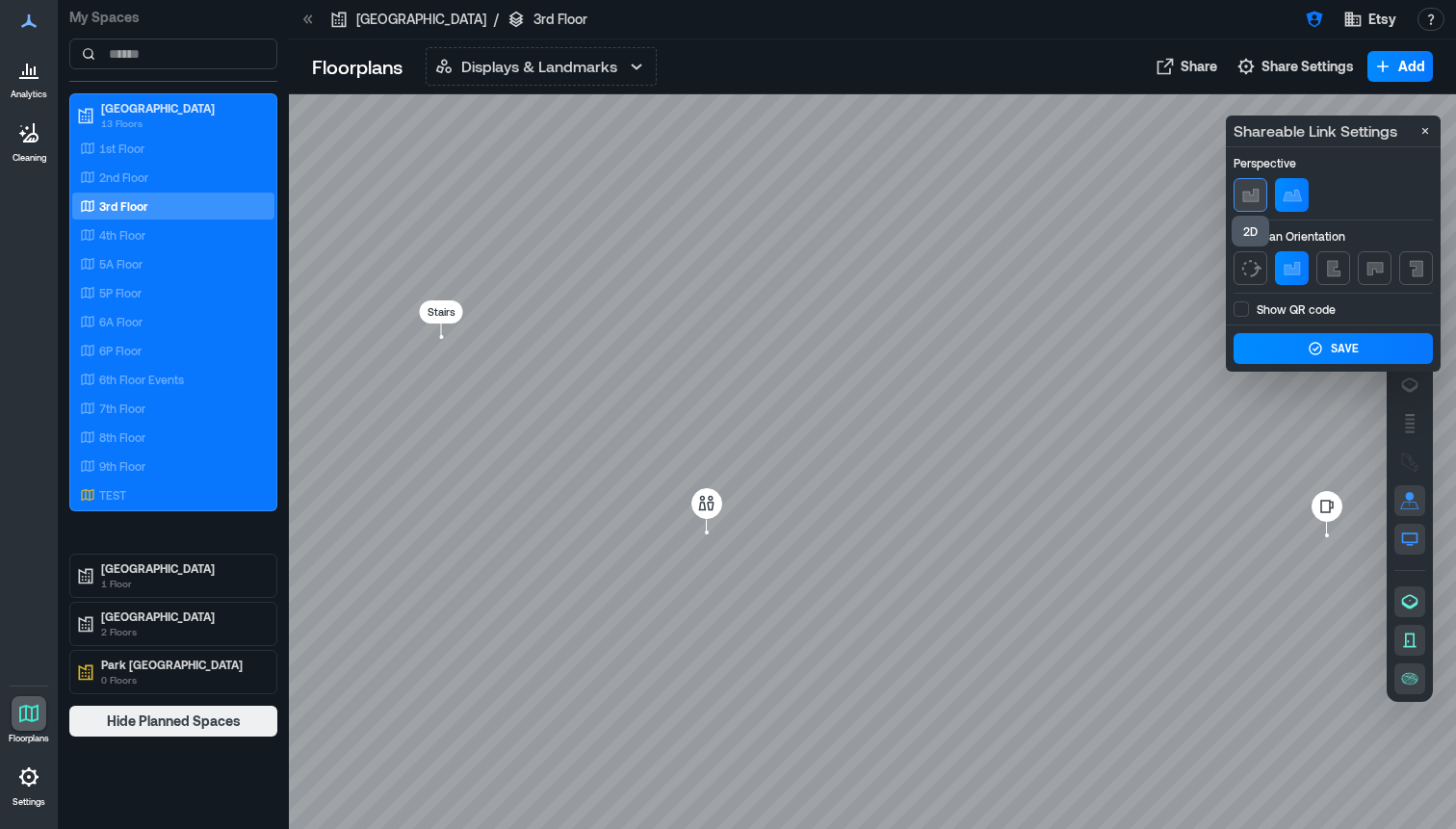
click at [1242, 202] on icon "button" at bounding box center [1250, 195] width 23 height 23
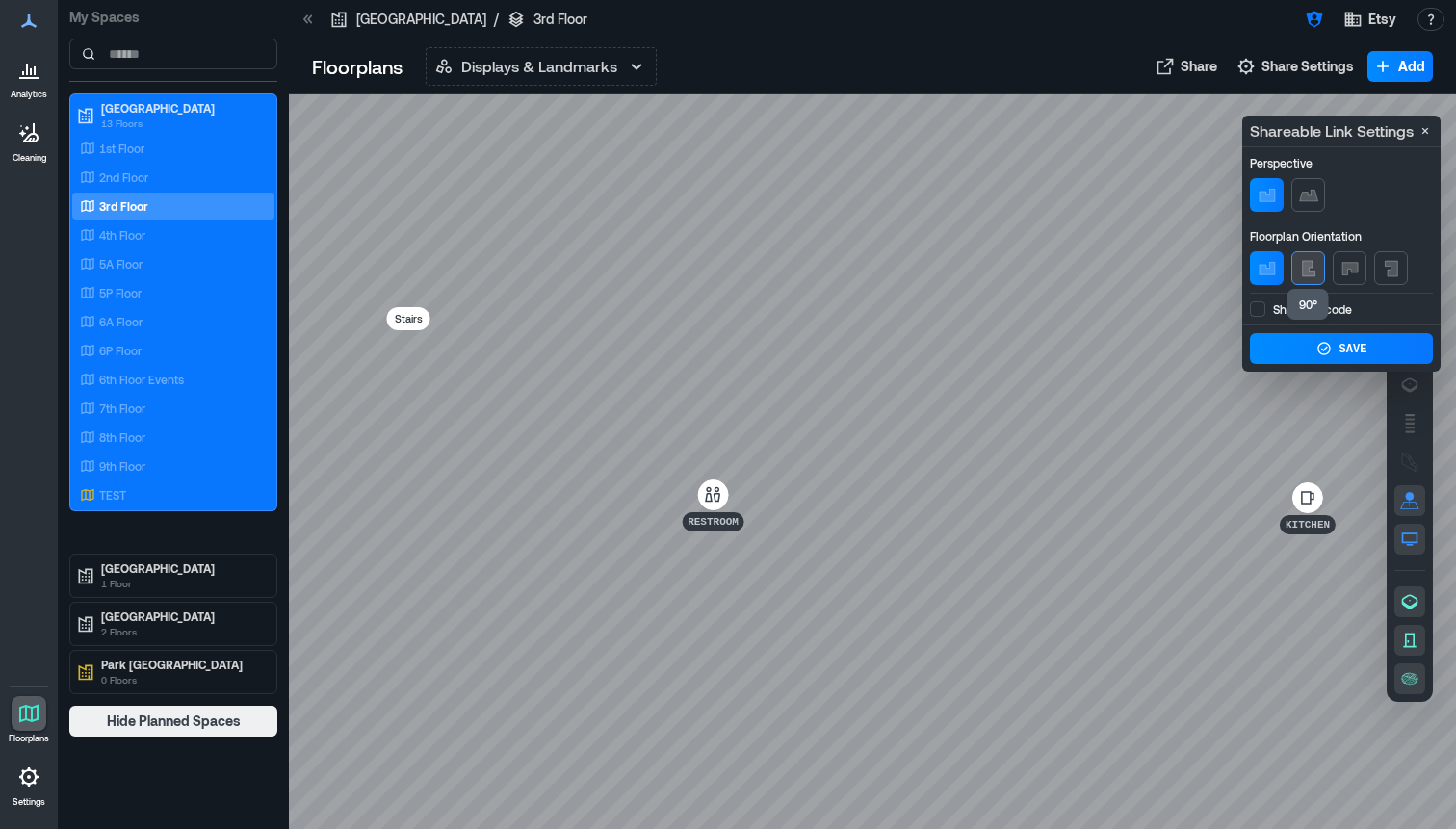
click at [1311, 274] on icon "button" at bounding box center [1308, 268] width 13 height 16
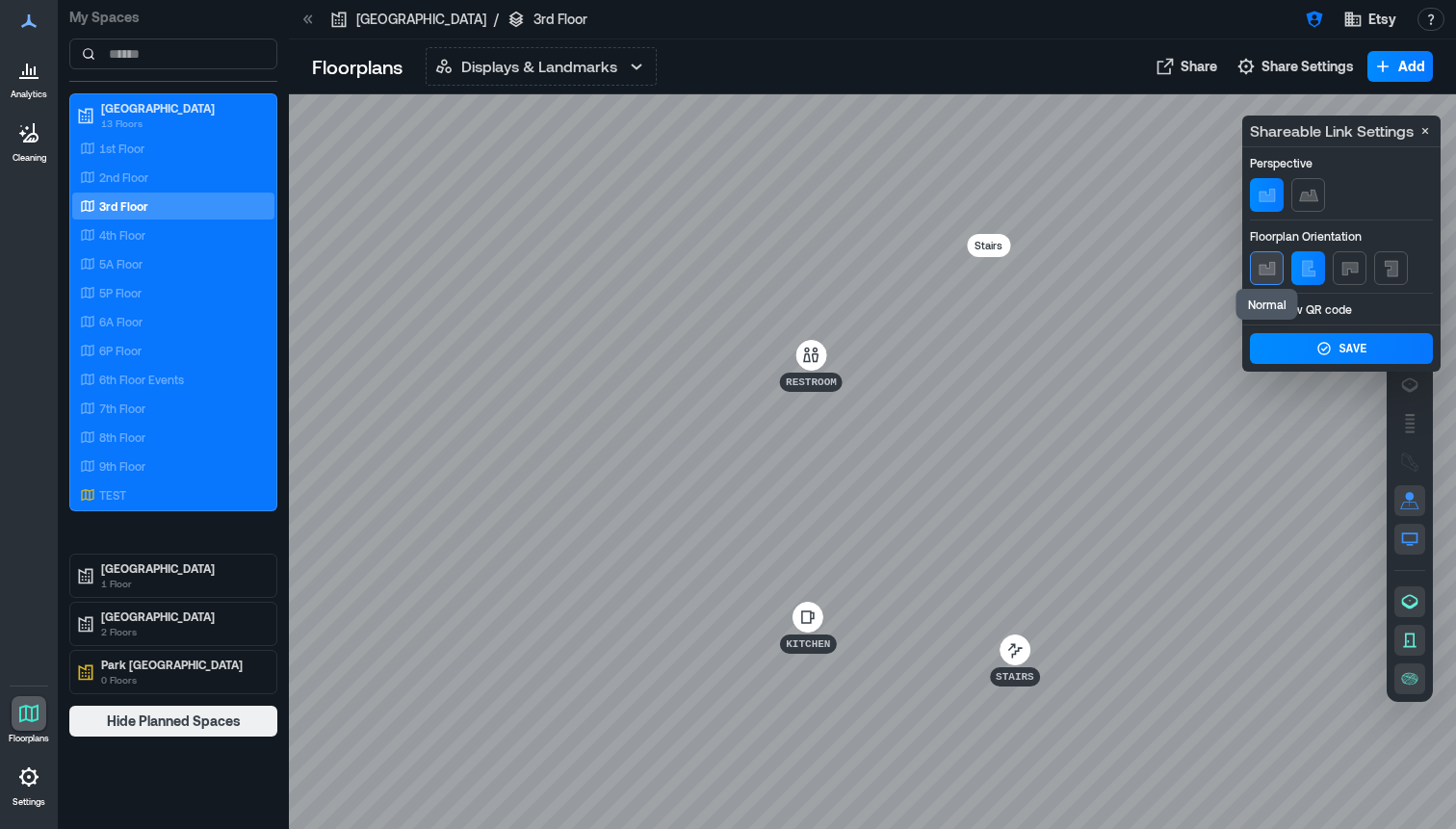
click at [1252, 260] on button "button" at bounding box center [1267, 268] width 34 height 34
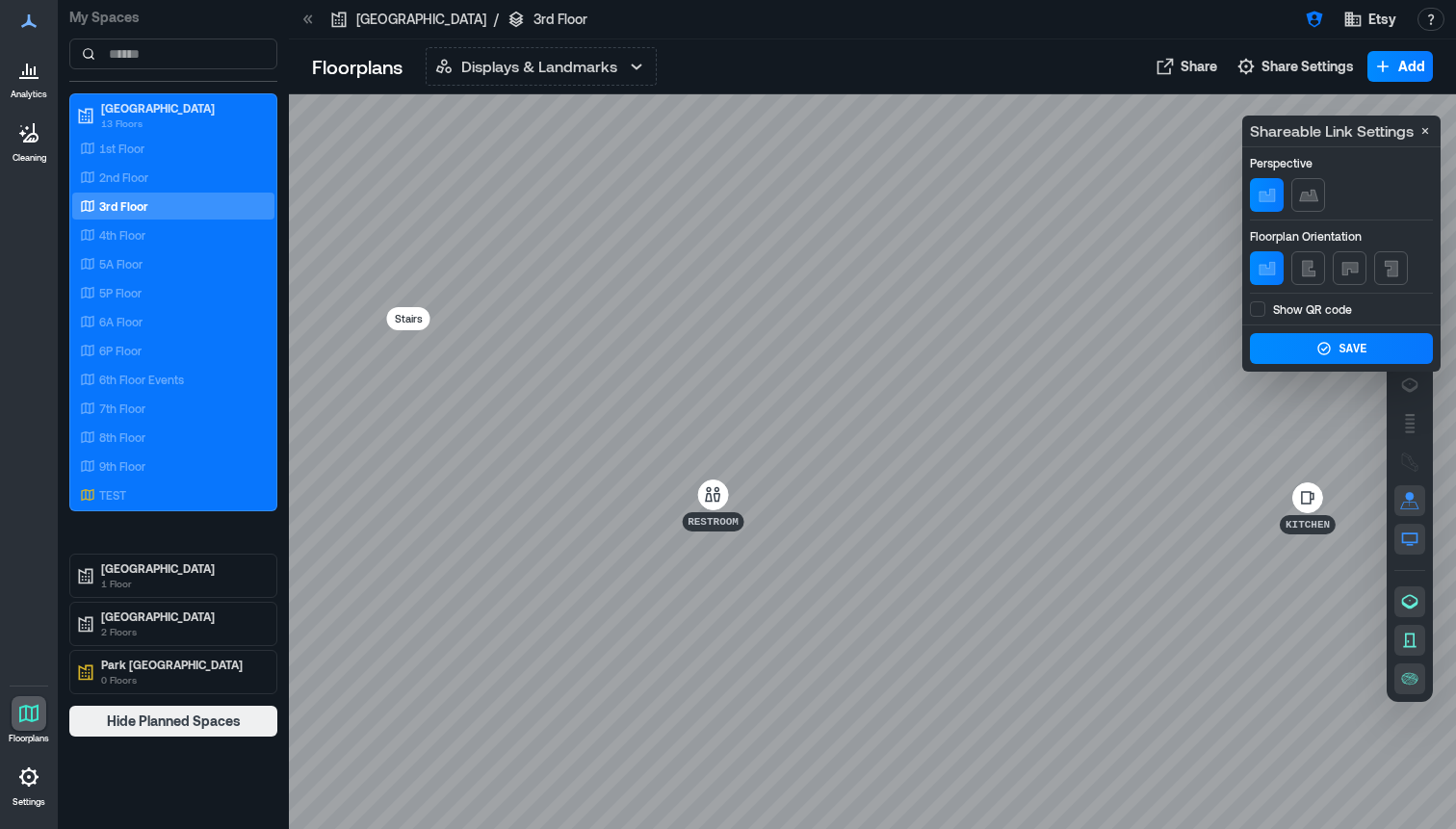
drag, startPoint x: 969, startPoint y: 256, endPoint x: 995, endPoint y: 535, distance: 280.2
click at [997, 532] on div at bounding box center [873, 462] width 1167 height 735
click at [1303, 201] on icon "button" at bounding box center [1308, 195] width 23 height 23
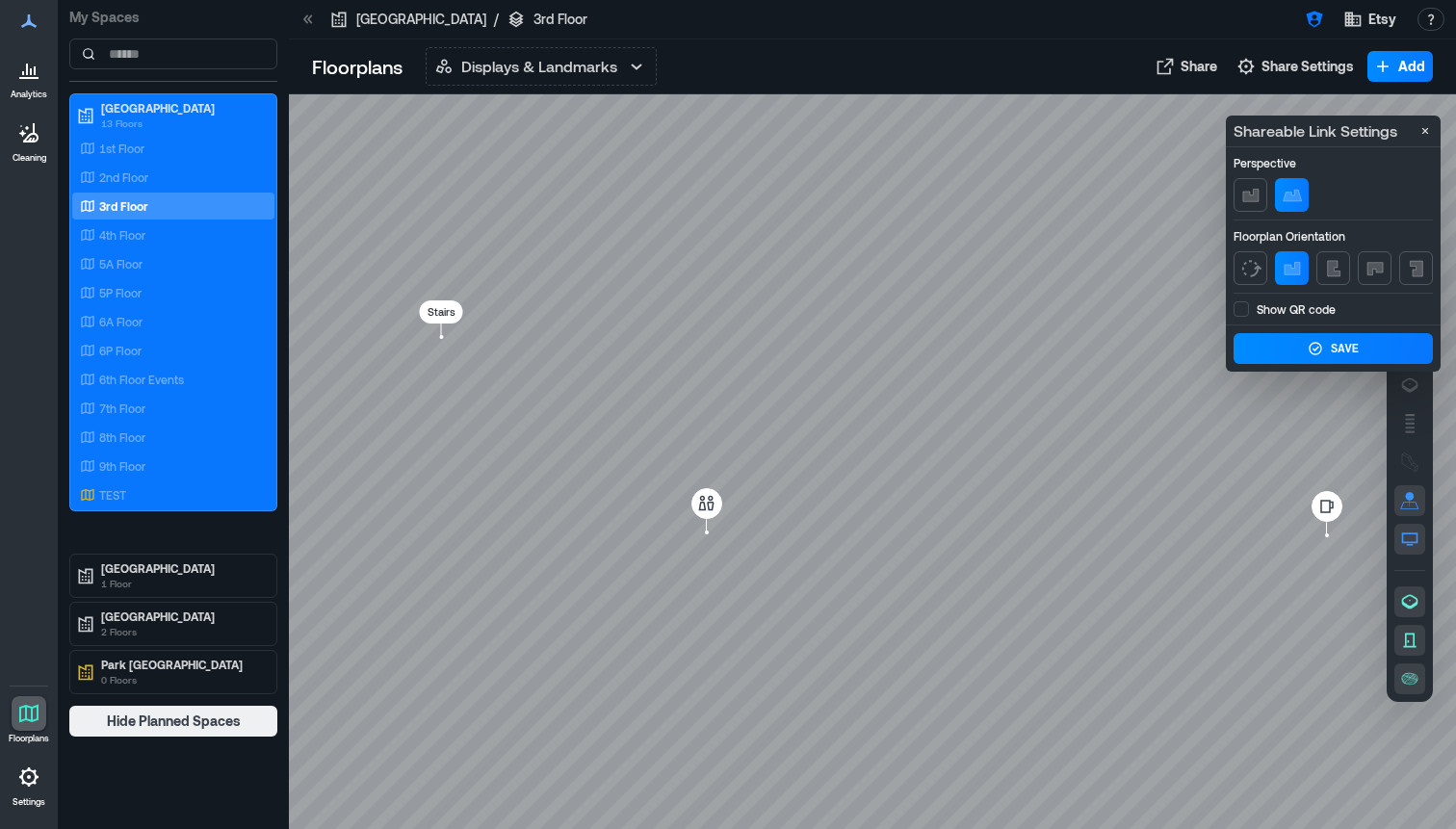
click at [1269, 198] on div at bounding box center [1272, 195] width 75 height 34
click at [1239, 191] on icon "button" at bounding box center [1250, 195] width 23 height 23
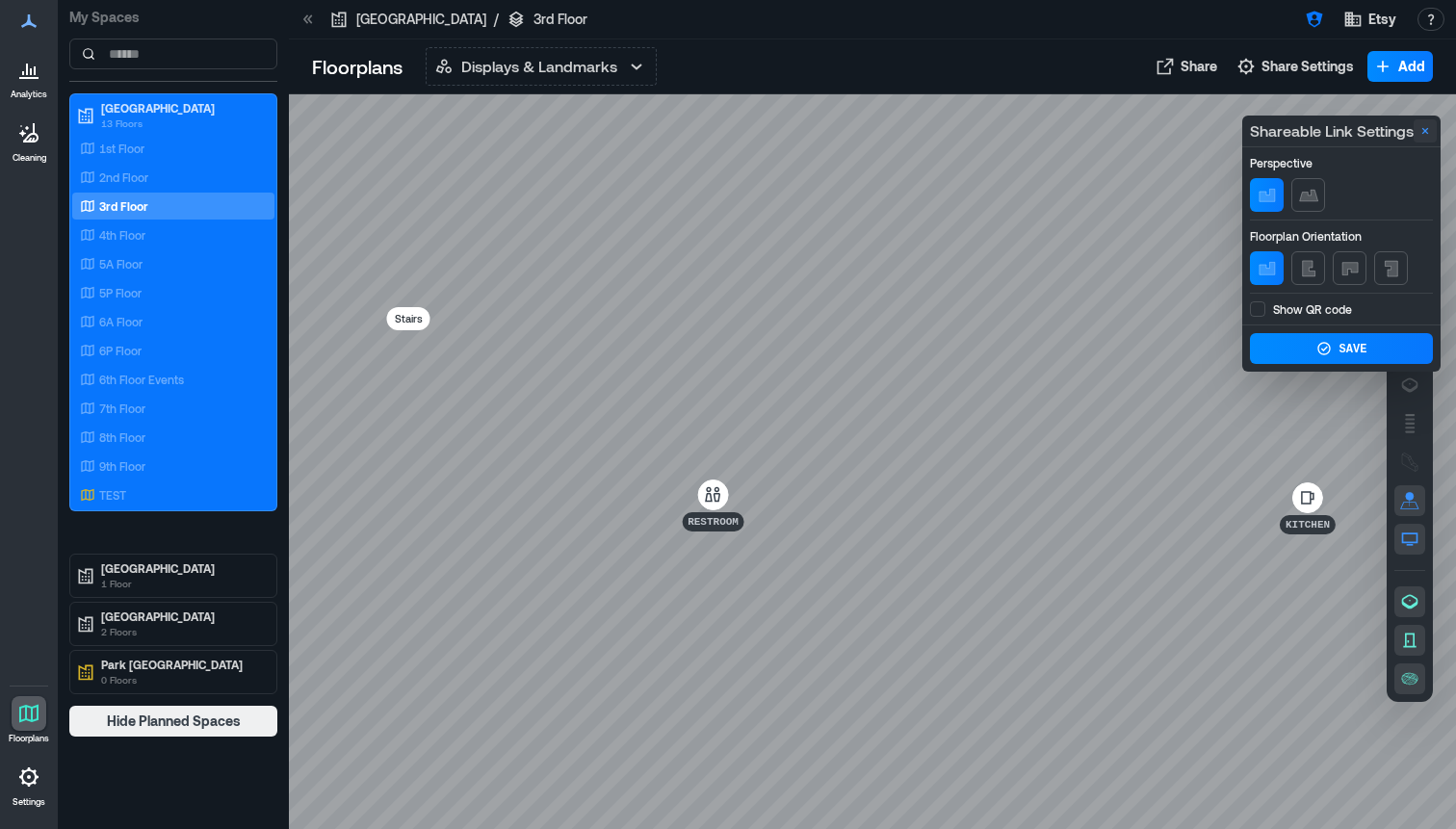
click at [1425, 134] on icon "Close" at bounding box center [1425, 131] width 16 height 16
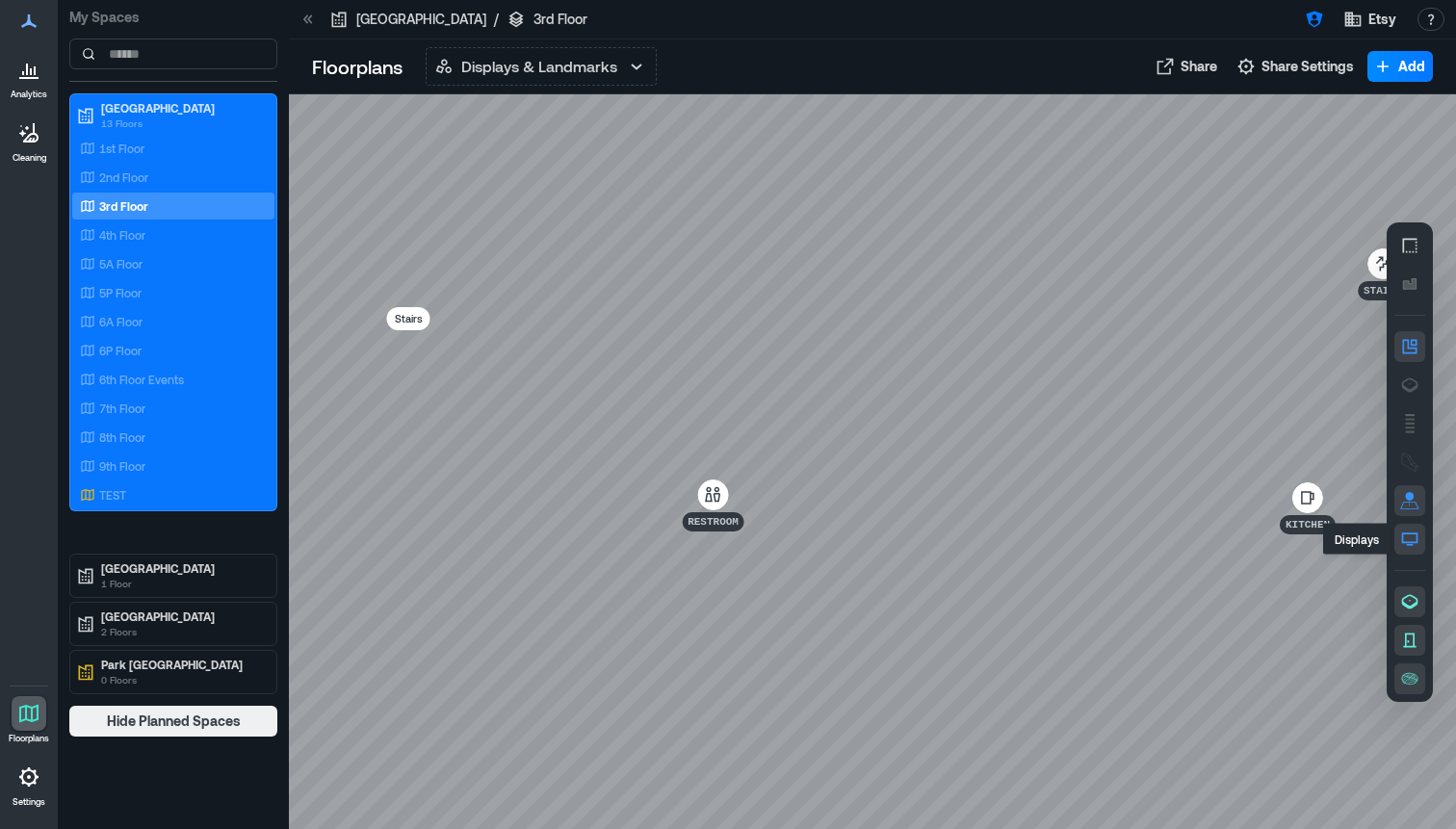
click at [1404, 540] on icon "button" at bounding box center [1409, 539] width 19 height 19
click at [1408, 539] on icon "button" at bounding box center [1409, 539] width 19 height 19
click at [952, 379] on div at bounding box center [873, 462] width 1167 height 735
click at [1407, 66] on span "Add" at bounding box center [1411, 65] width 27 height 19
click at [1371, 102] on button "Add a Display" at bounding box center [1373, 108] width 113 height 31
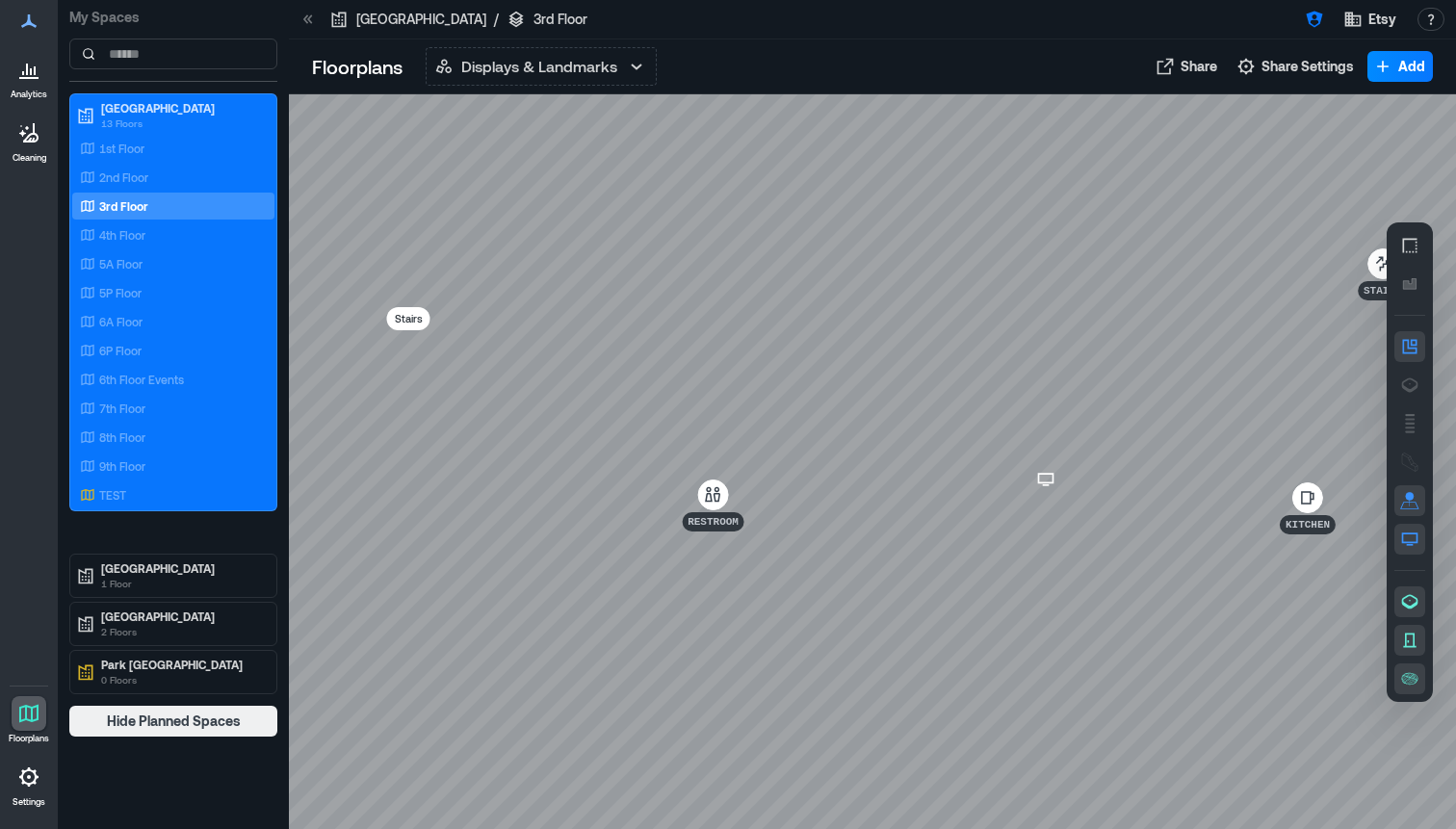
click at [1046, 508] on div at bounding box center [873, 462] width 1167 height 735
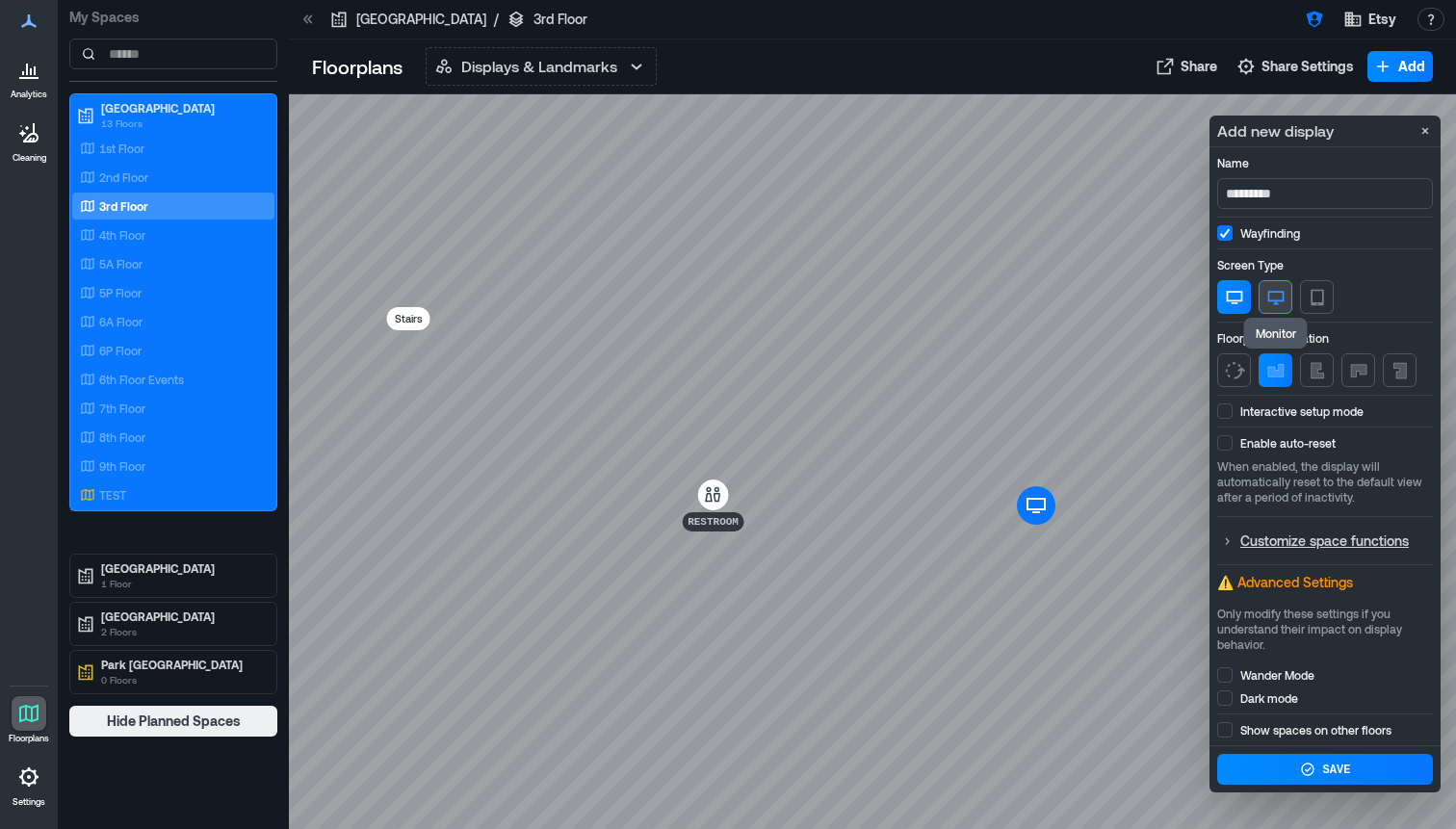
click at [1275, 302] on icon "button" at bounding box center [1276, 298] width 17 height 14
click at [1226, 407] on span at bounding box center [1225, 411] width 16 height 16
click at [1226, 441] on span at bounding box center [1225, 443] width 16 height 16
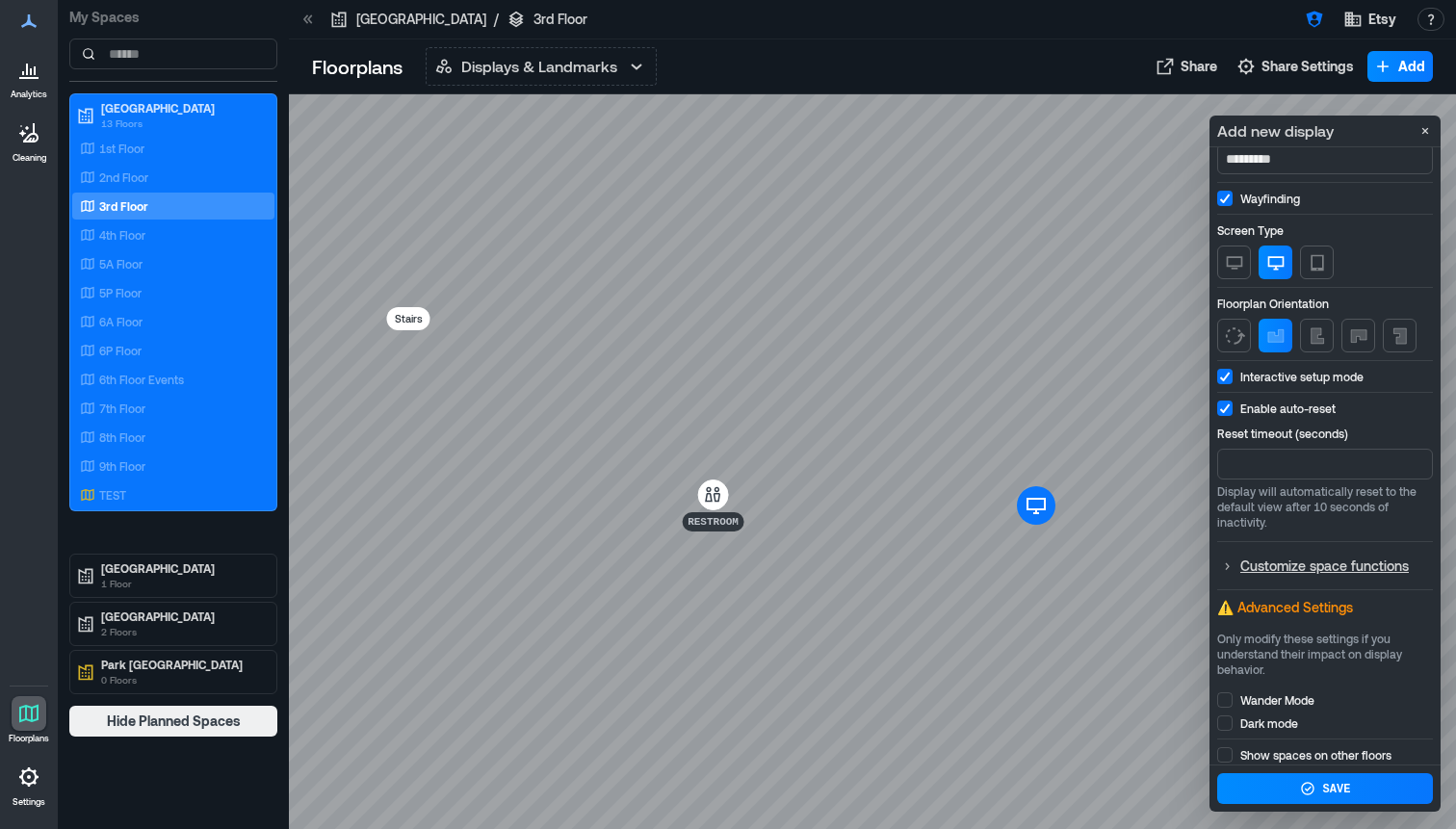
scroll to position [41, 0]
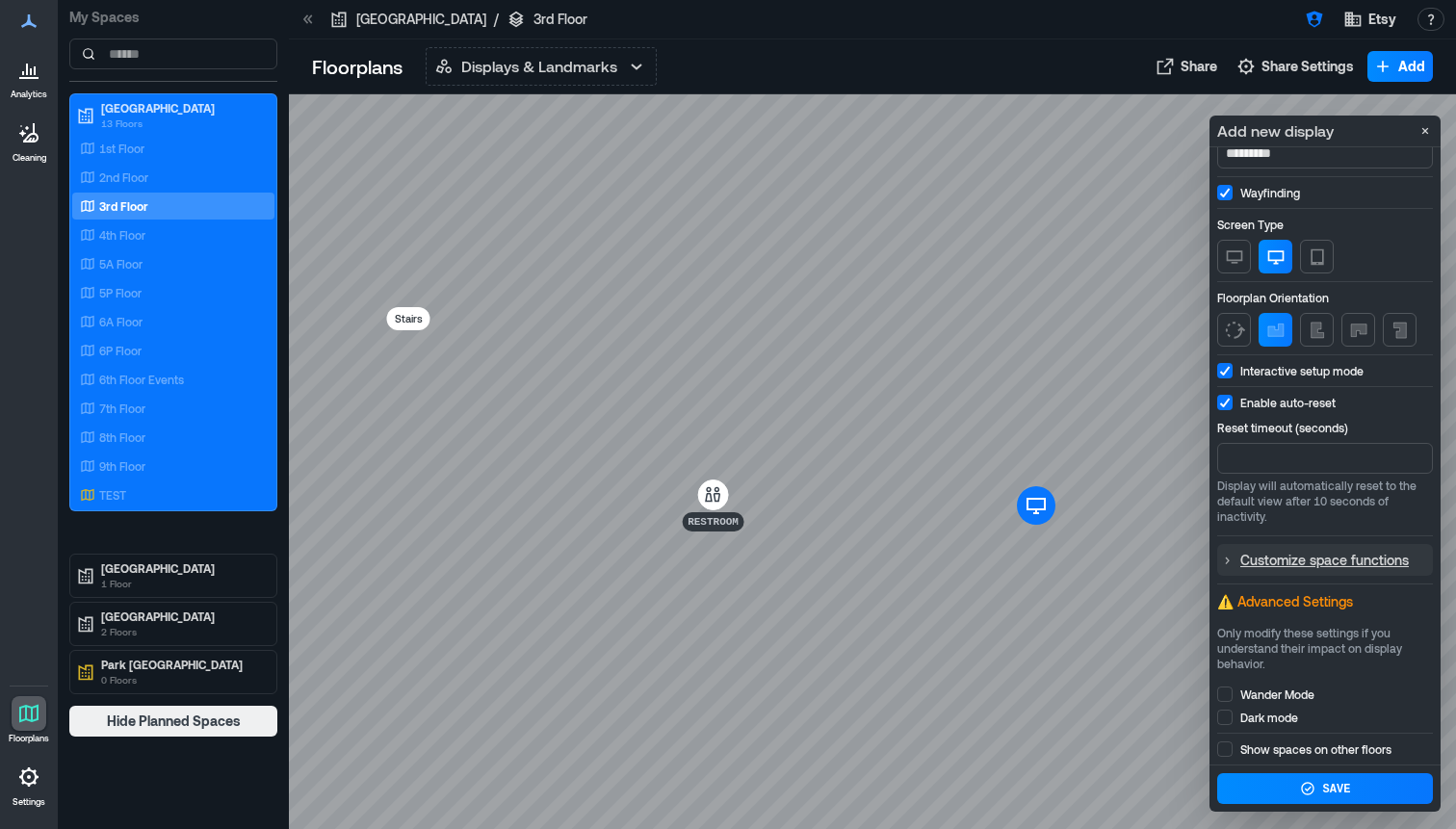
click at [1223, 562] on icon at bounding box center [1227, 561] width 16 height 16
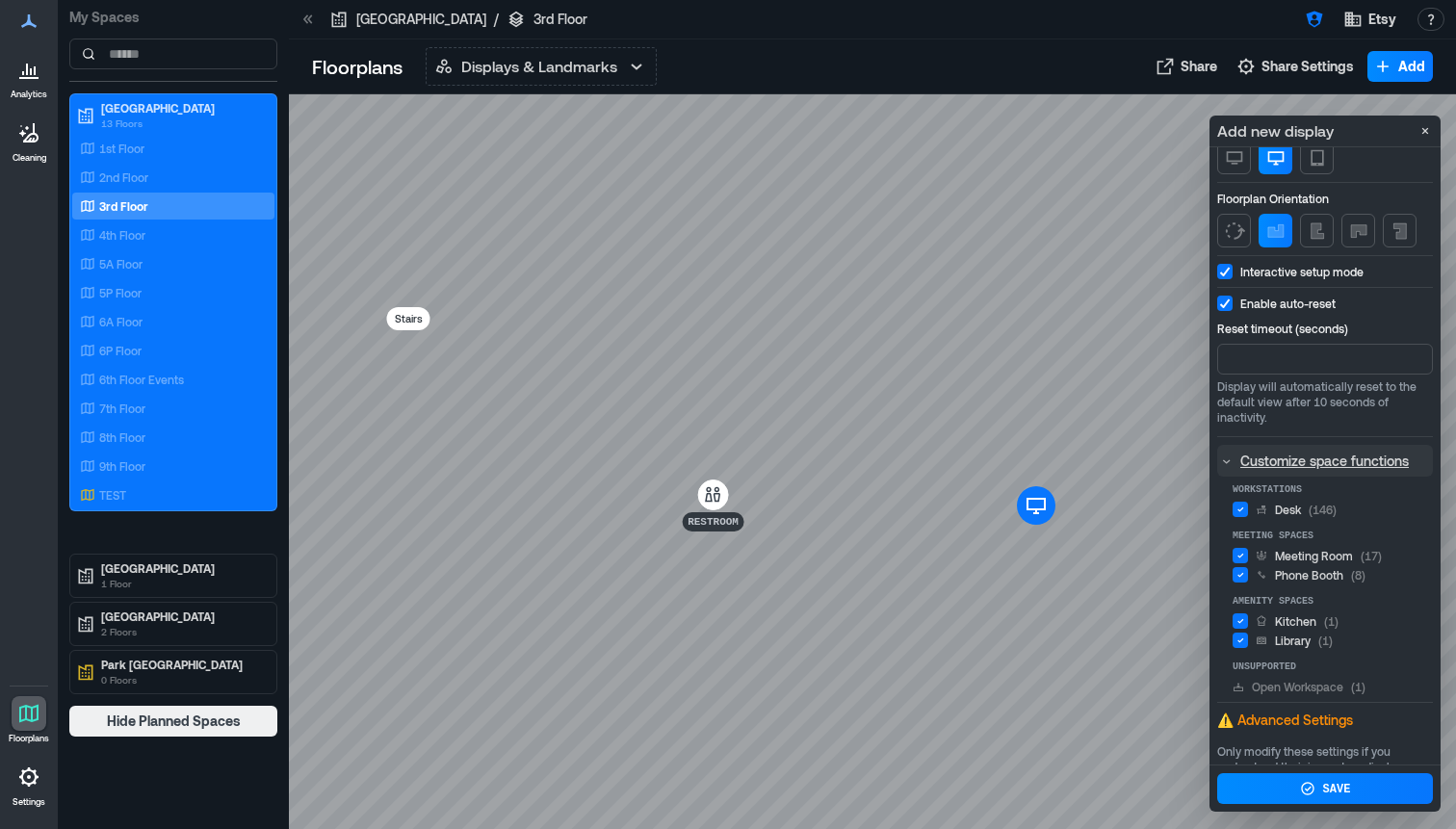
scroll to position [141, 0]
click at [1316, 782] on div "Save" at bounding box center [1326, 789] width 52 height 18
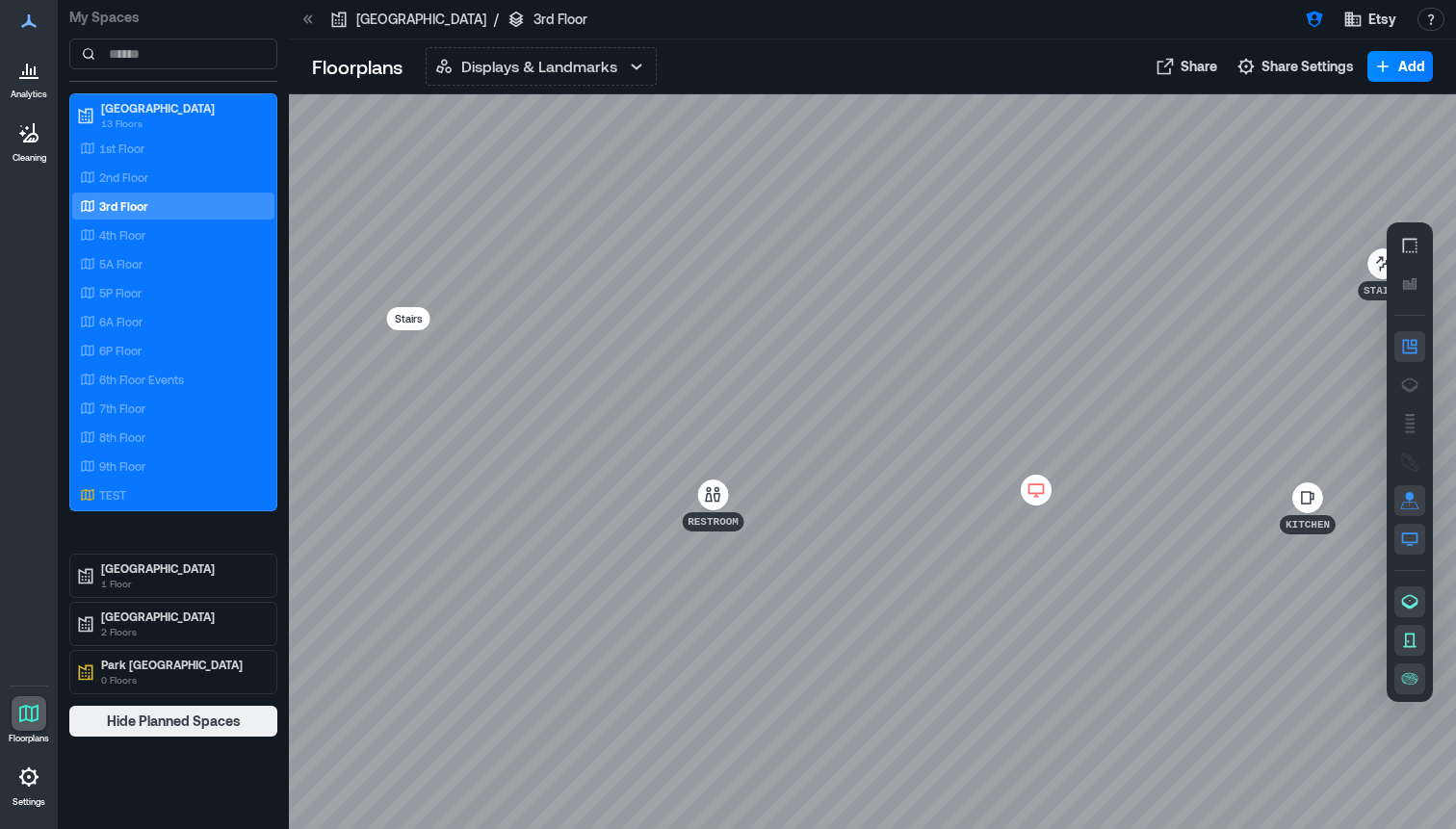
scroll to position [0, 0]
click at [1036, 496] on icon at bounding box center [1036, 491] width 17 height 14
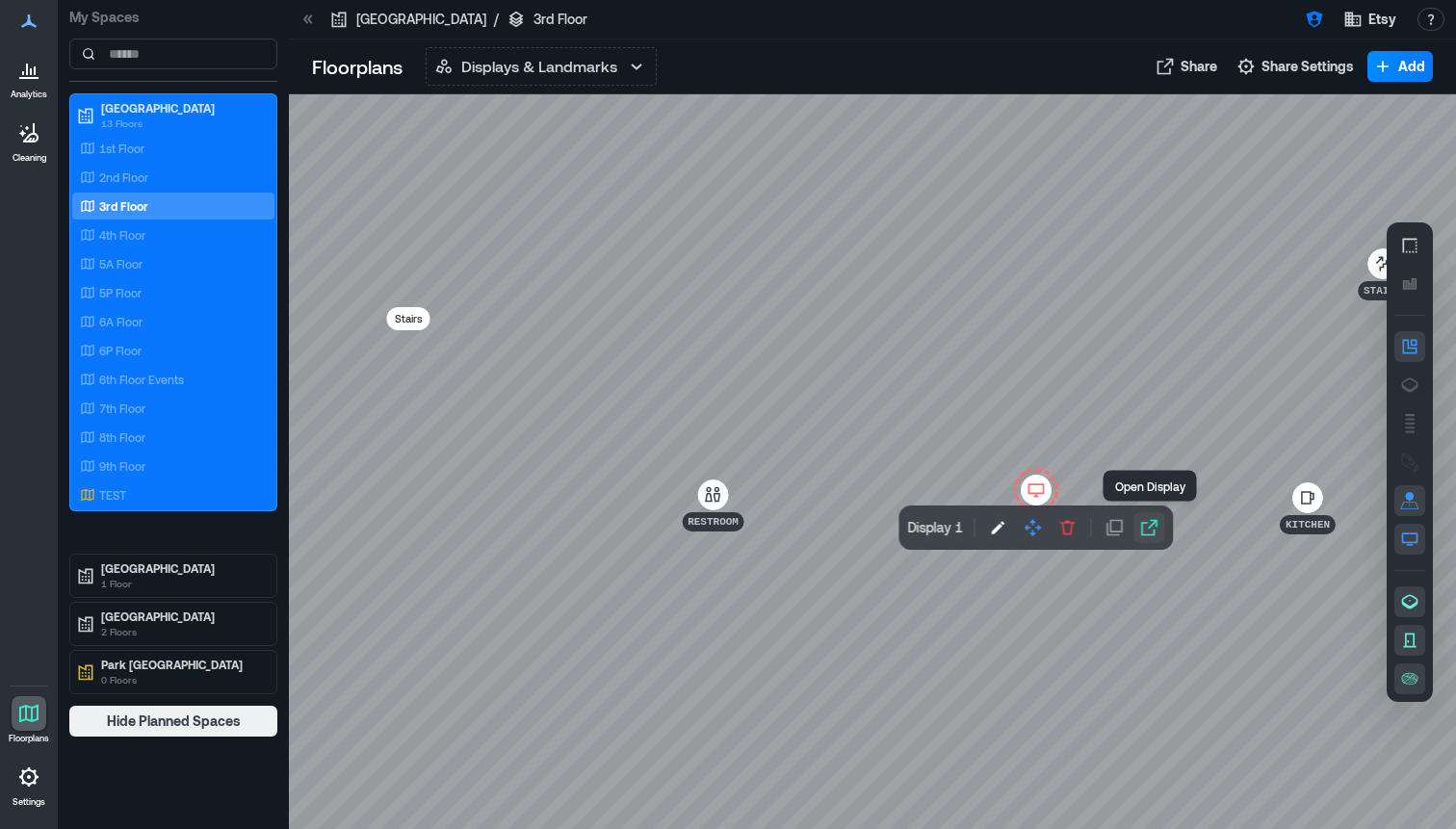
click at [1139, 527] on icon "button" at bounding box center [1148, 527] width 19 height 19
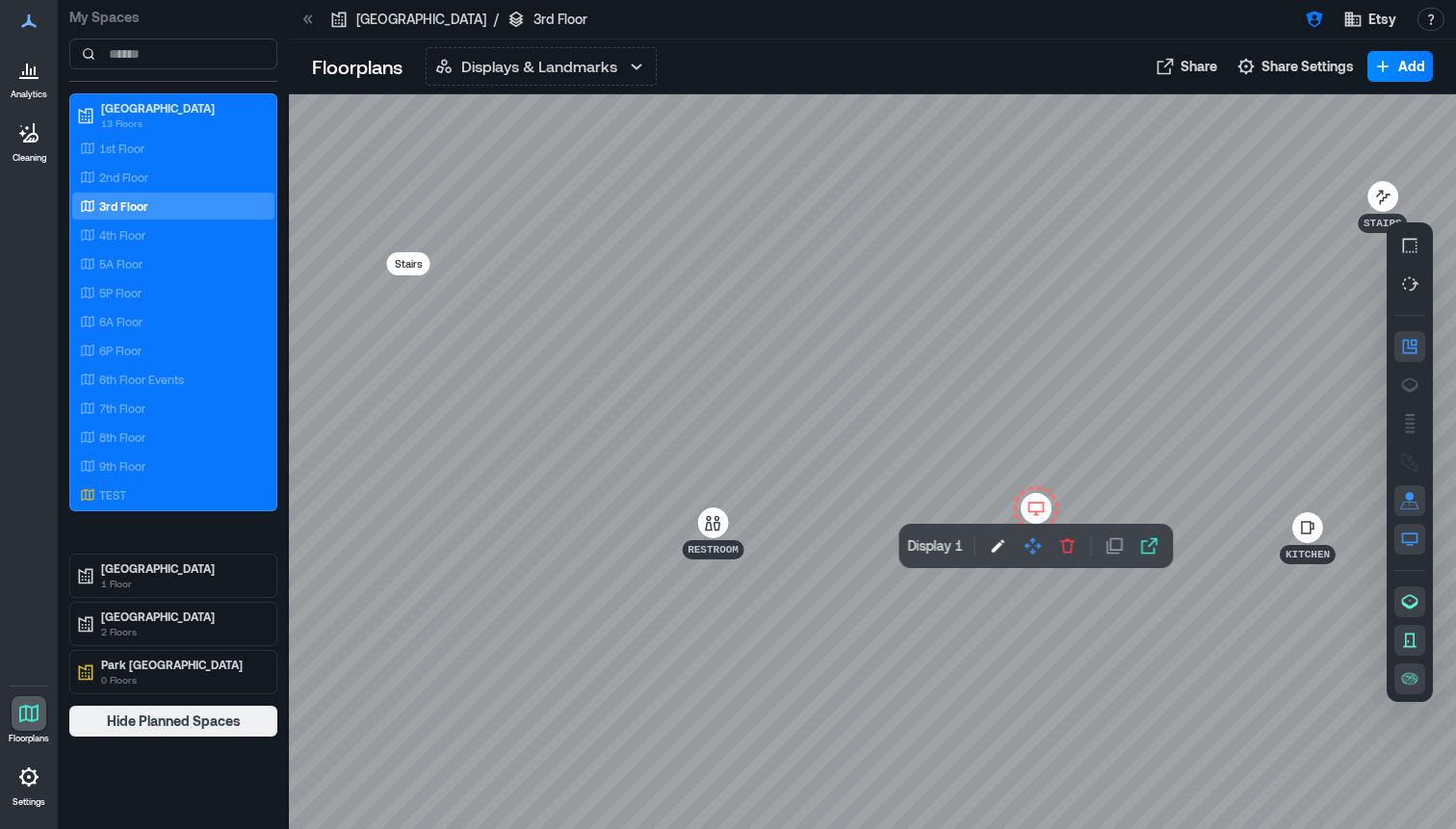
click at [31, 779] on icon at bounding box center [29, 777] width 23 height 23
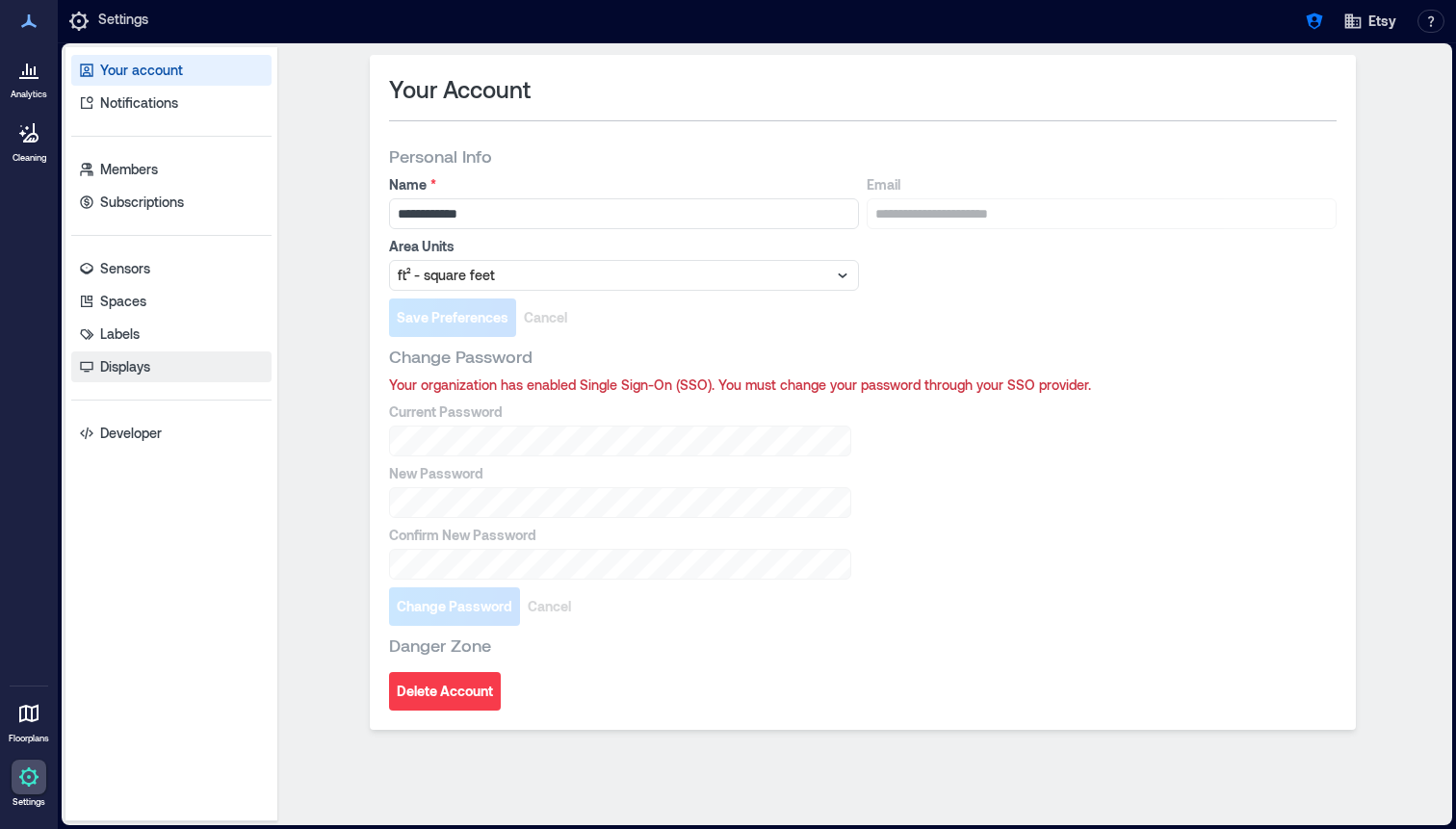
click at [164, 356] on link "Displays" at bounding box center [171, 366] width 200 height 31
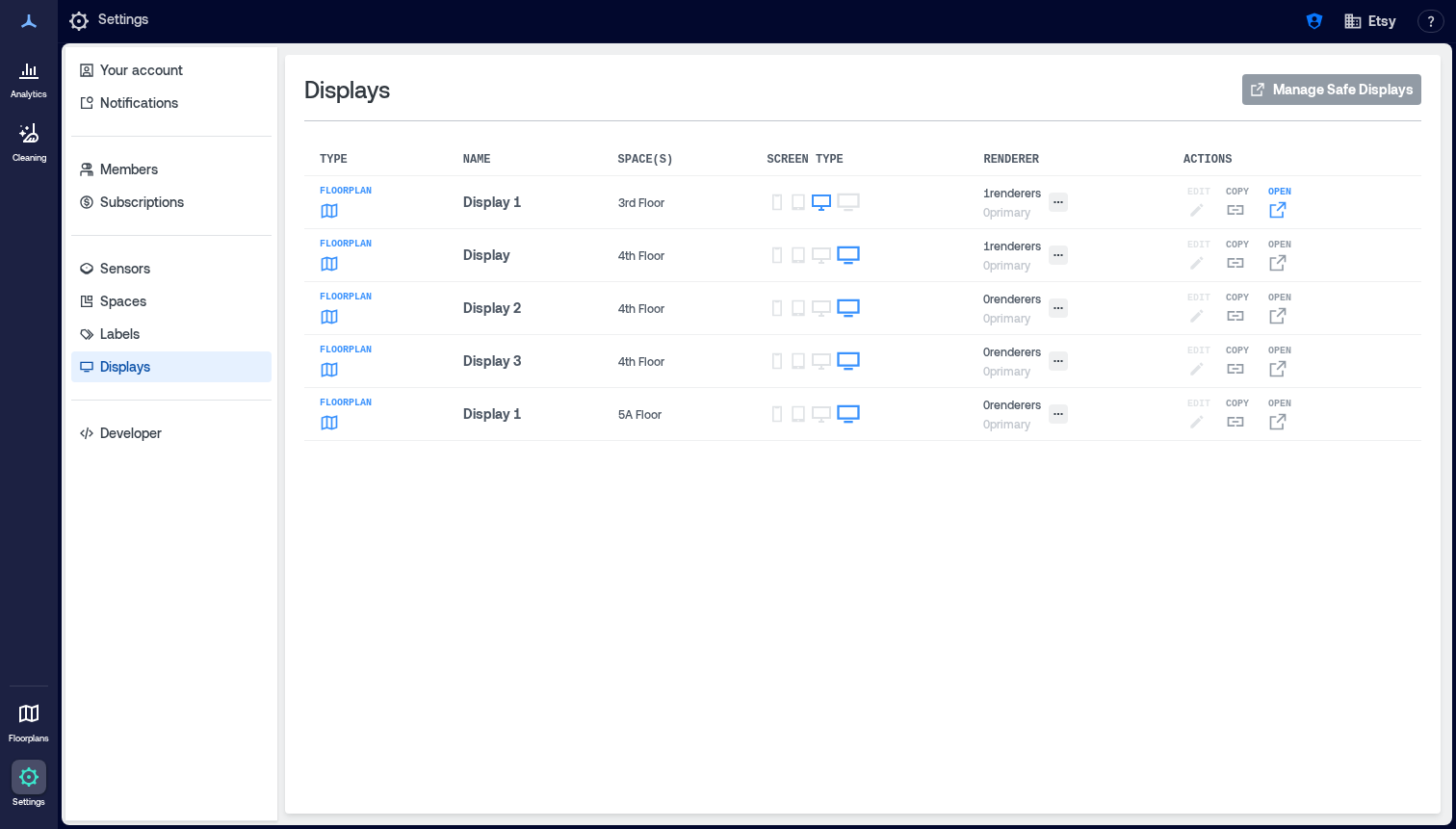
click at [1275, 213] on icon at bounding box center [1278, 209] width 19 height 19
click at [110, 342] on p "Labels" at bounding box center [120, 334] width 40 height 19
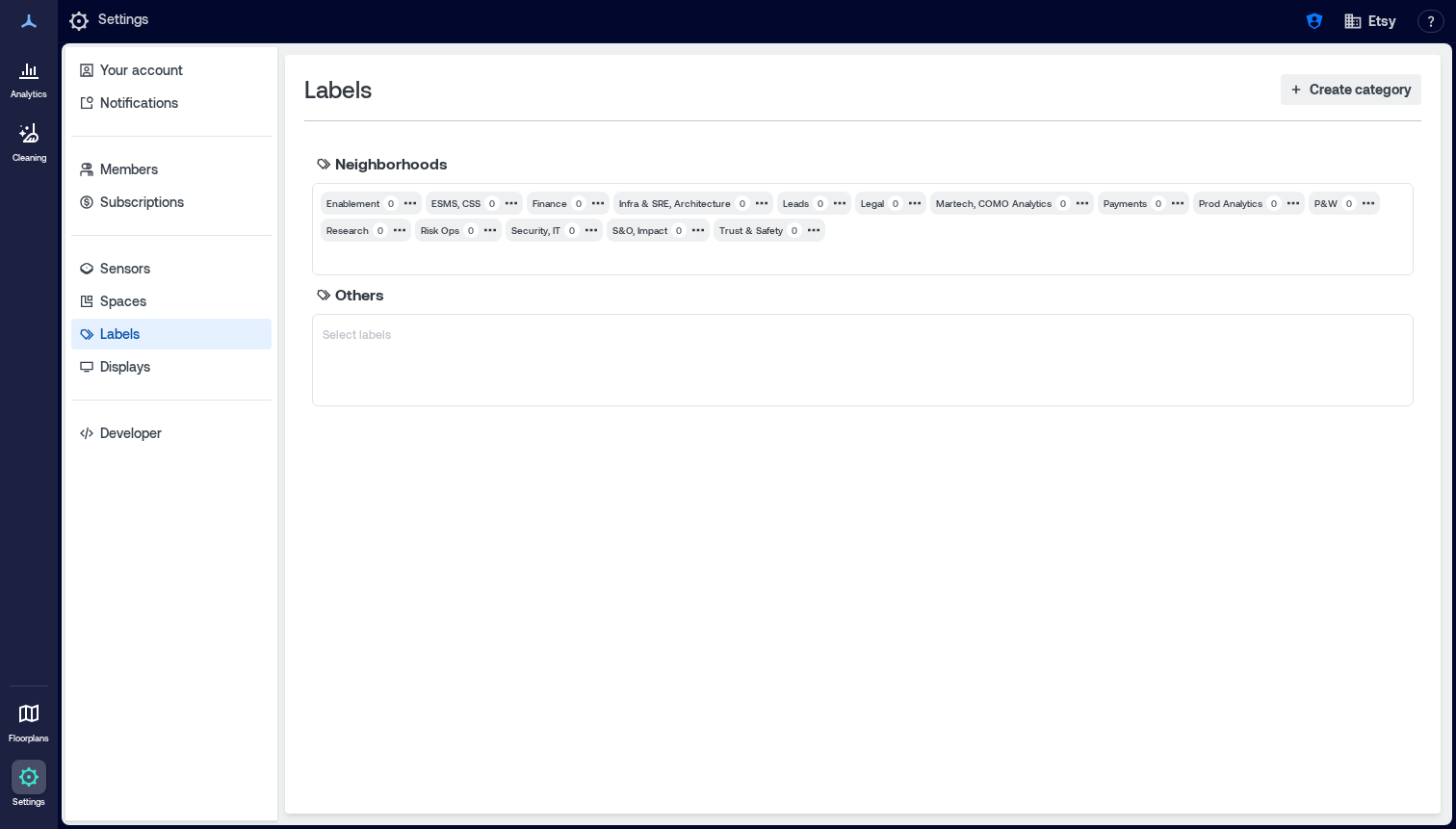
click at [31, 88] on p "Analytics" at bounding box center [29, 94] width 37 height 12
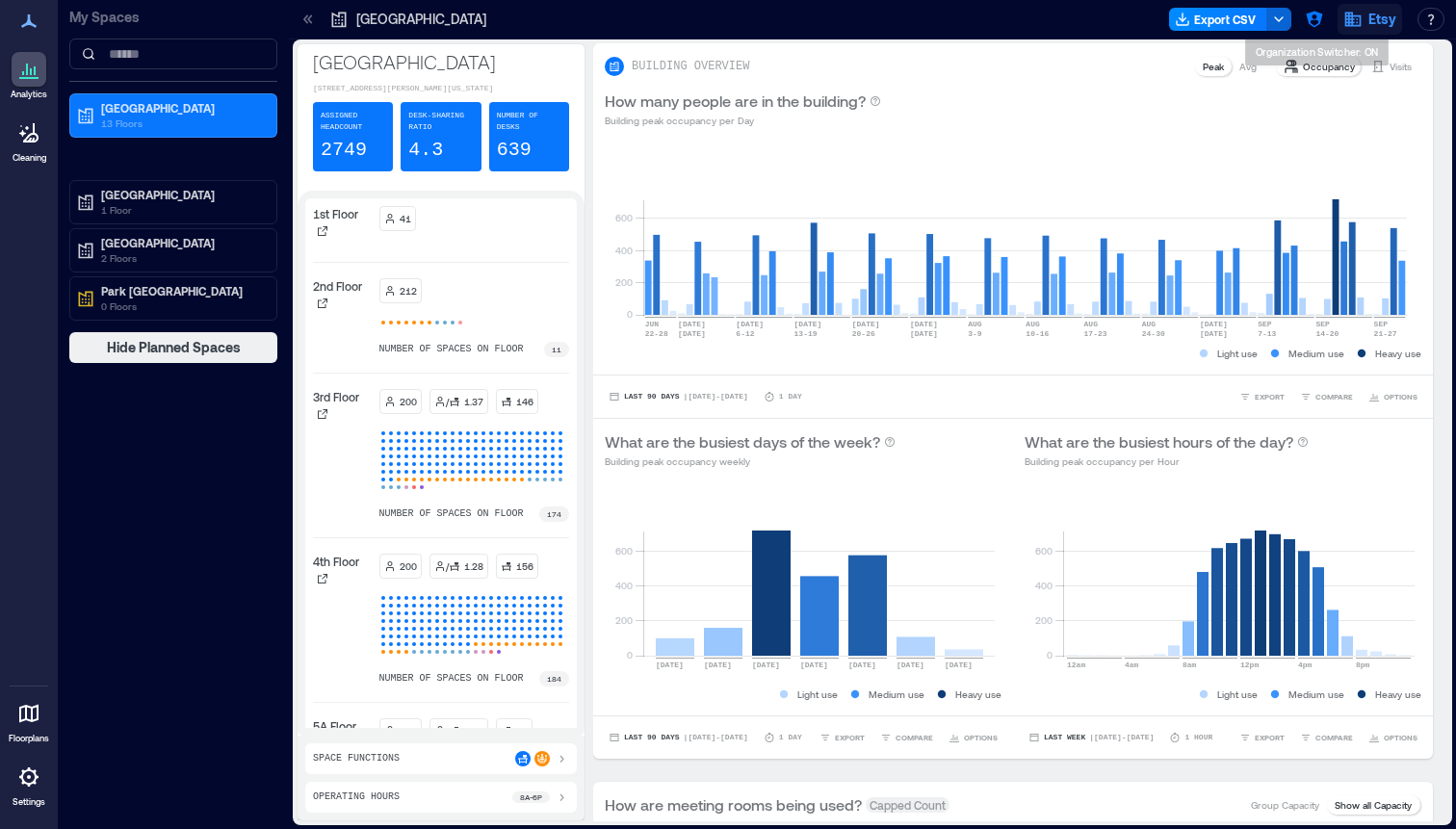
click at [1347, 17] on icon "button" at bounding box center [1353, 20] width 17 height 15
click at [1322, 20] on icon "button" at bounding box center [1313, 19] width 19 height 19
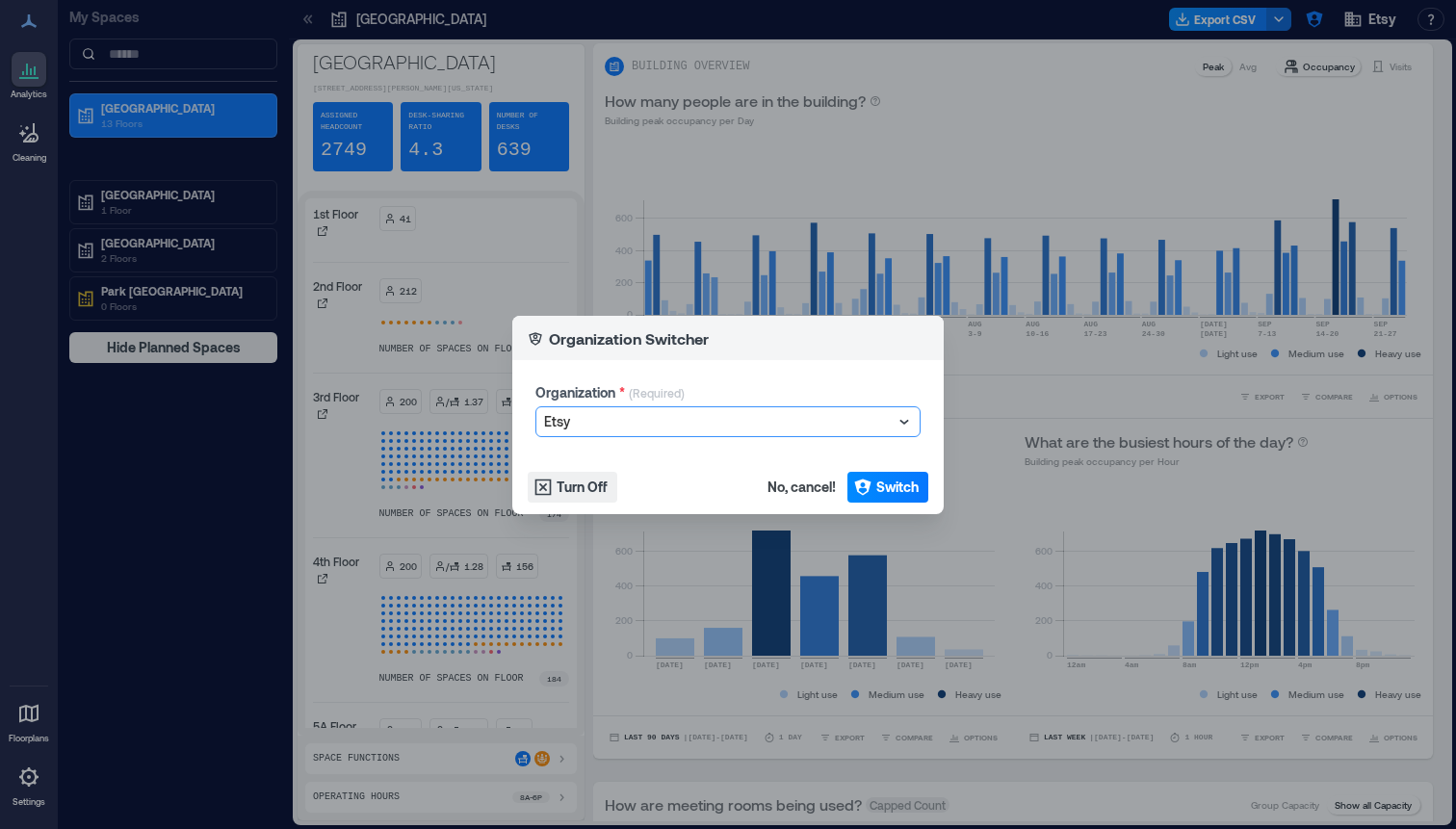
click at [771, 411] on div at bounding box center [718, 421] width 349 height 23
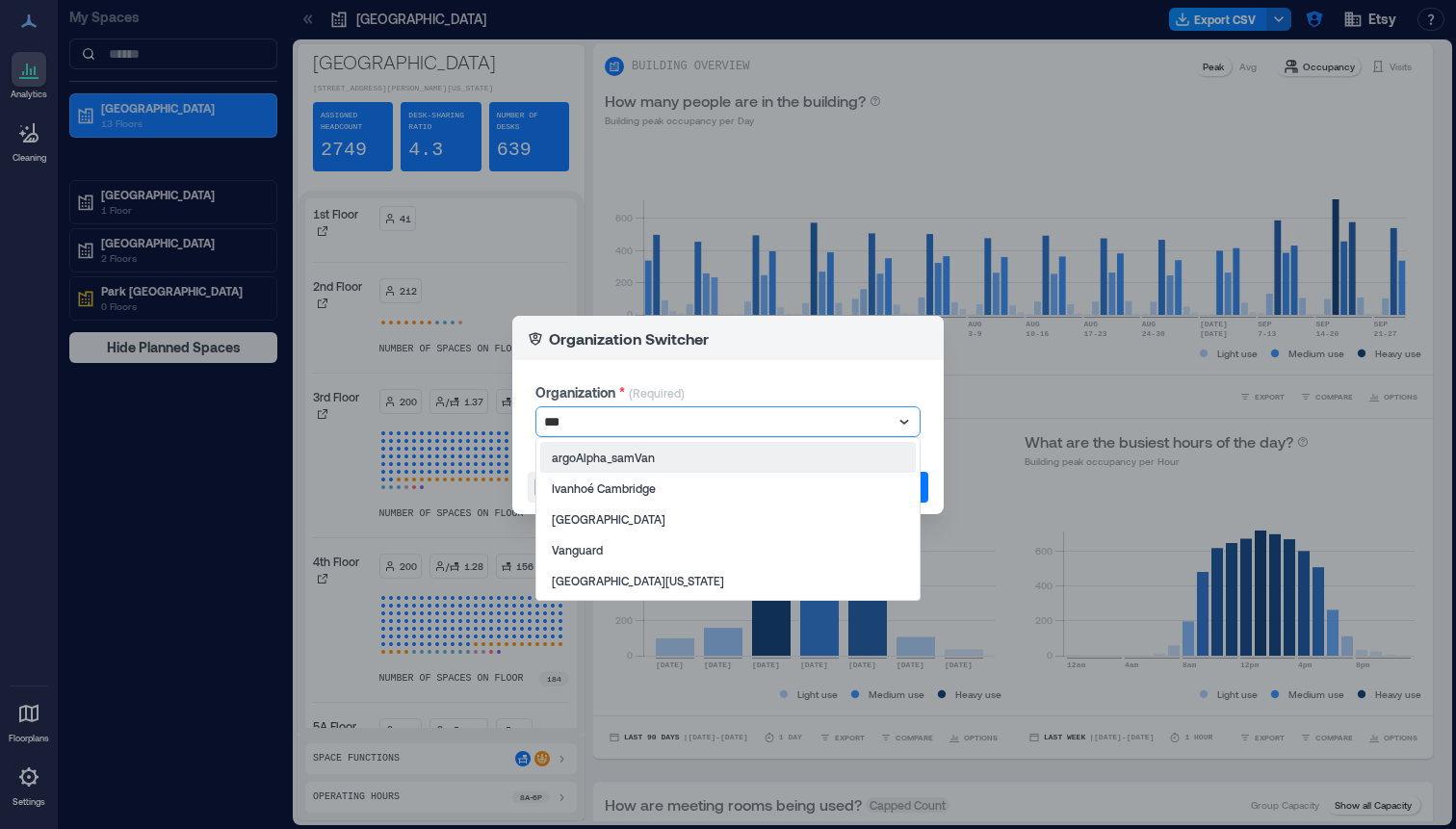
type input "****"
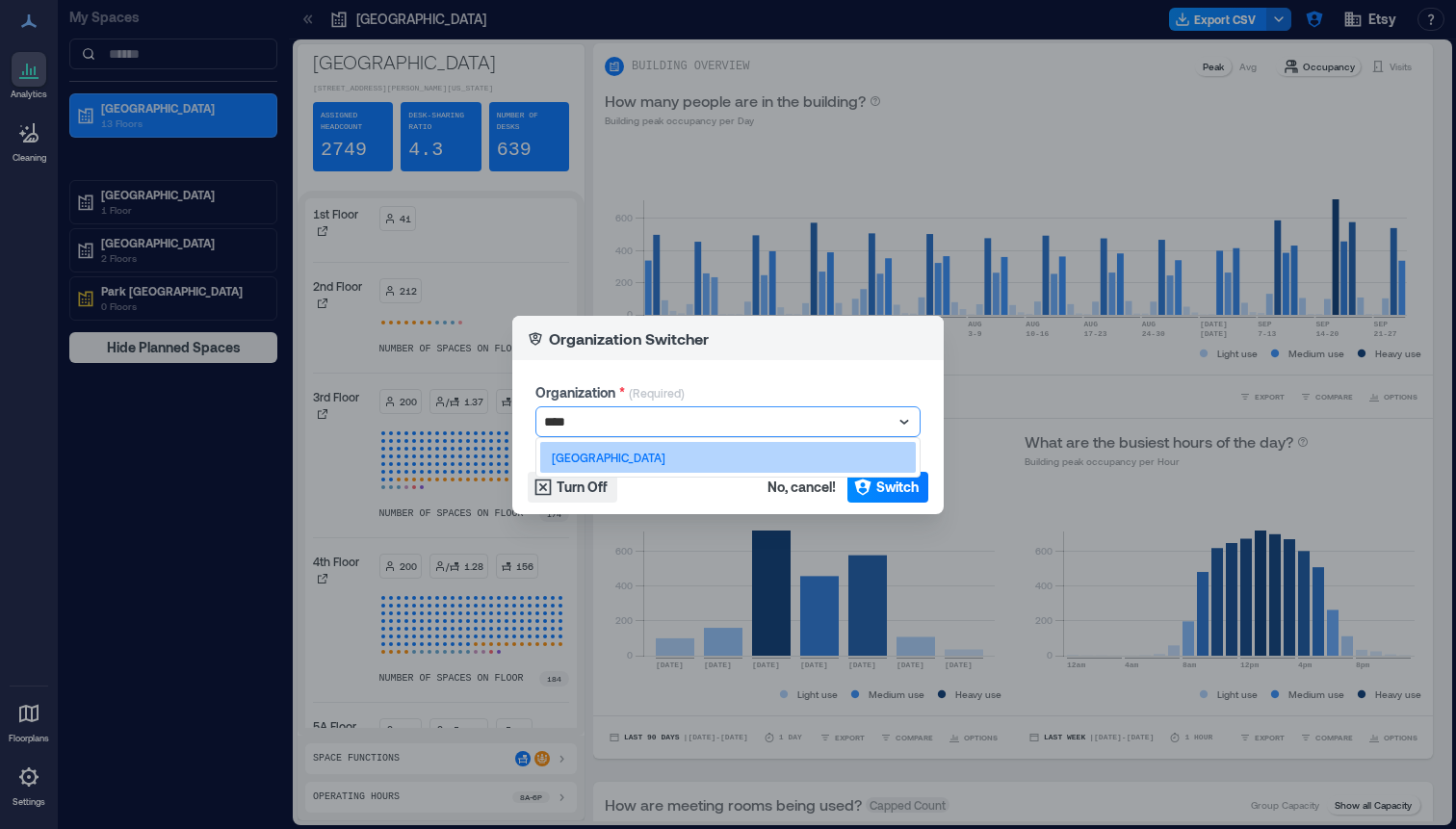
click at [656, 451] on p "[GEOGRAPHIC_DATA]" at bounding box center [608, 458] width 114 height 16
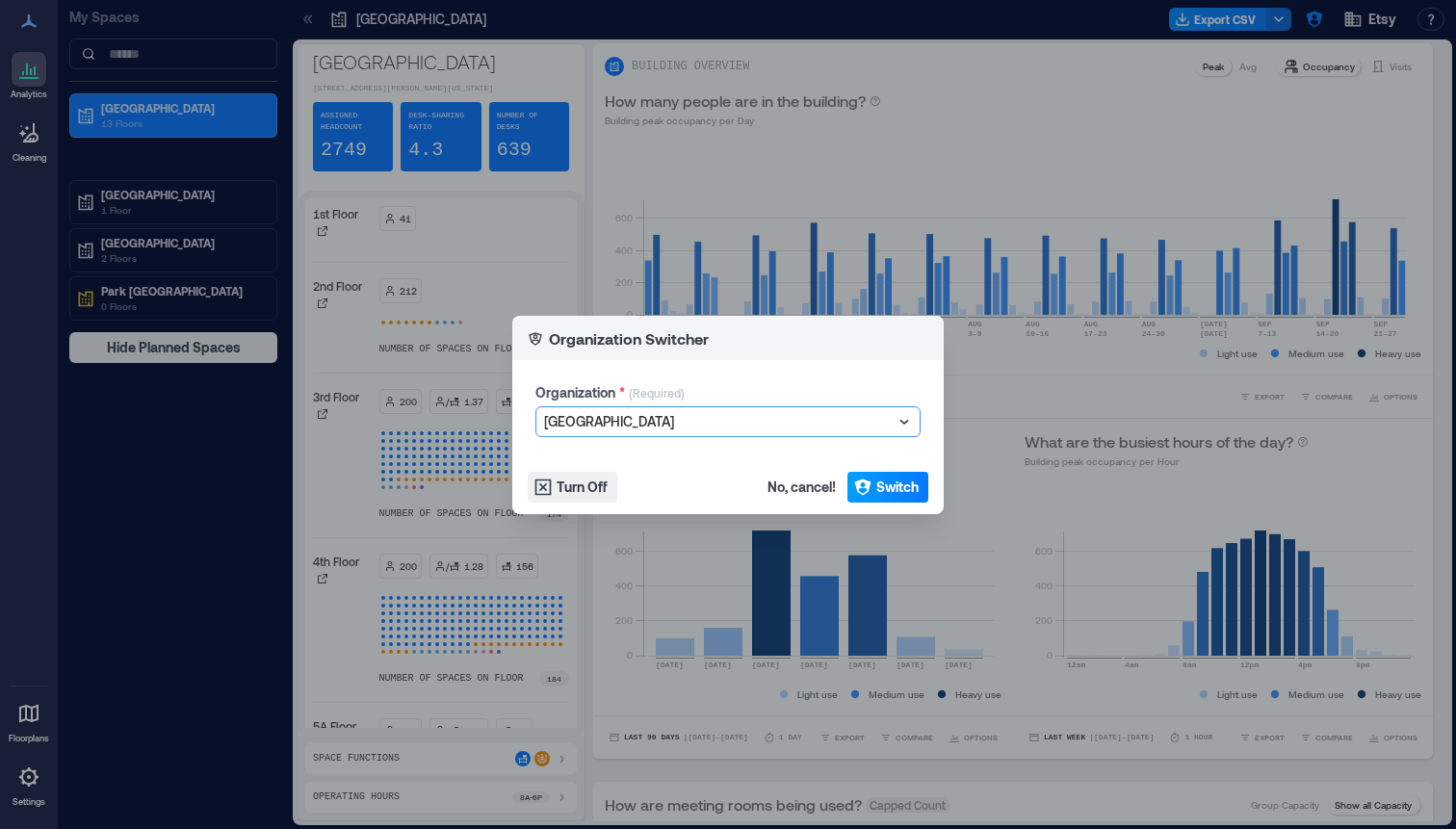
click at [897, 482] on span "Switch" at bounding box center [897, 486] width 43 height 19
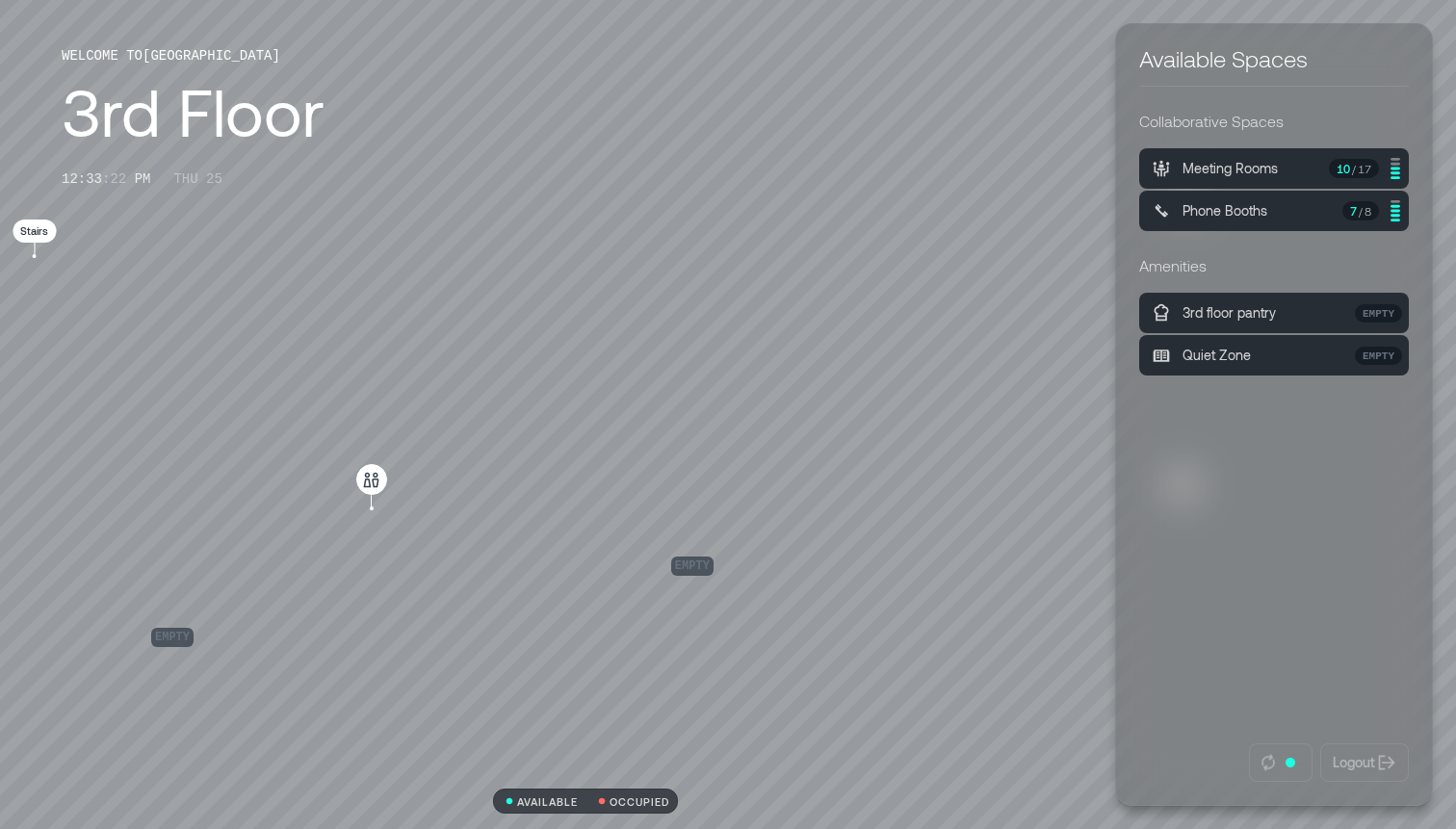
click at [758, 362] on div "empty empty" at bounding box center [585, 414] width 1741 height 829
click at [1210, 175] on p "Meeting Rooms" at bounding box center [1230, 167] width 95 height 19
click at [1206, 213] on p "Phone Booths" at bounding box center [1225, 210] width 85 height 19
click at [1234, 210] on p "Phone Booths" at bounding box center [1225, 210] width 85 height 19
click at [1218, 173] on p "Meeting Rooms" at bounding box center [1230, 167] width 95 height 19
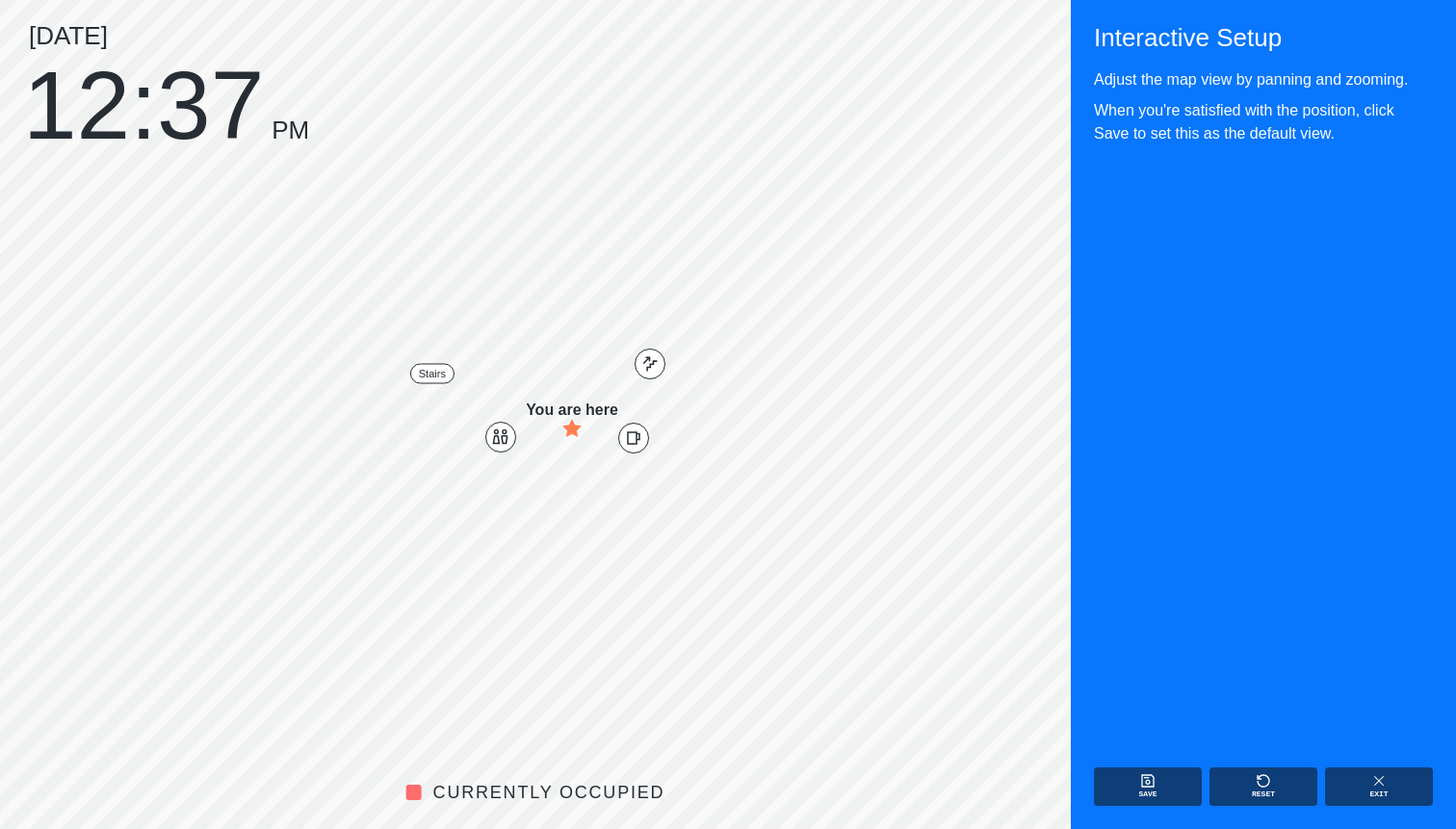
click at [87, 72] on div "[DATE] 12:37 PM" at bounding box center [165, 84] width 286 height 123
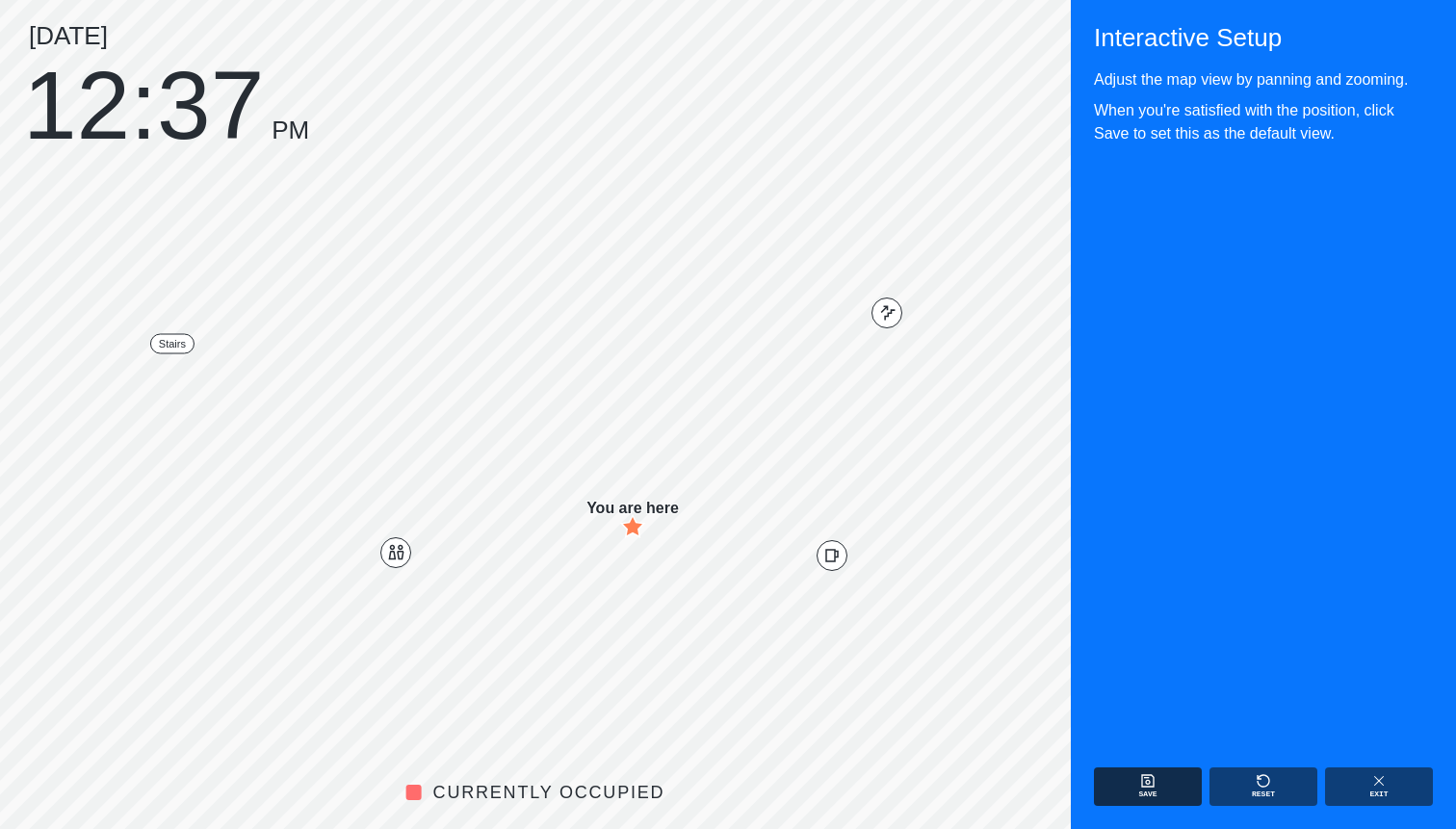
click at [1133, 778] on button "Save" at bounding box center [1148, 786] width 108 height 39
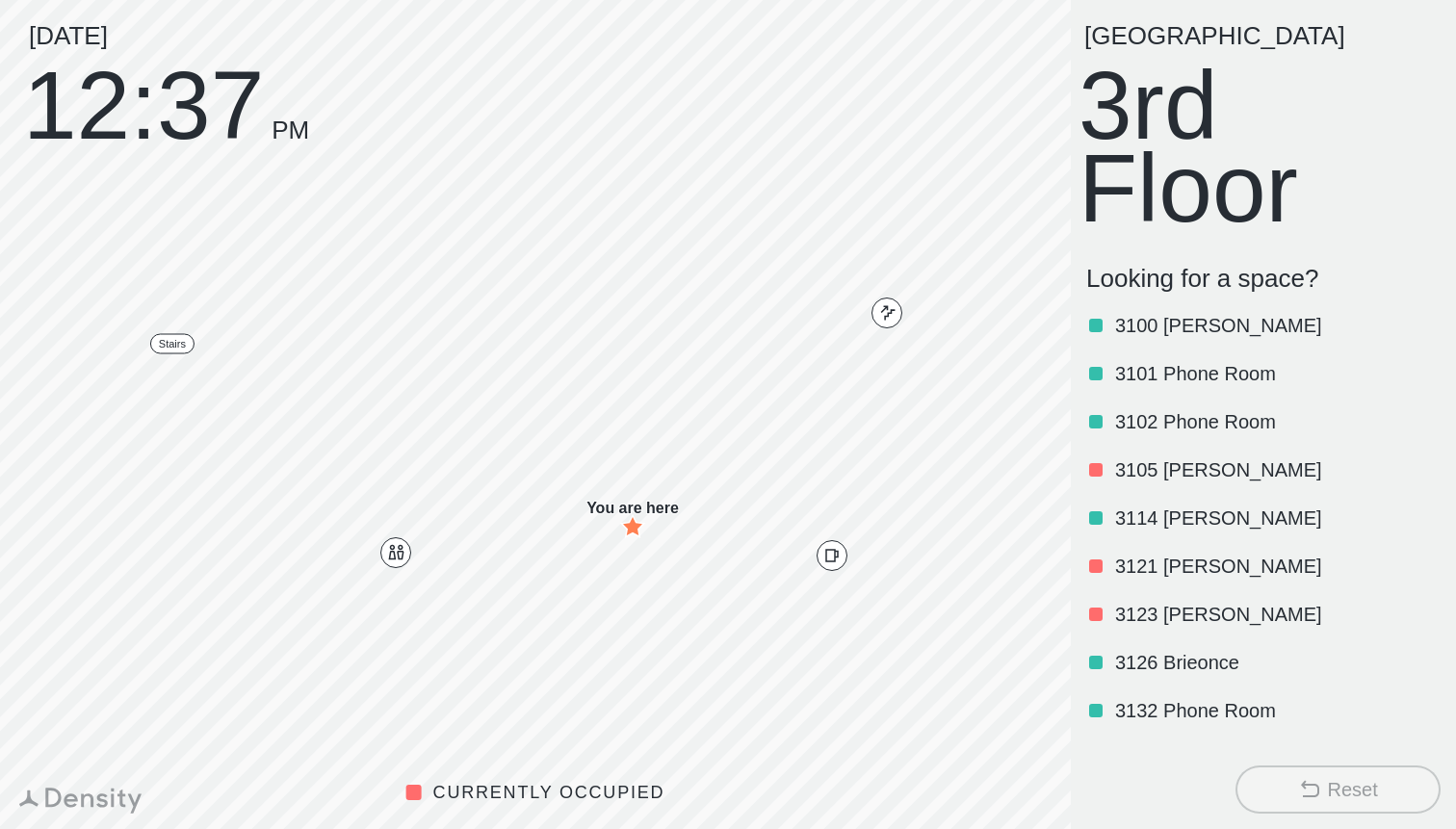
click at [1174, 480] on p "3105 [PERSON_NAME]" at bounding box center [1276, 469] width 322 height 27
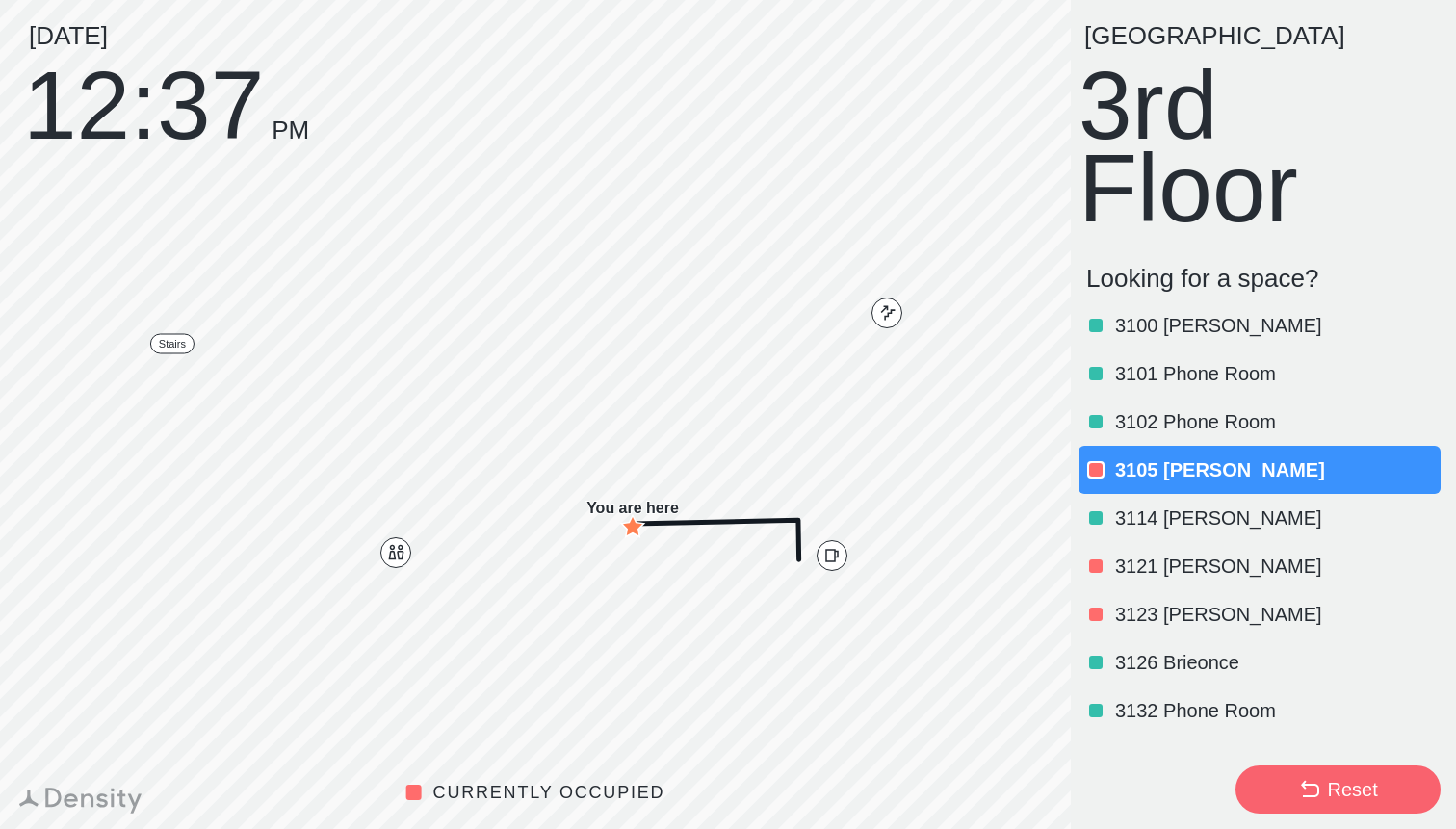
click at [1174, 480] on p "3105 [PERSON_NAME]" at bounding box center [1276, 469] width 322 height 27
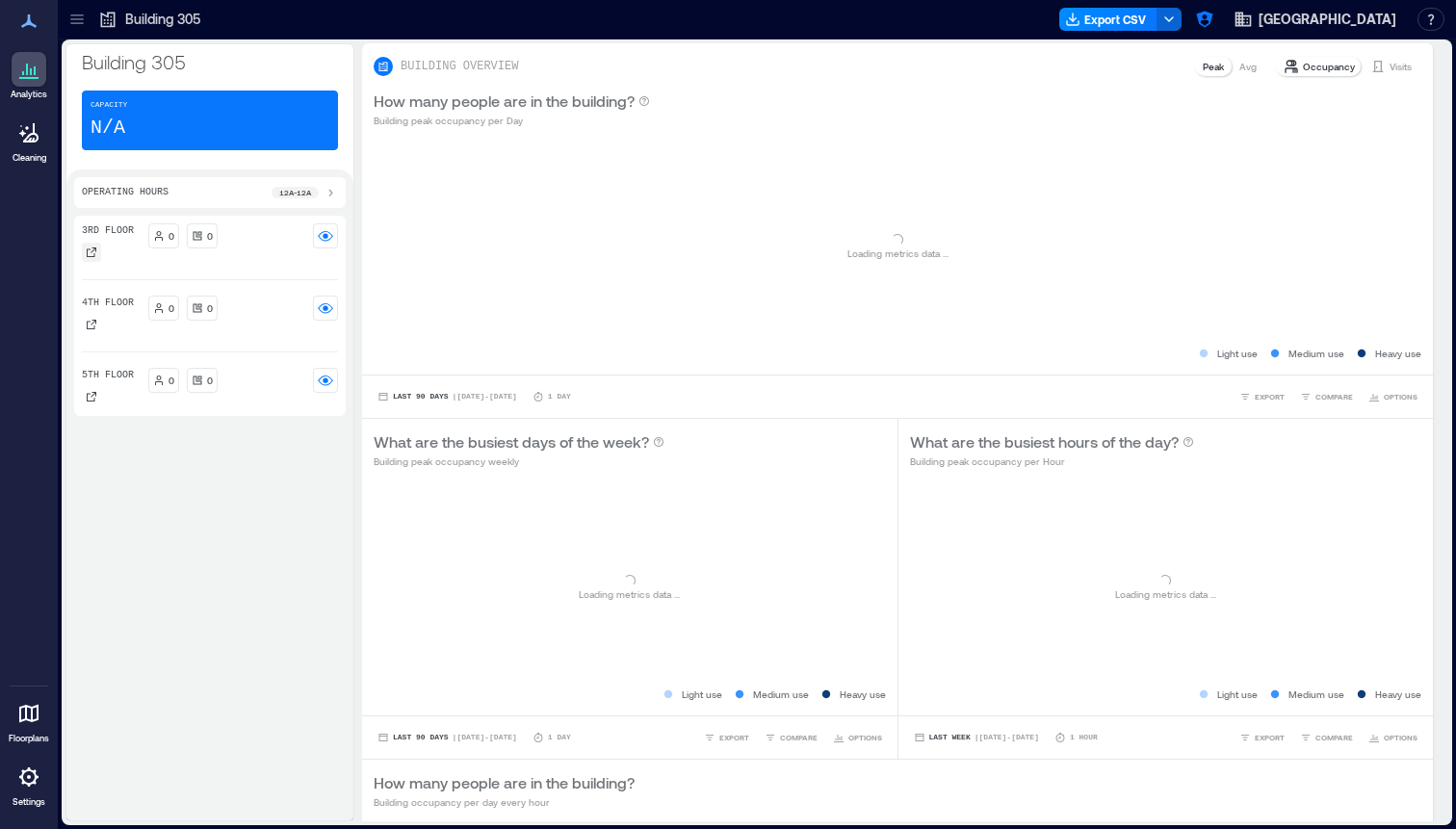
click at [90, 253] on icon at bounding box center [92, 253] width 10 height 10
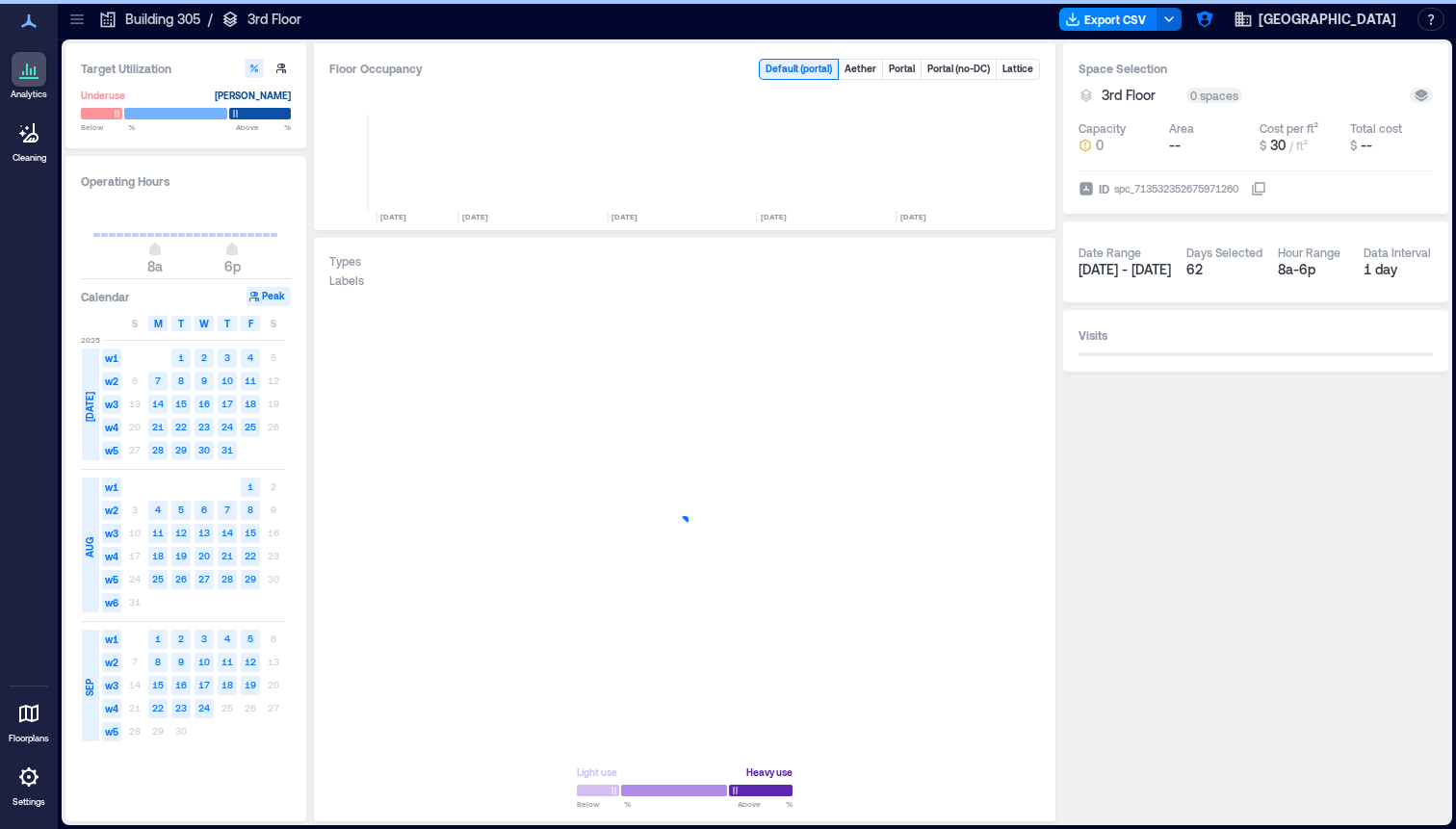
scroll to position [0, 9654]
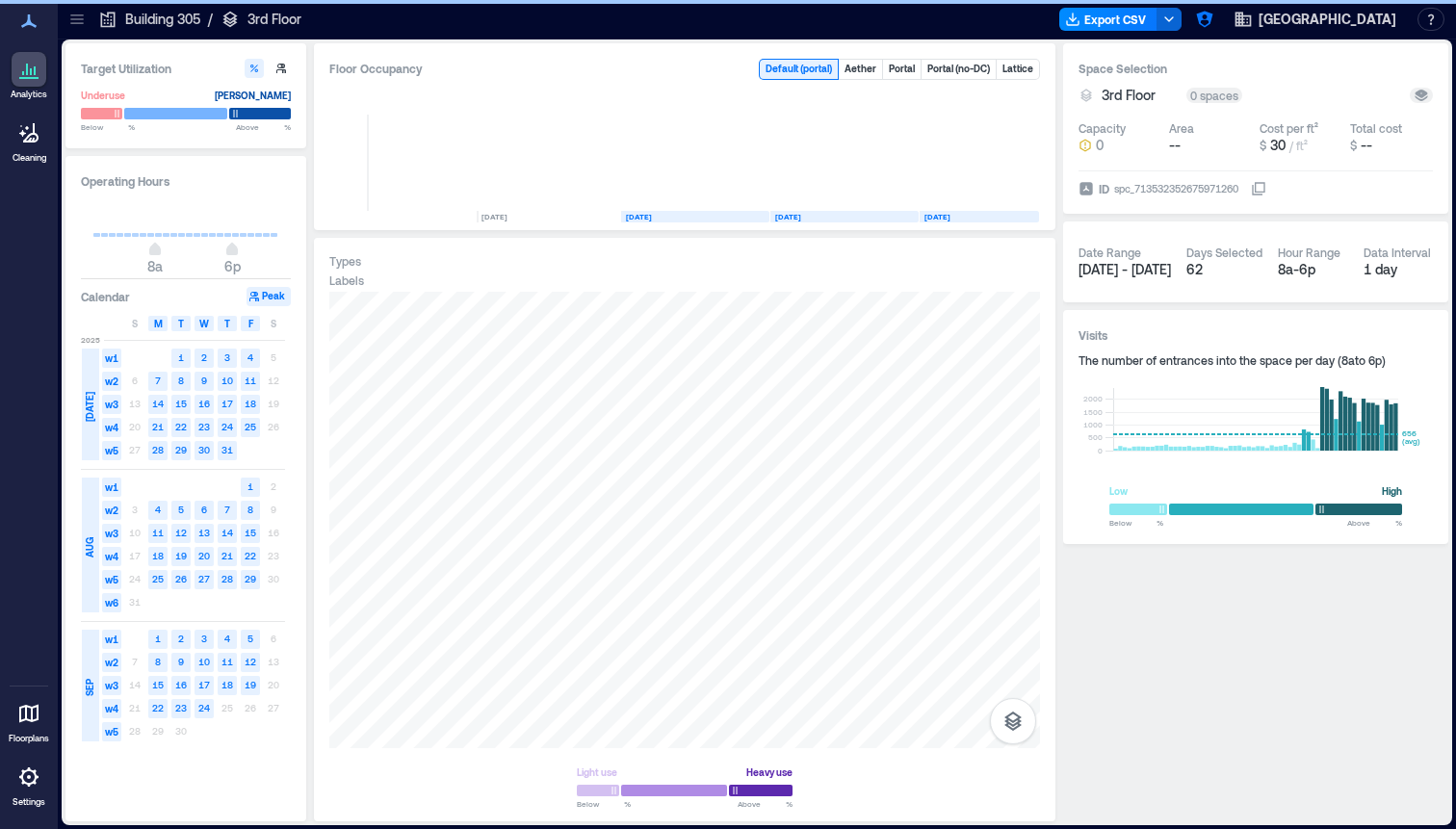
click at [81, 26] on icon at bounding box center [76, 19] width 19 height 19
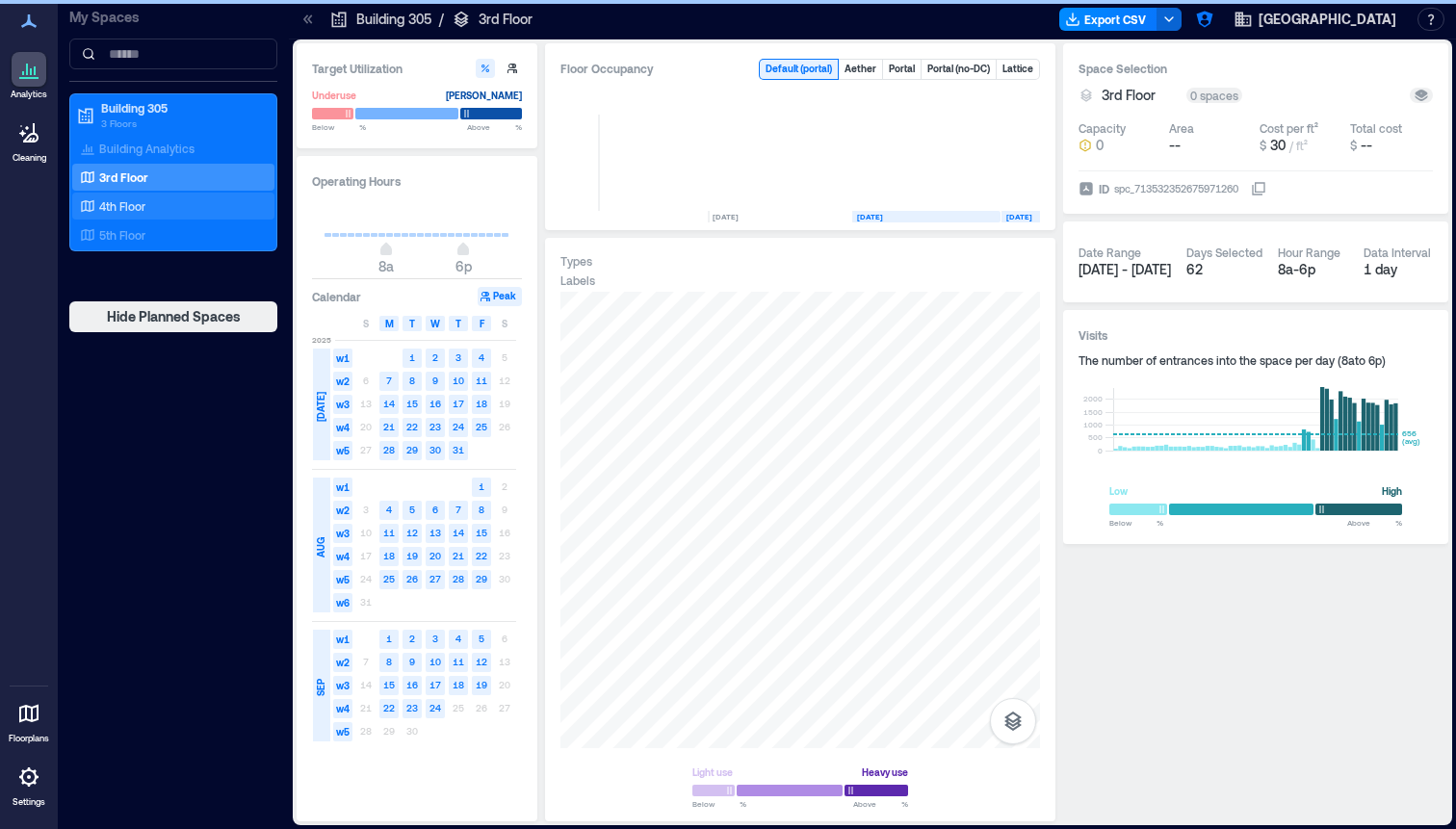
click at [118, 210] on p "4th Floor" at bounding box center [122, 206] width 47 height 16
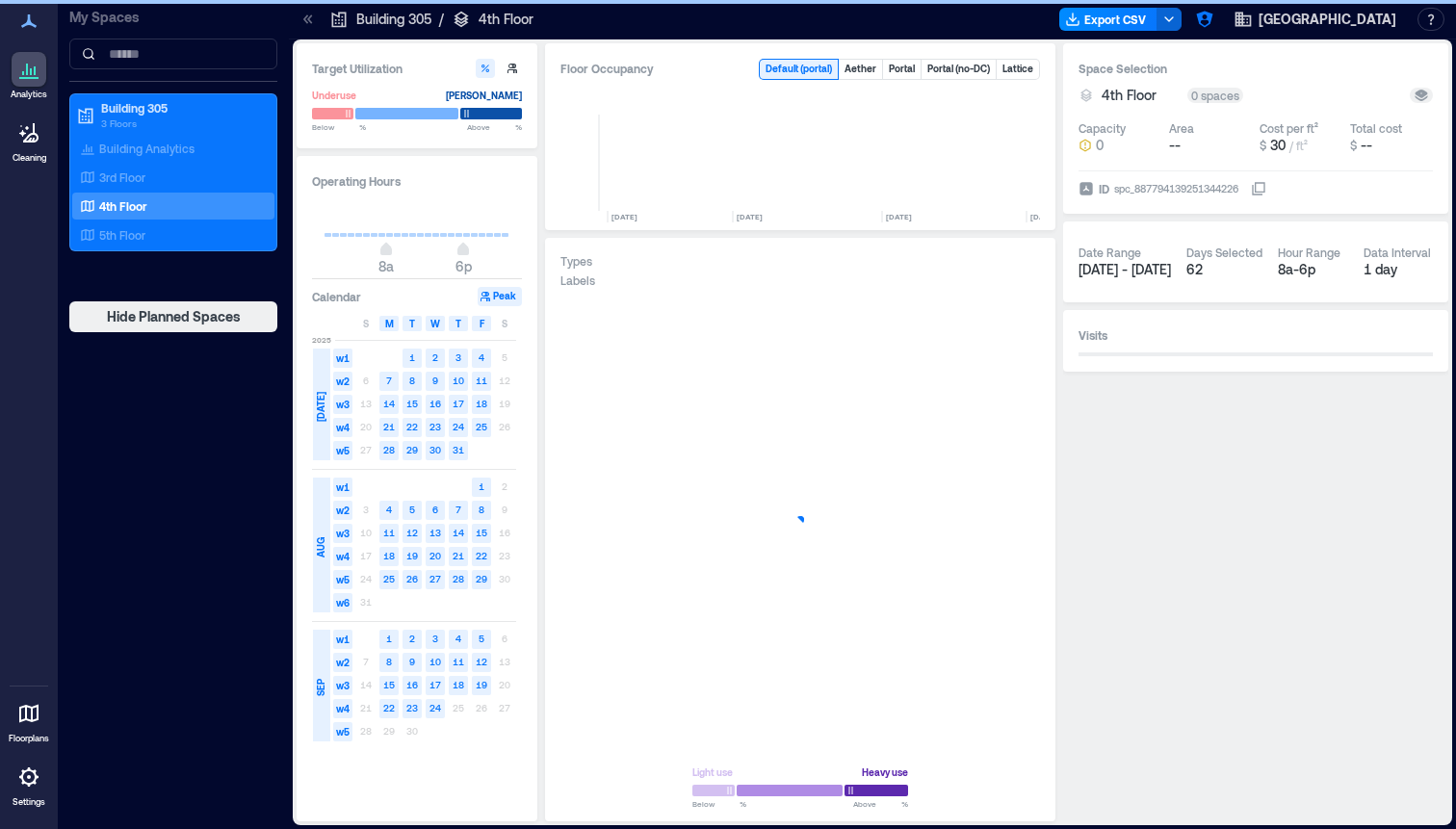
scroll to position [0, 7734]
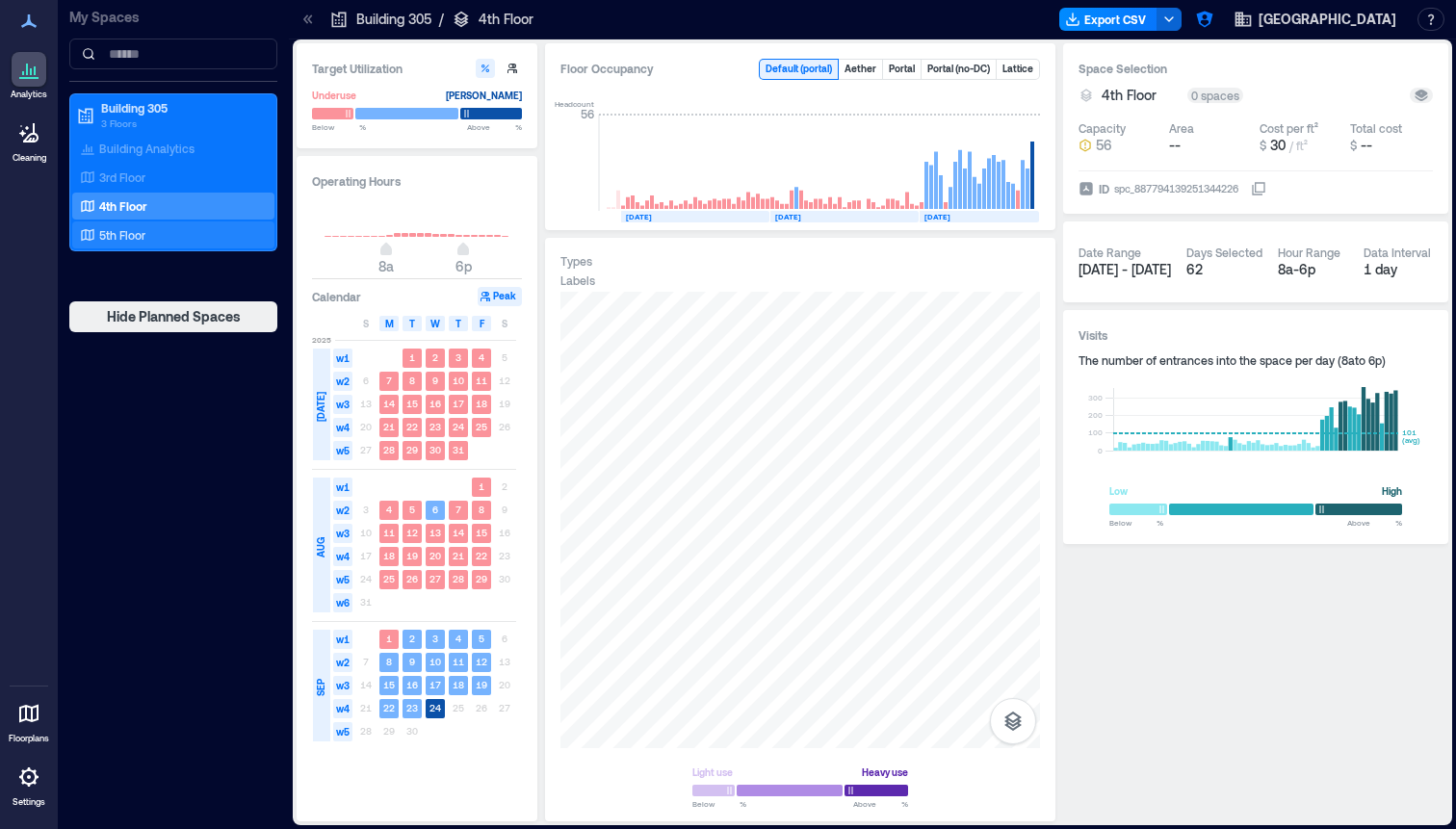
click at [172, 235] on div "5th Floor" at bounding box center [169, 235] width 187 height 19
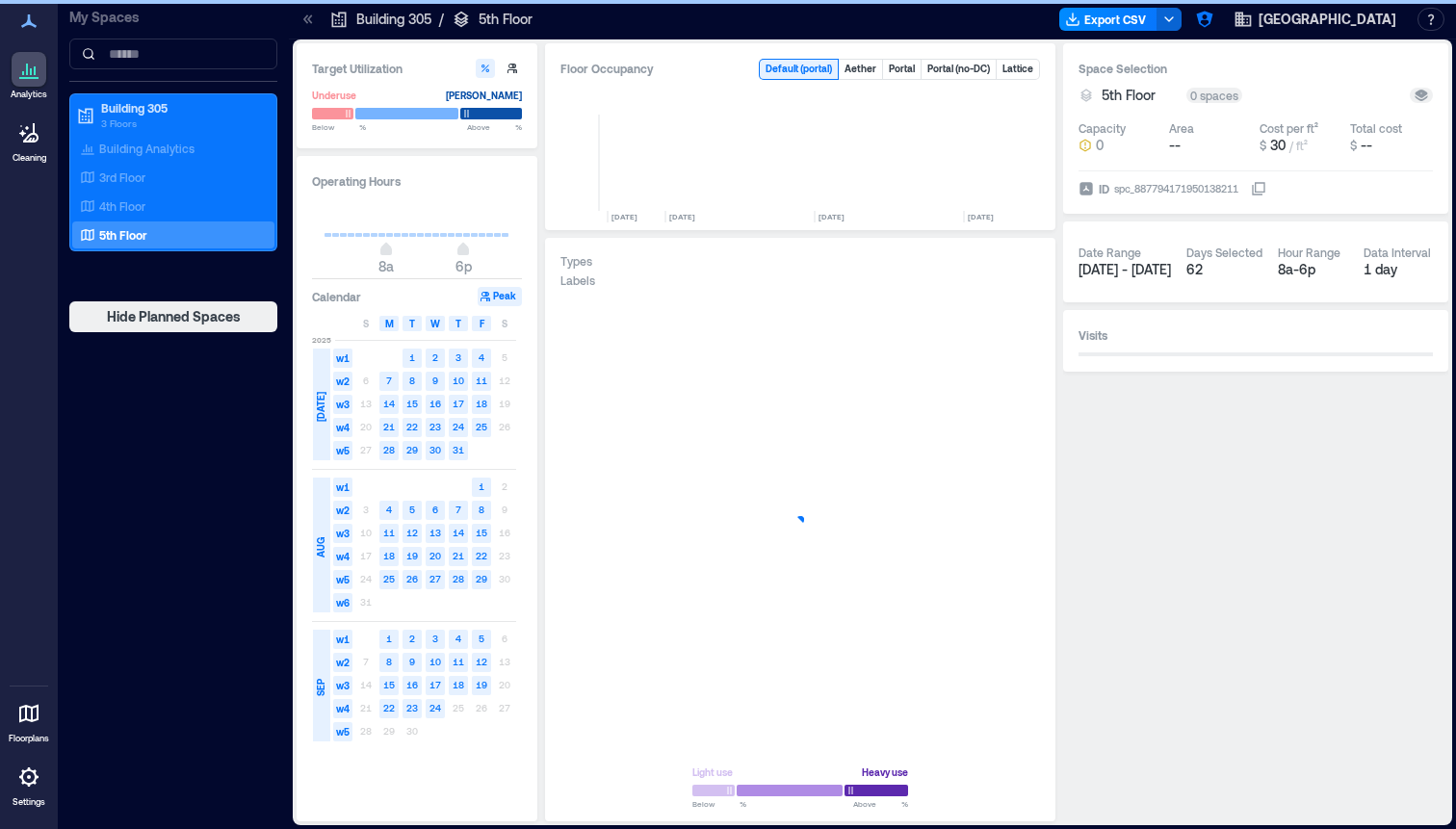
scroll to position [0, 6342]
